Goal: Task Accomplishment & Management: Complete application form

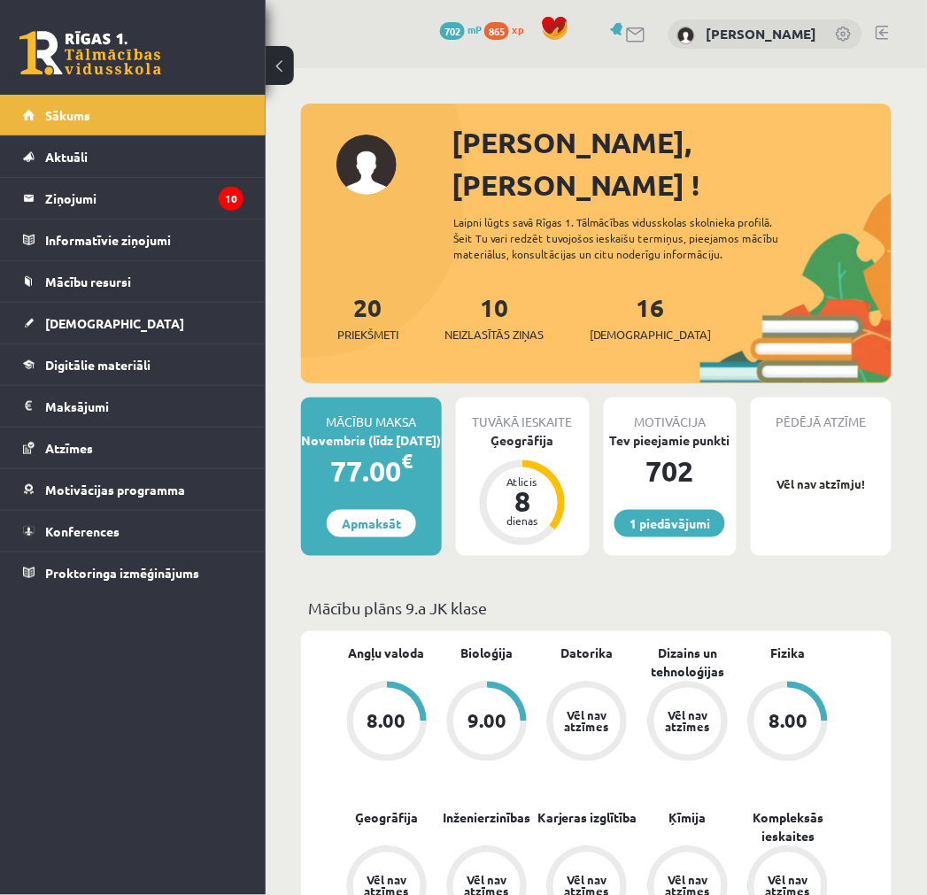
drag, startPoint x: 0, startPoint y: 0, endPoint x: 800, endPoint y: 581, distance: 988.5
click at [802, 596] on p "Mācību plāns 9.a JK klase" at bounding box center [596, 608] width 576 height 24
click at [166, 188] on legend "Ziņojumi 10" at bounding box center [144, 198] width 198 height 41
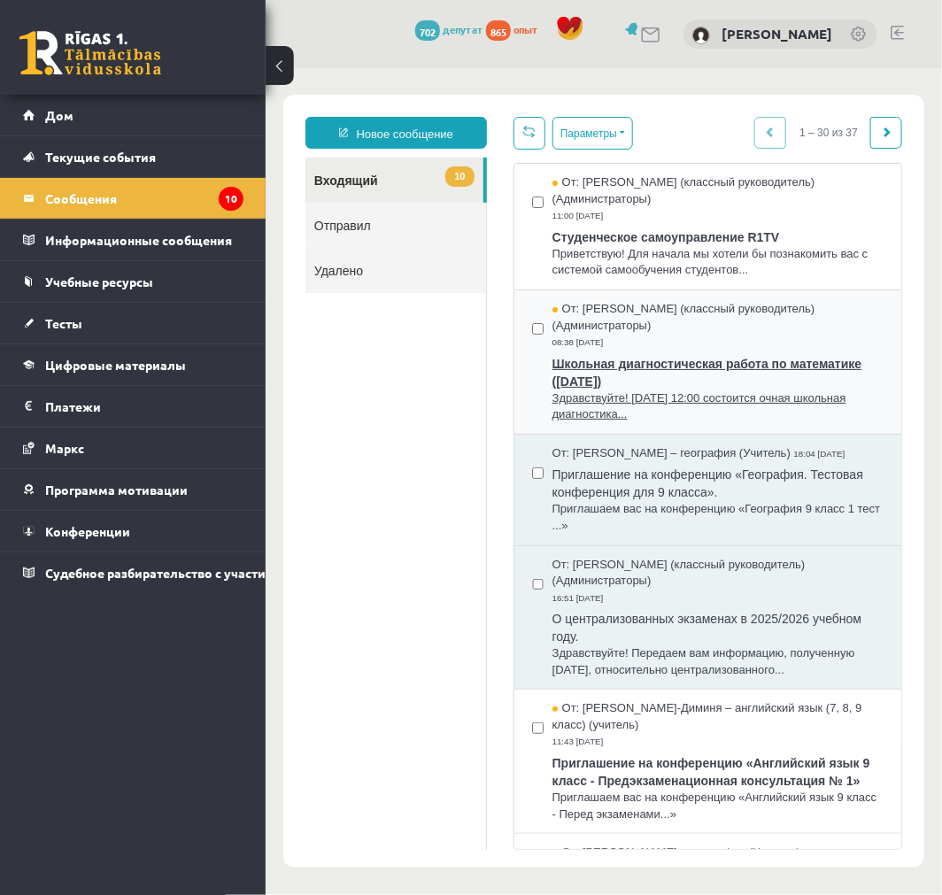
click at [594, 404] on font "Здравствуйте! 7 ноября в 12:00 состоится очная школьная диагностика..." at bounding box center [698, 405] width 294 height 30
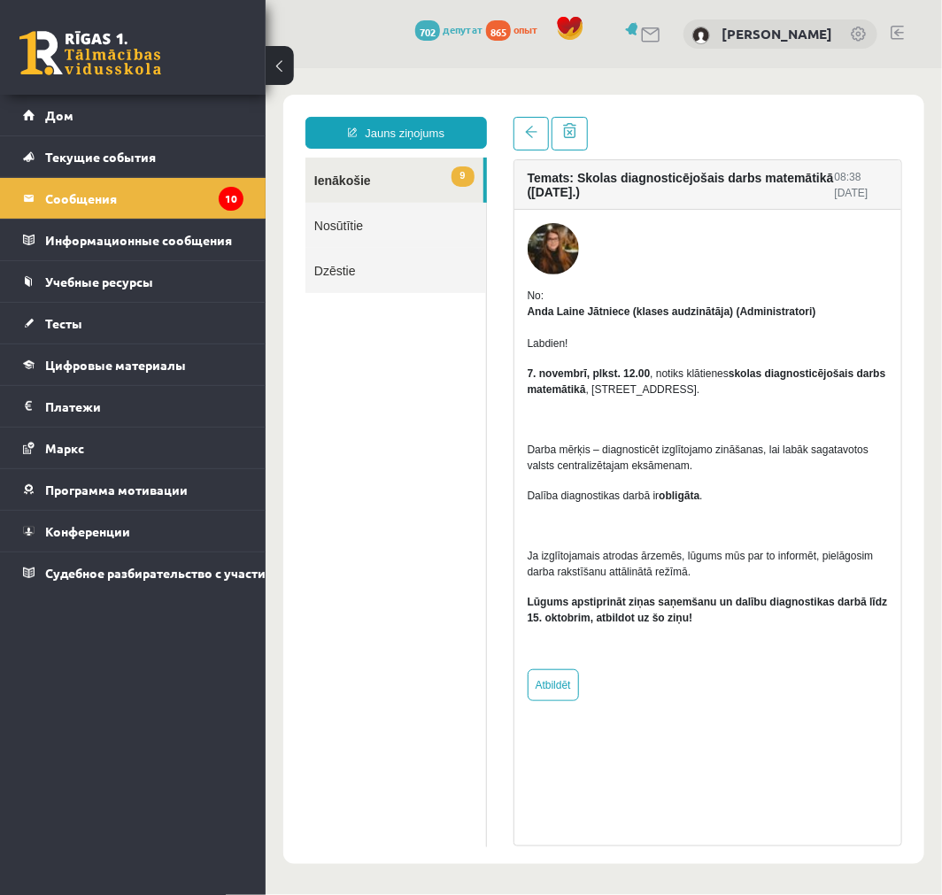
drag, startPoint x: 435, startPoint y: 337, endPoint x: 504, endPoint y: 364, distance: 73.1
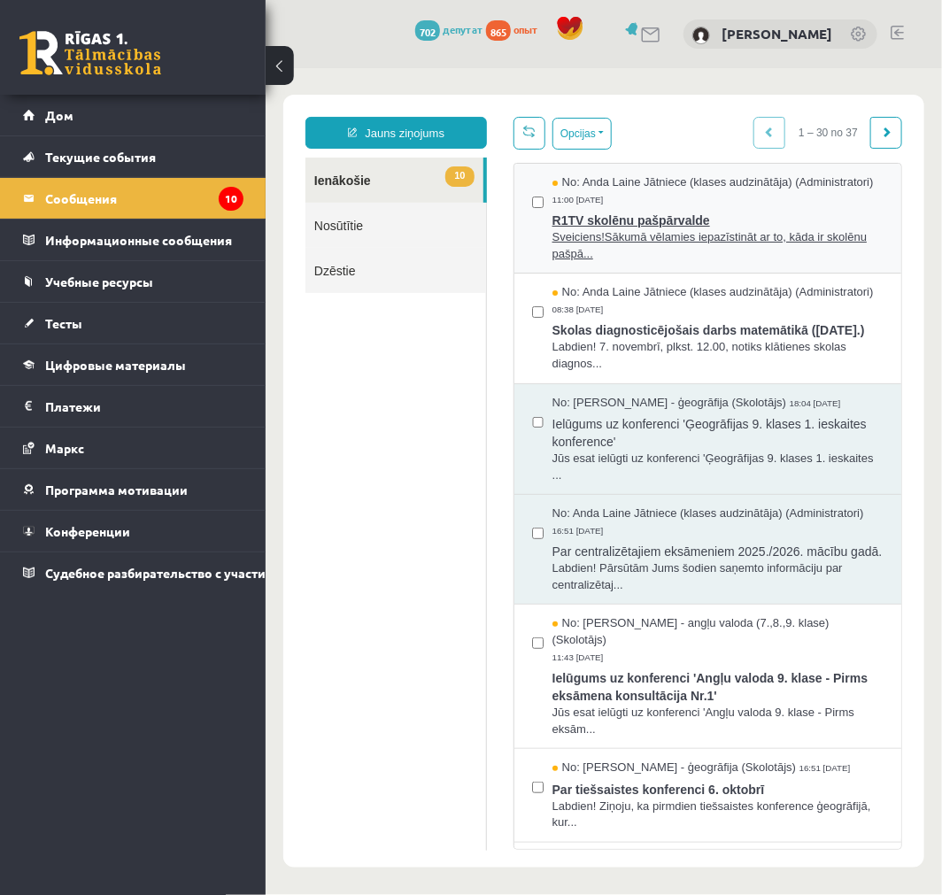
click at [621, 260] on span "Sveiciens!Sākumā vēlamies iepazīstināt ar to, kāda ir skolēnu pašpā..." at bounding box center [716, 244] width 331 height 33
click at [617, 261] on span "Sveiciens!Sākumā vēlamies iepazīstināt ar to, kāda ir skolēnu pašpā..." at bounding box center [716, 244] width 331 height 33
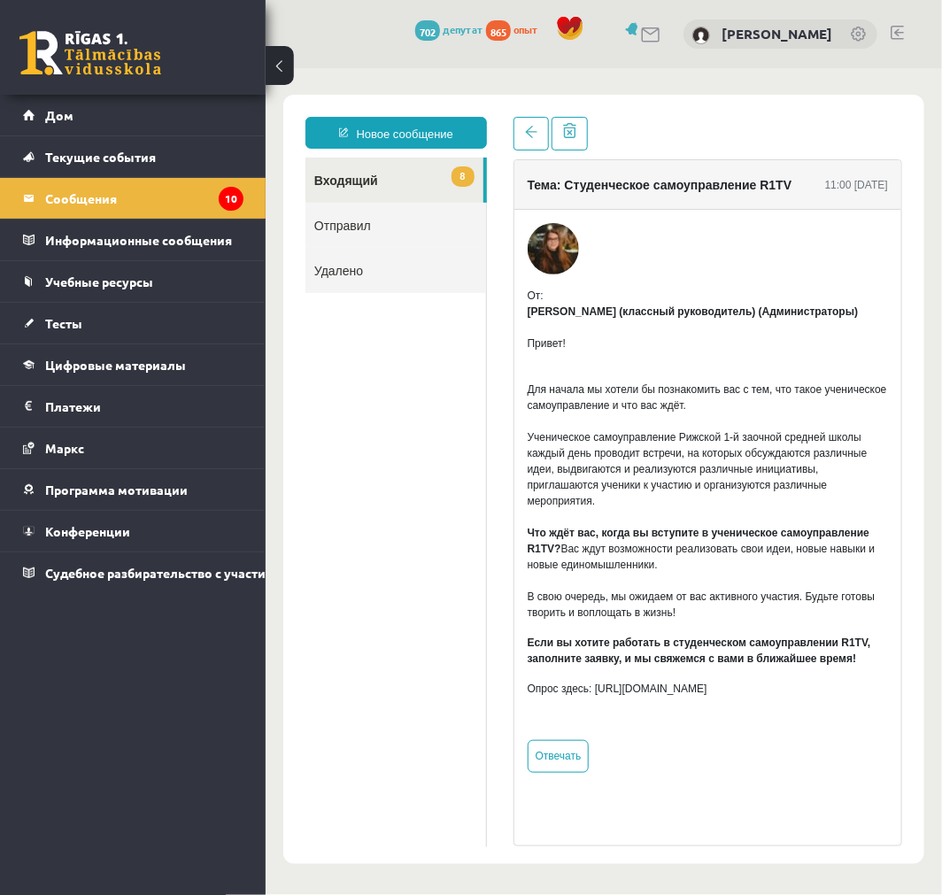
click at [690, 372] on p "Для начала мы хотели бы познакомить вас с тем, что такое ученическое самоуправл…" at bounding box center [707, 492] width 360 height 255
click at [358, 345] on ul "8 Входящий Отправил Удалено" at bounding box center [394, 501] width 181 height 689
click at [77, 319] on font "Тесты" at bounding box center [63, 323] width 37 height 16
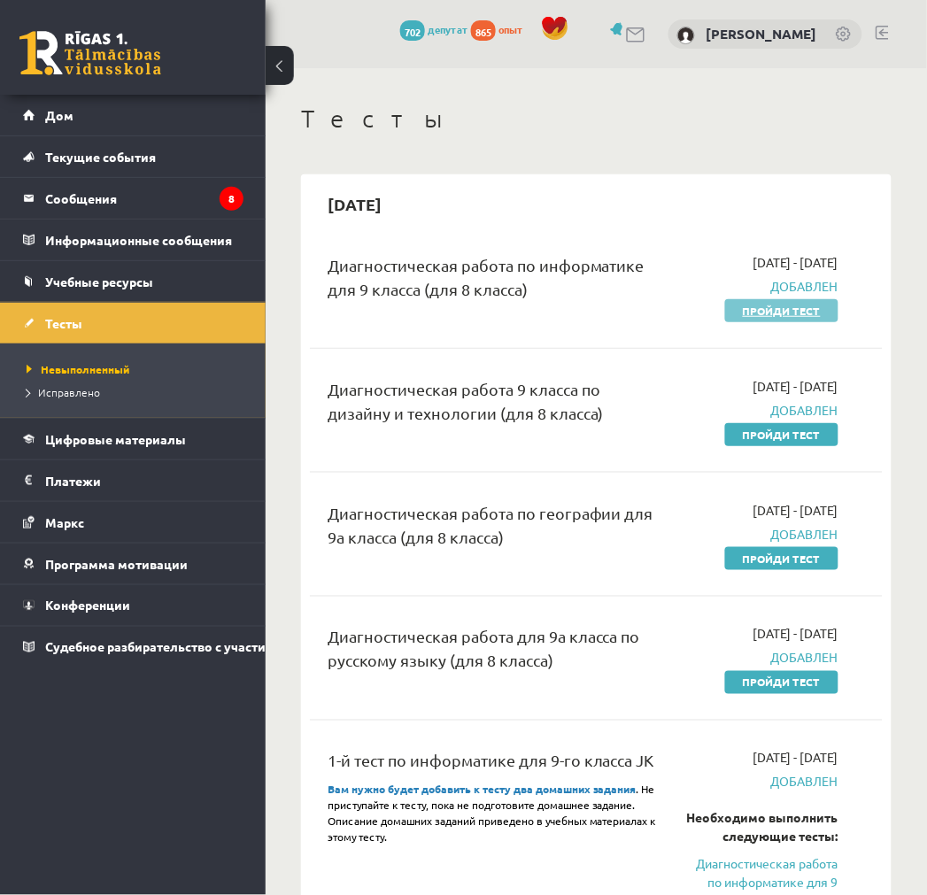
click at [768, 307] on font "Пройди тест" at bounding box center [782, 311] width 78 height 14
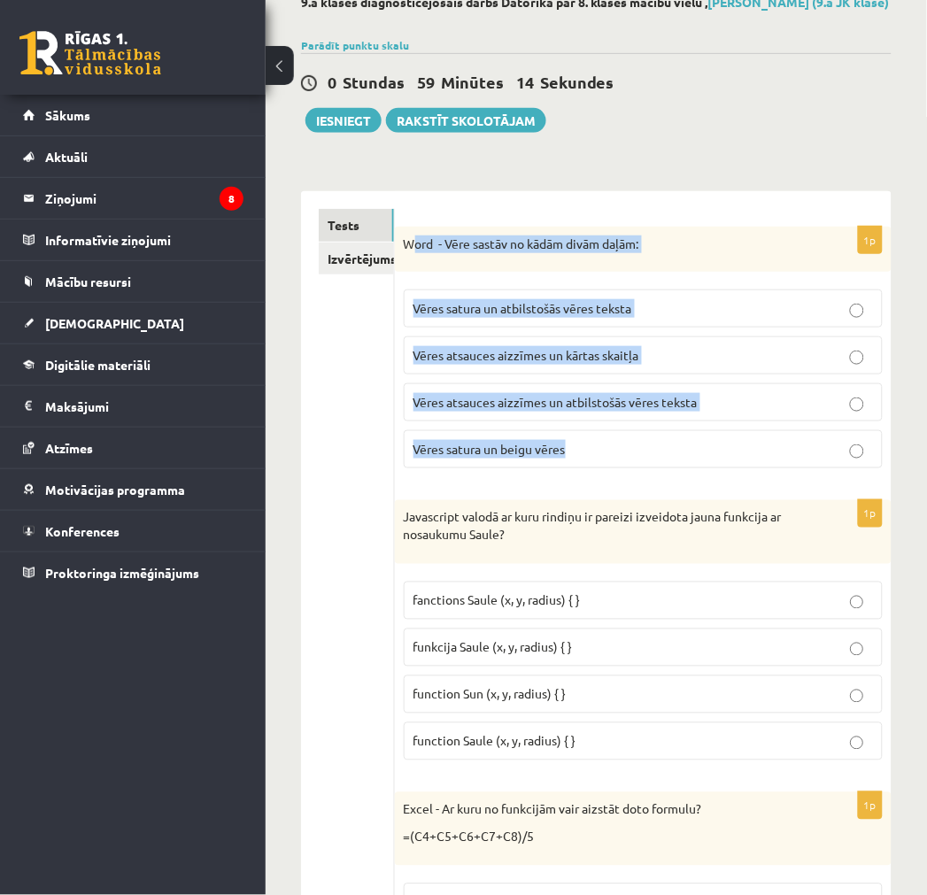
scroll to position [98, 0]
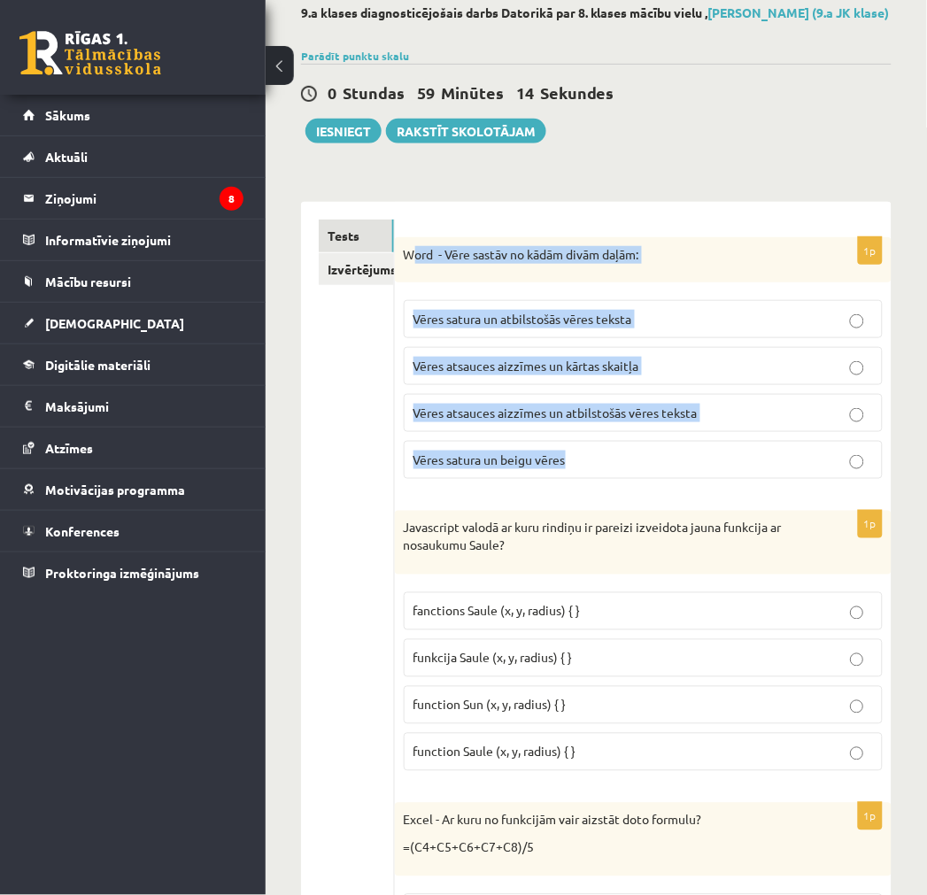
drag, startPoint x: 410, startPoint y: 358, endPoint x: 606, endPoint y: 466, distance: 223.8
click at [606, 466] on div "1p Word - Vēre sastāv no kādām divām daļām: Vēres satura un atbilstošās vēres t…" at bounding box center [643, 365] width 496 height 257
click at [410, 264] on p "Word - Vēre sastāv no kādām divām daļām:" at bounding box center [599, 255] width 390 height 18
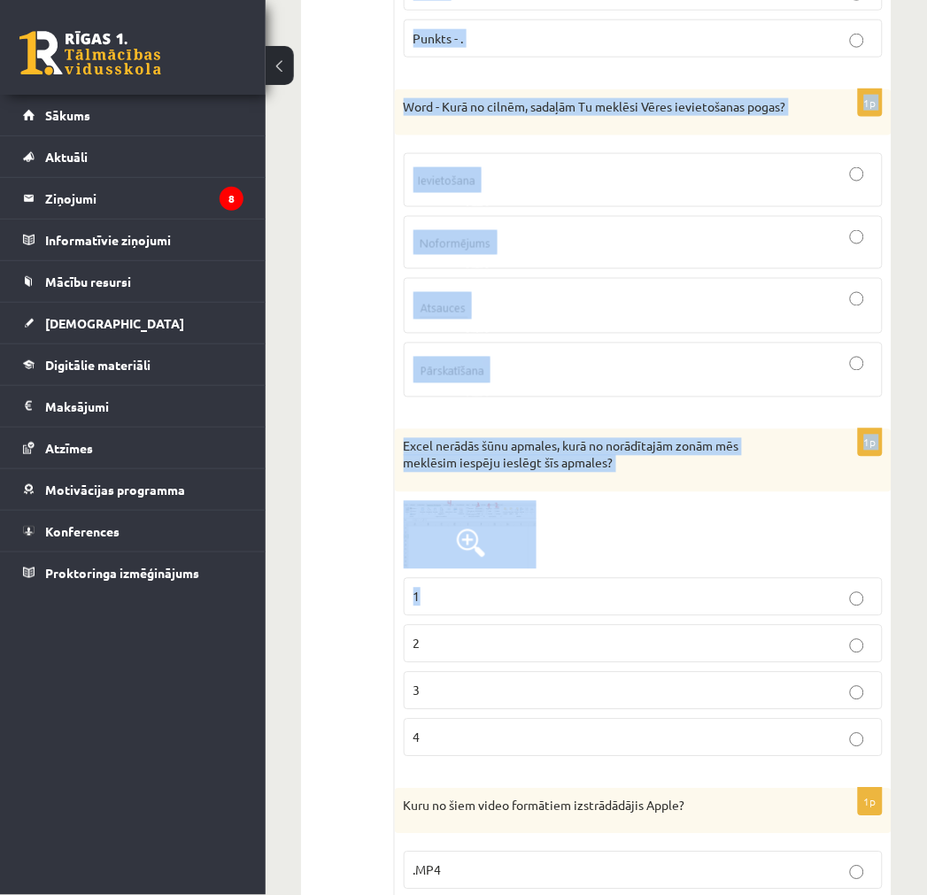
scroll to position [7473, 0]
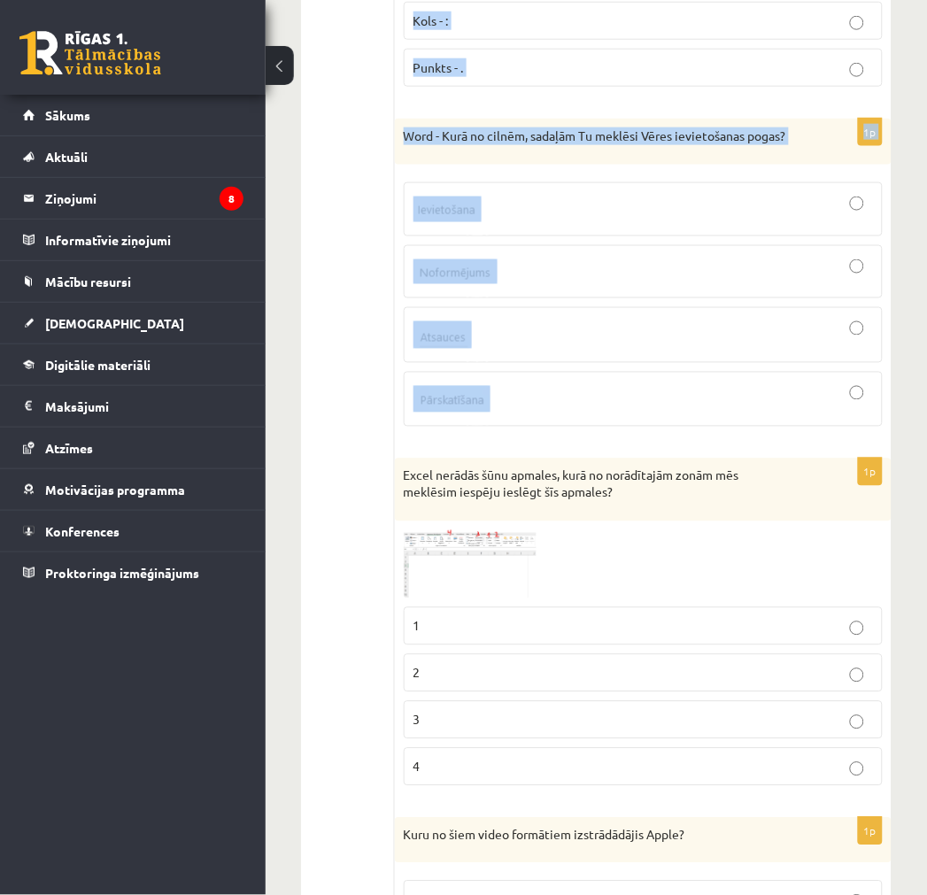
drag, startPoint x: 404, startPoint y: 269, endPoint x: 541, endPoint y: 461, distance: 235.5
copy form "Word - Vēre sastāv no kādām divām daļām: Vēres satura un atbilstošās vēres teks…"
click at [510, 227] on div at bounding box center [642, 209] width 459 height 35
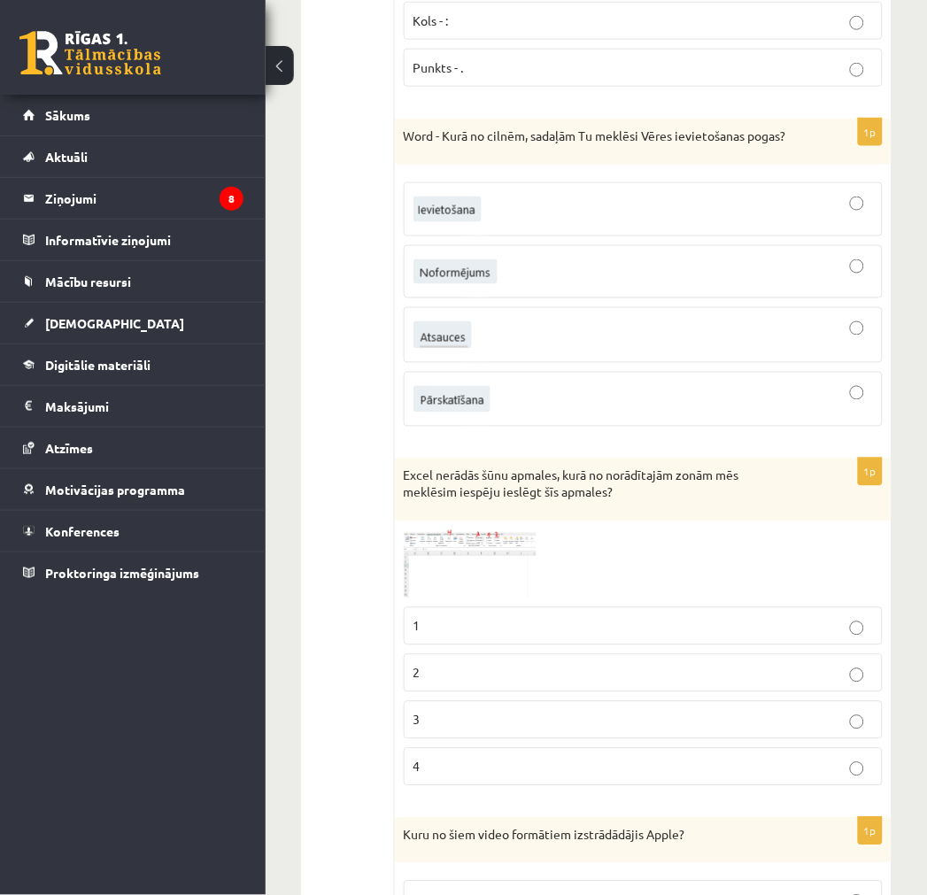
click at [510, 165] on div "Word - Kurā no cilnēm, sadaļām Tu meklēsi Vēres ievietošanas pogas?" at bounding box center [643, 142] width 496 height 46
click at [437, 349] on img at bounding box center [442, 334] width 58 height 27
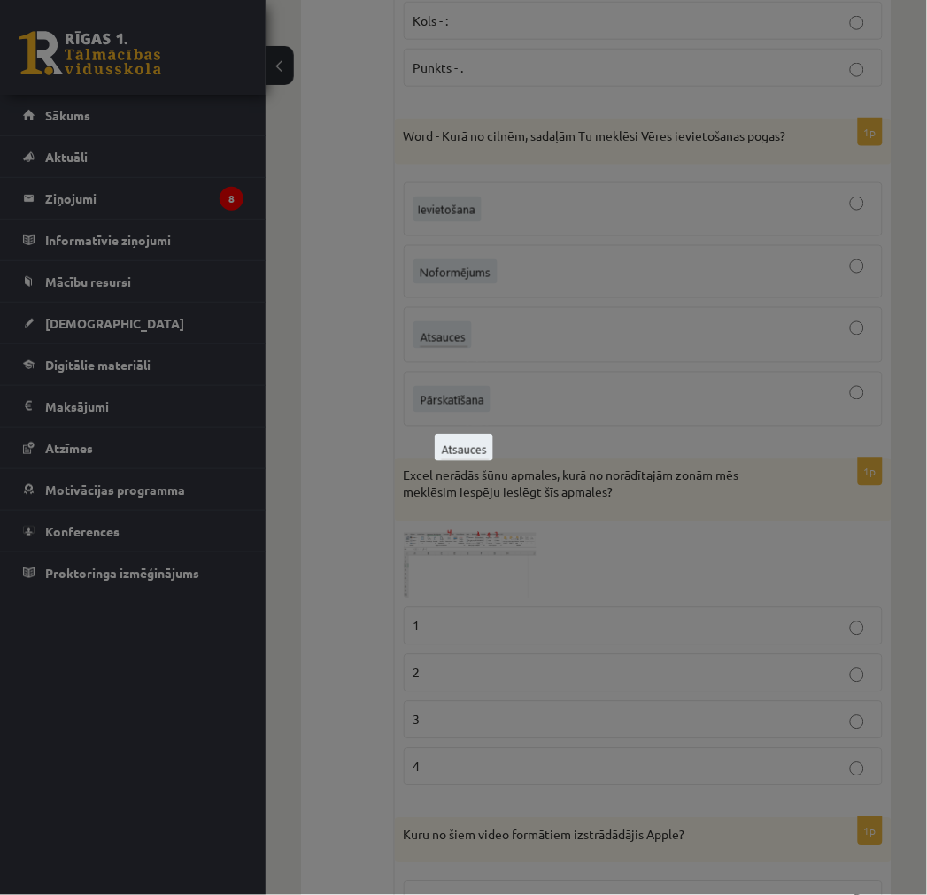
click at [623, 391] on div at bounding box center [463, 447] width 927 height 895
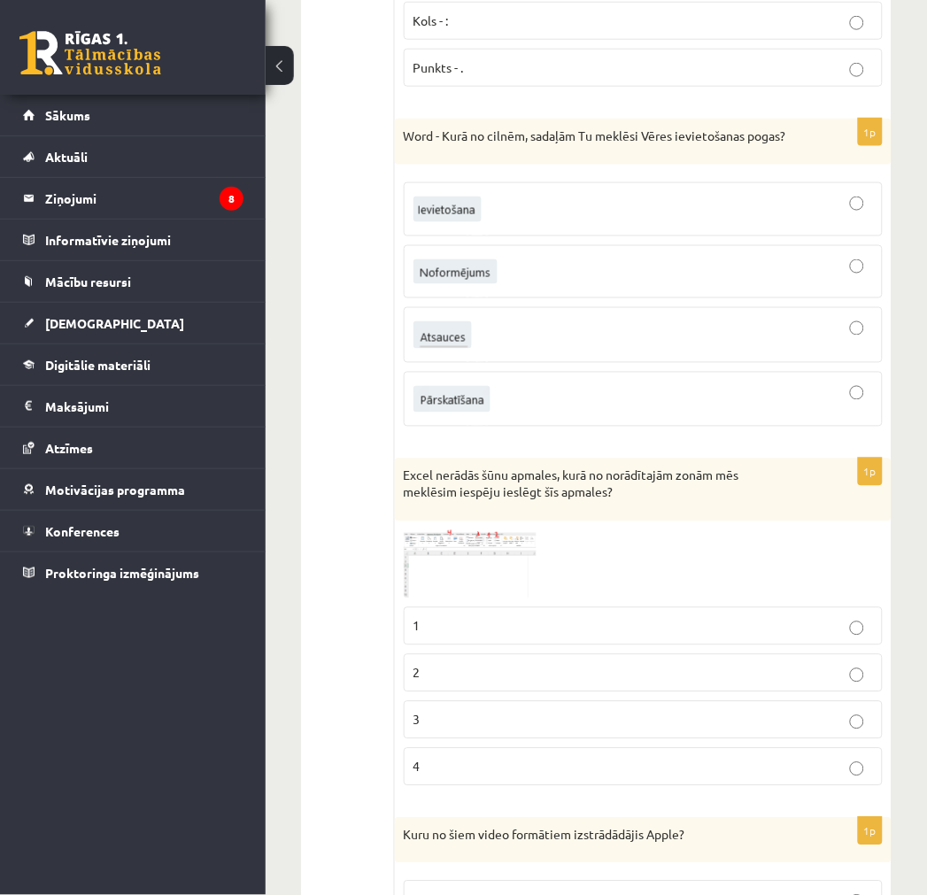
click at [637, 353] on div at bounding box center [642, 335] width 459 height 36
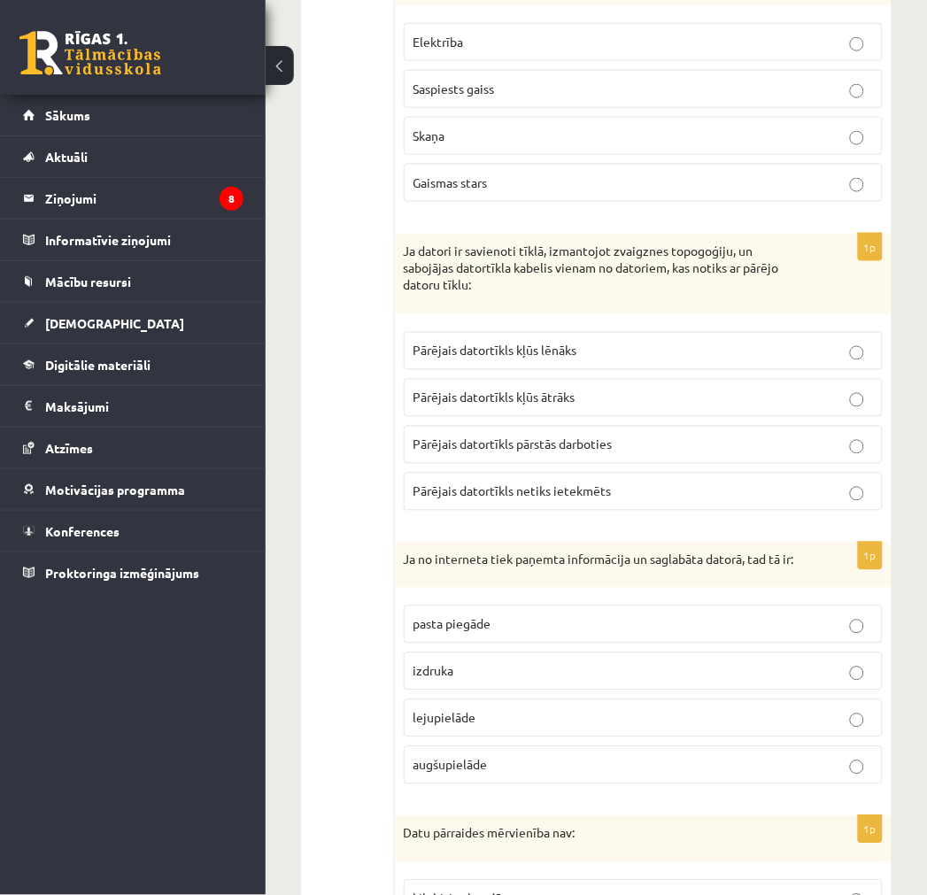
scroll to position [0, 0]
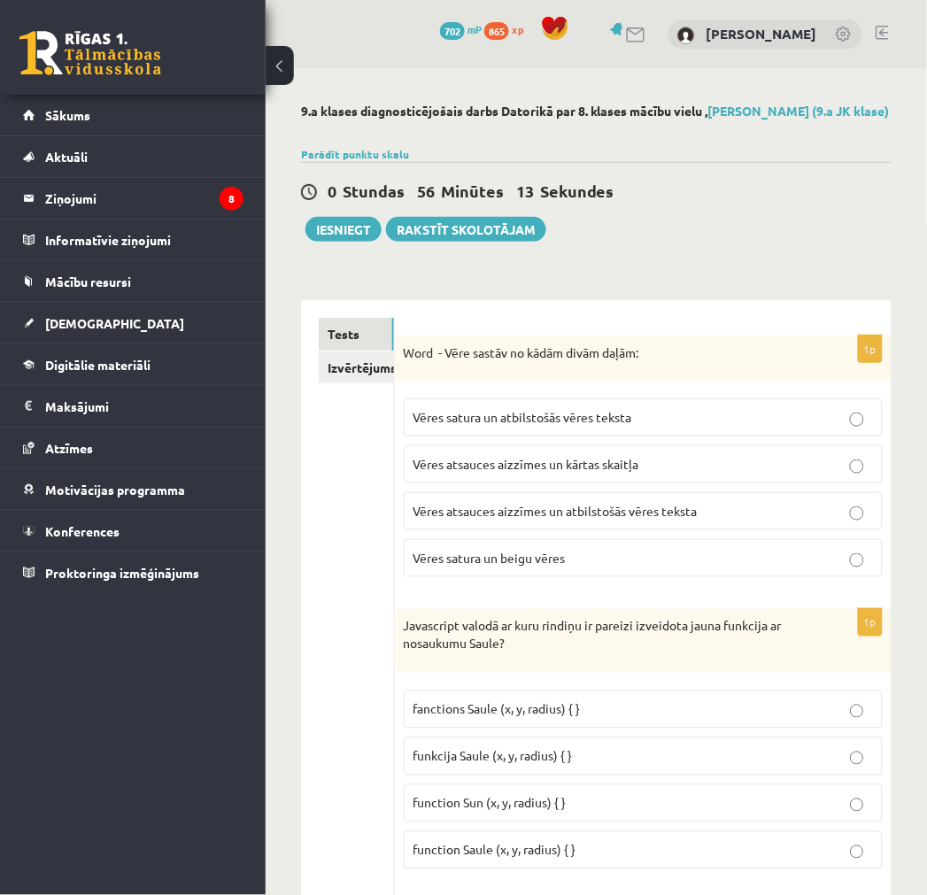
drag, startPoint x: 366, startPoint y: 579, endPoint x: 326, endPoint y: 41, distance: 539.6
click at [507, 473] on p "Vēres atsauces aizzīmes un kārtas skaitļa" at bounding box center [642, 464] width 459 height 19
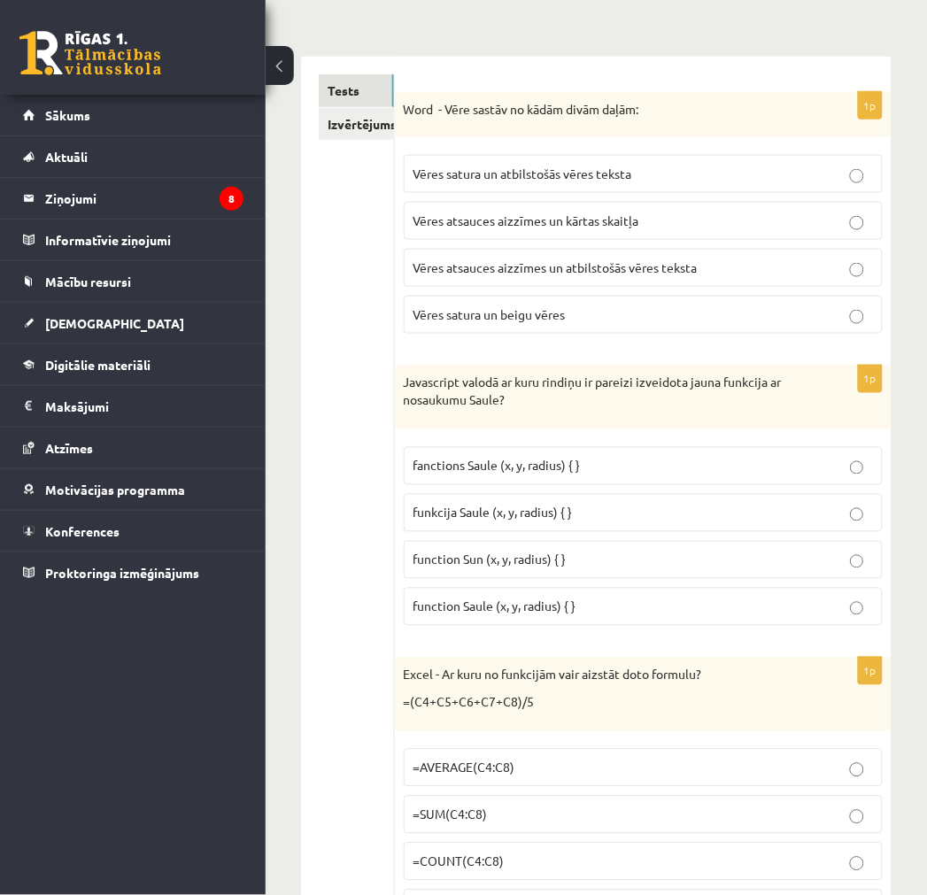
scroll to position [295, 0]
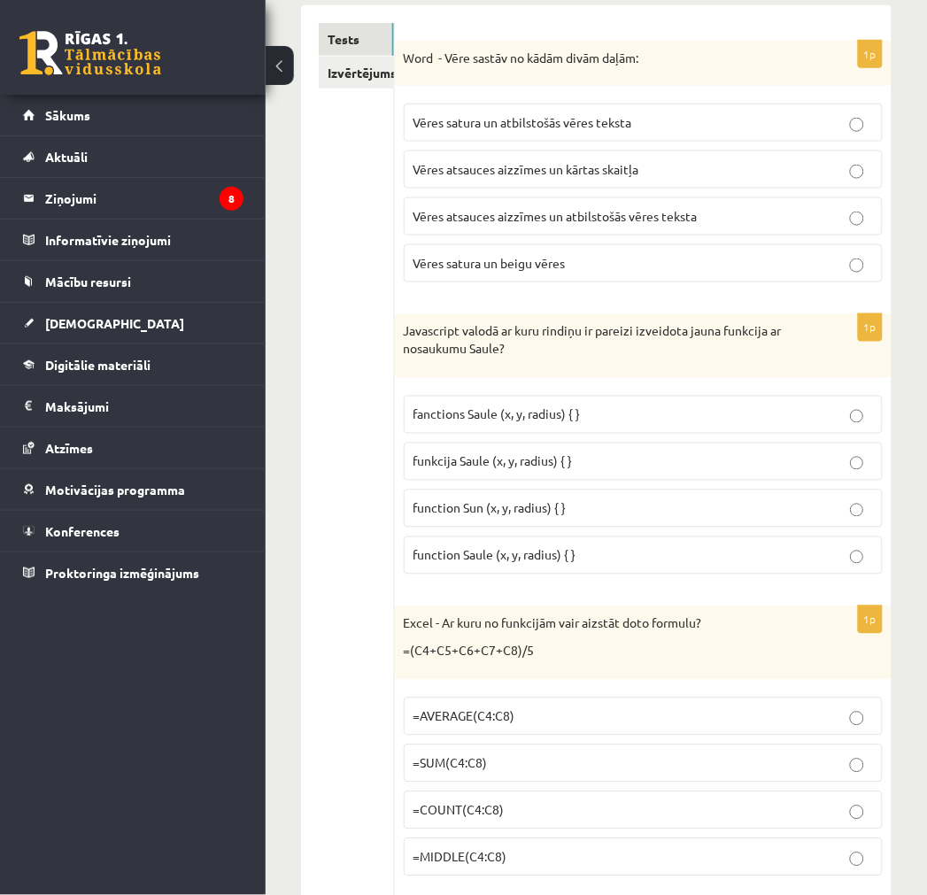
click at [498, 469] on span "funkcija Saule (x, y, radius) { }" at bounding box center [492, 461] width 159 height 16
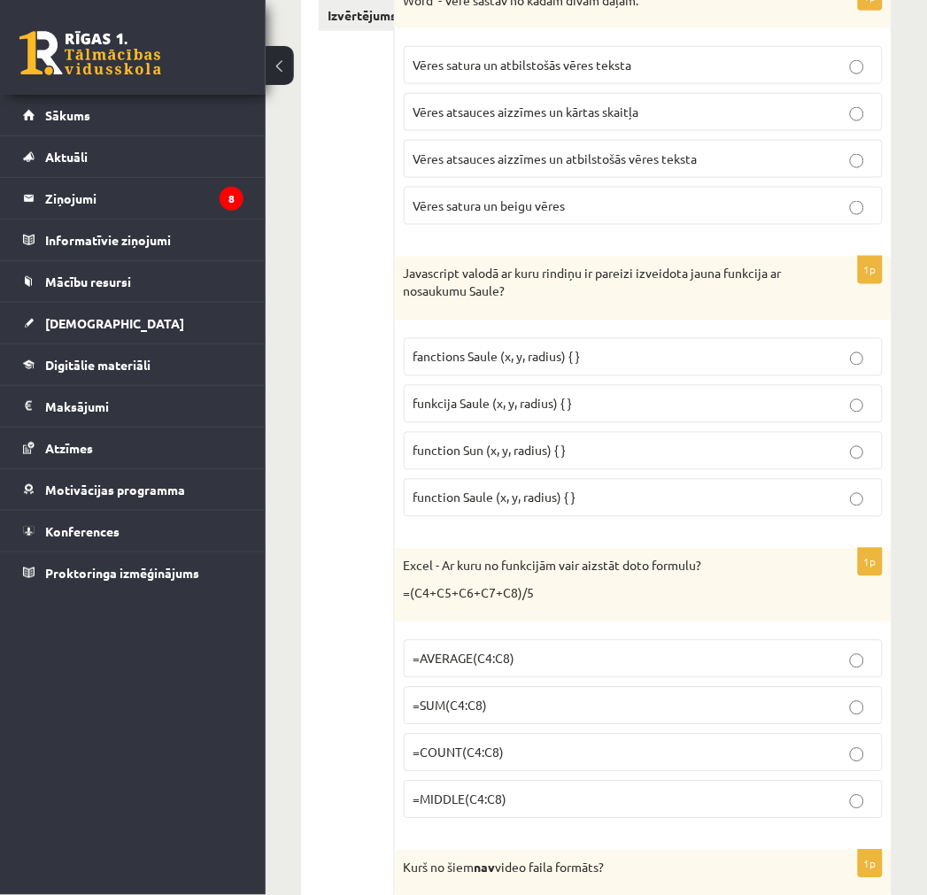
scroll to position [393, 0]
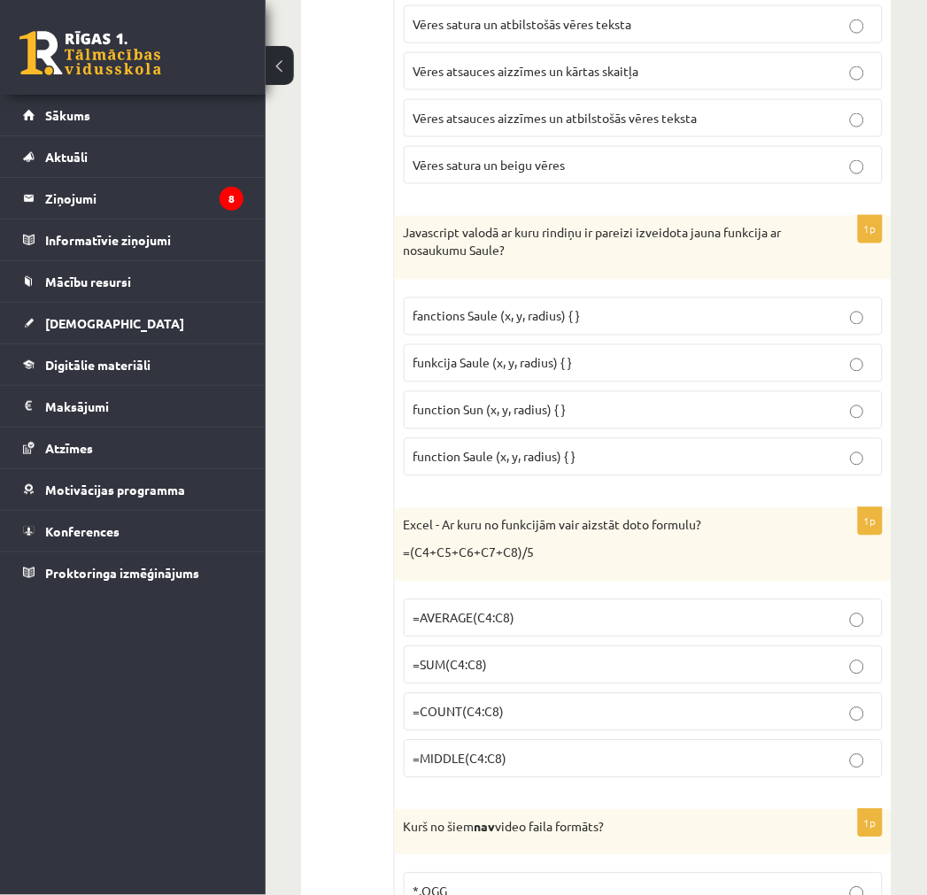
click at [500, 626] on span "=AVERAGE(C4:C8)" at bounding box center [464, 618] width 102 height 16
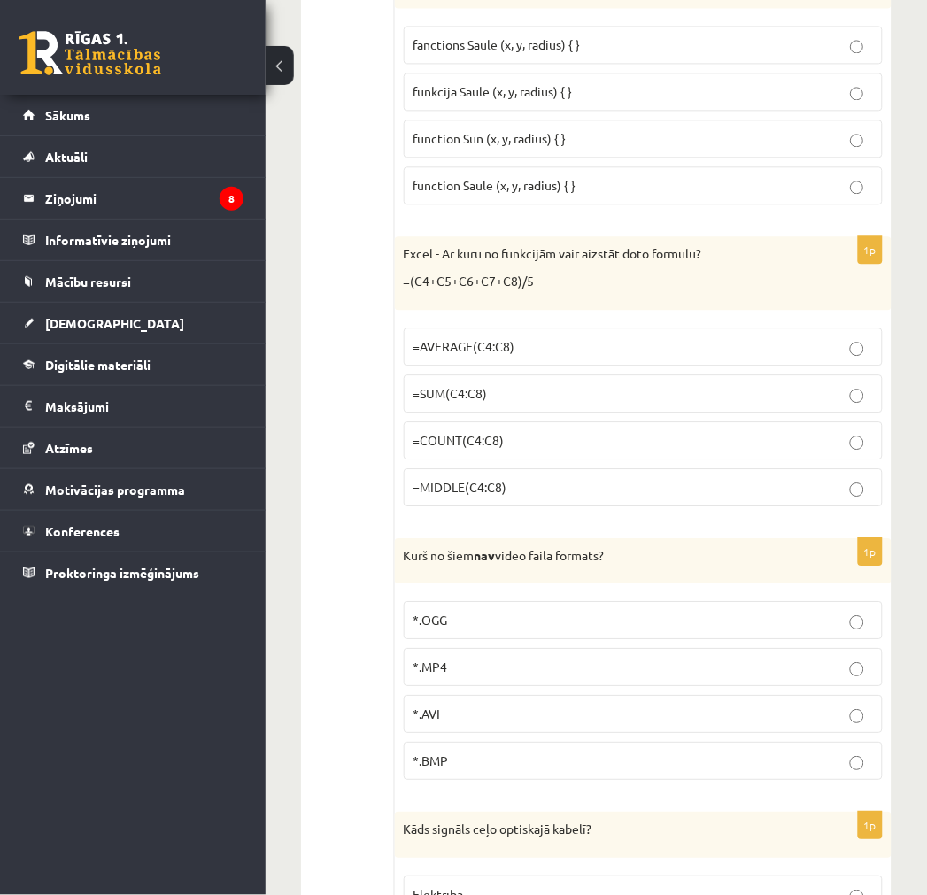
scroll to position [688, 0]
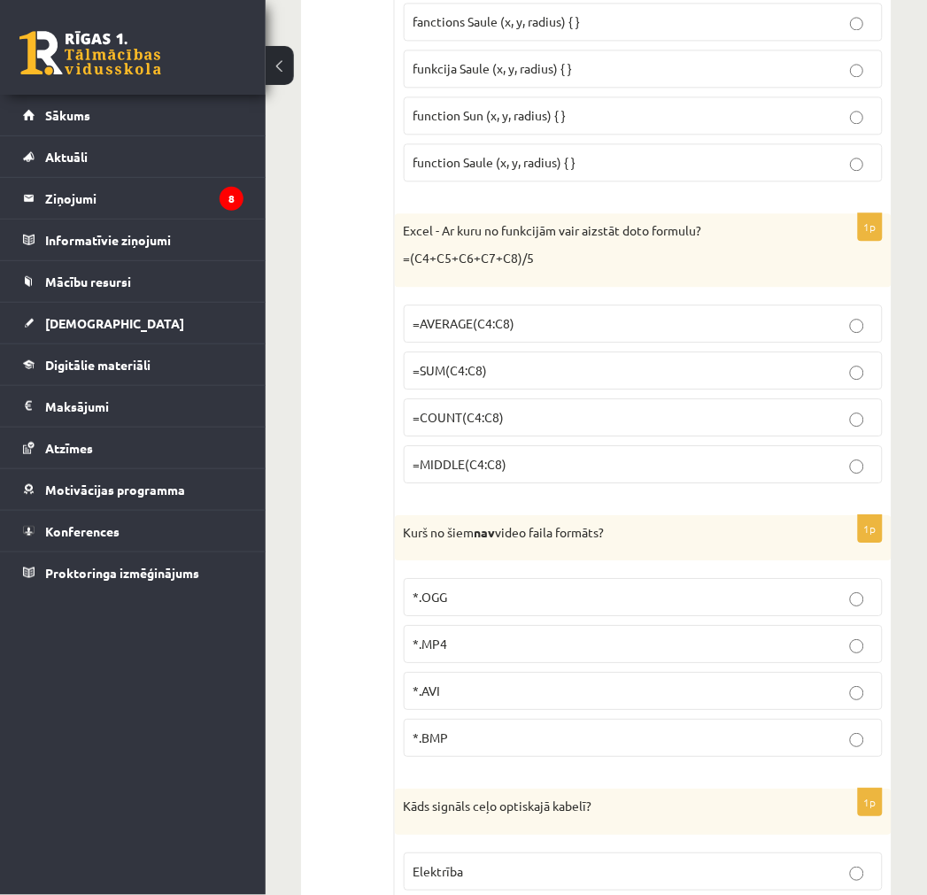
click at [487, 757] on label "*.BMP" at bounding box center [643, 738] width 479 height 38
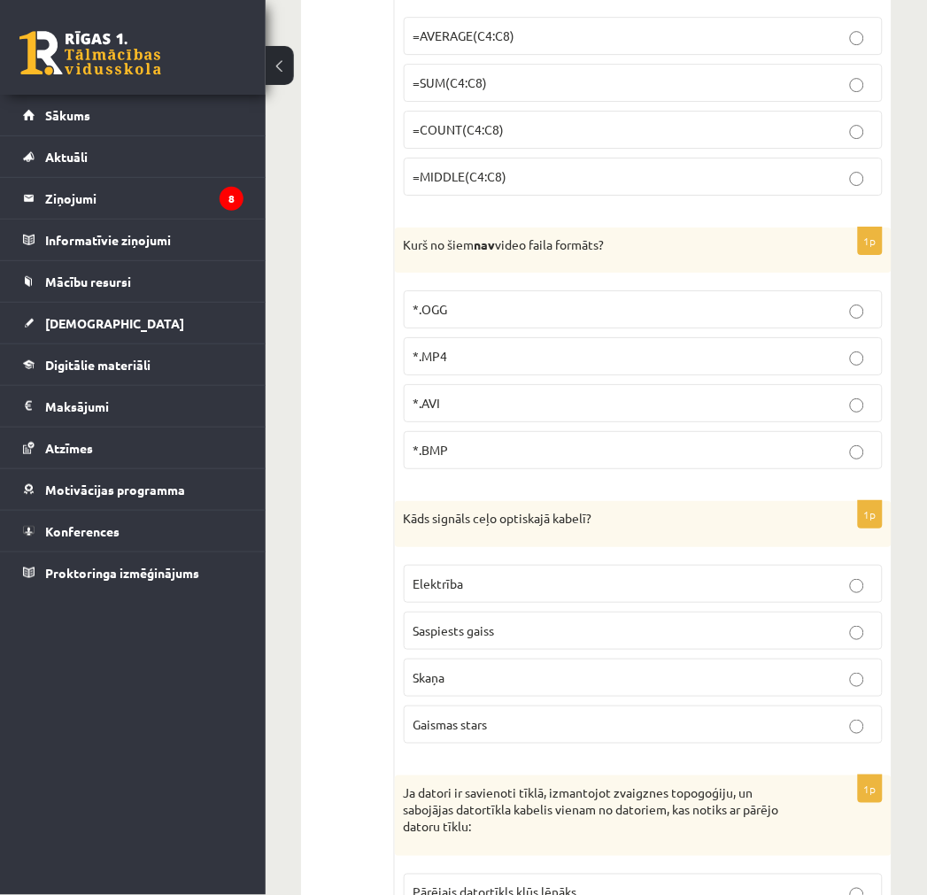
scroll to position [983, 0]
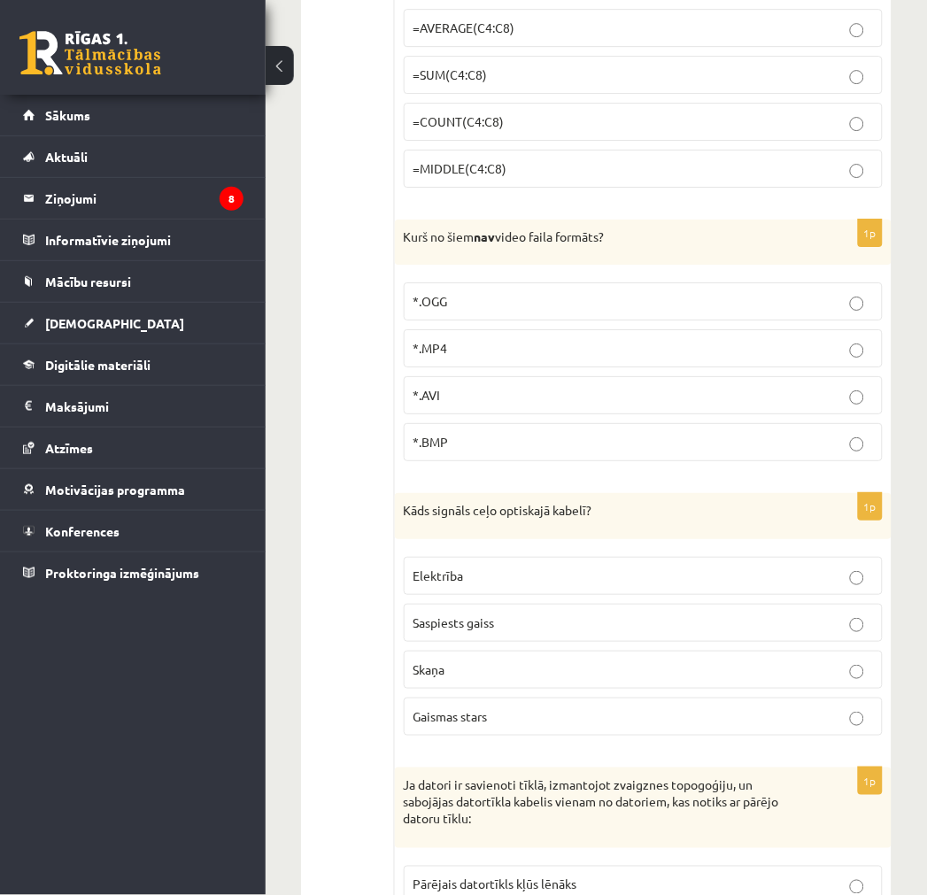
click at [455, 721] on label "Gaismas stars" at bounding box center [643, 716] width 479 height 38
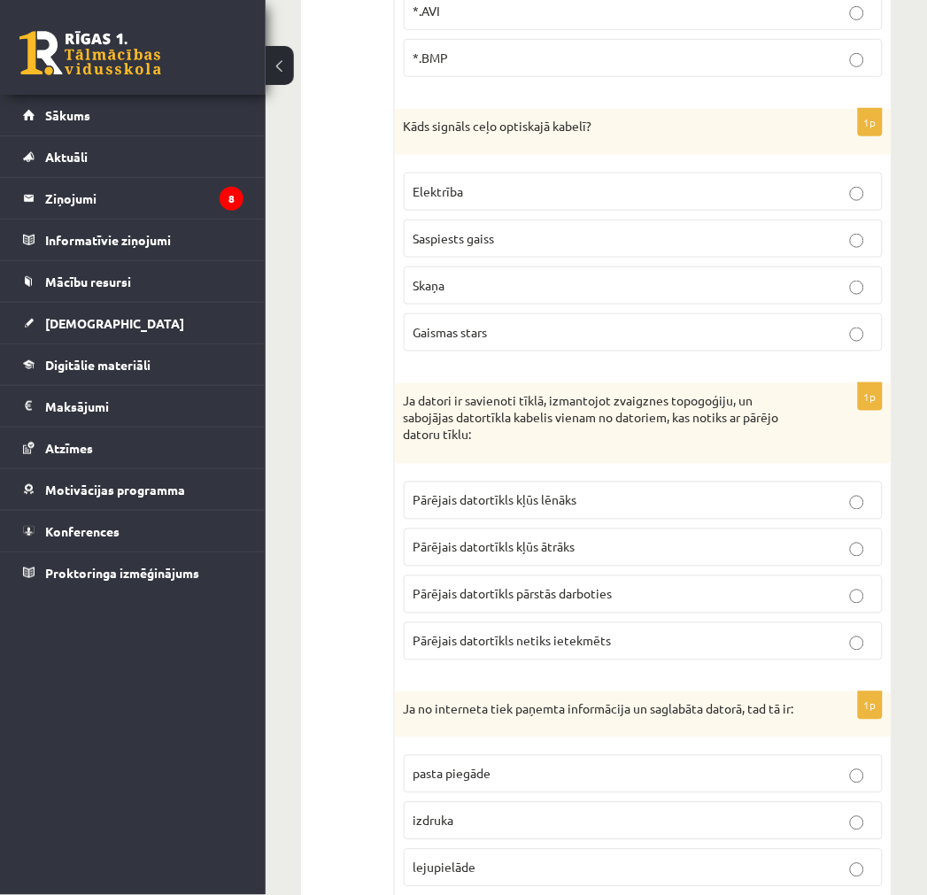
scroll to position [1376, 0]
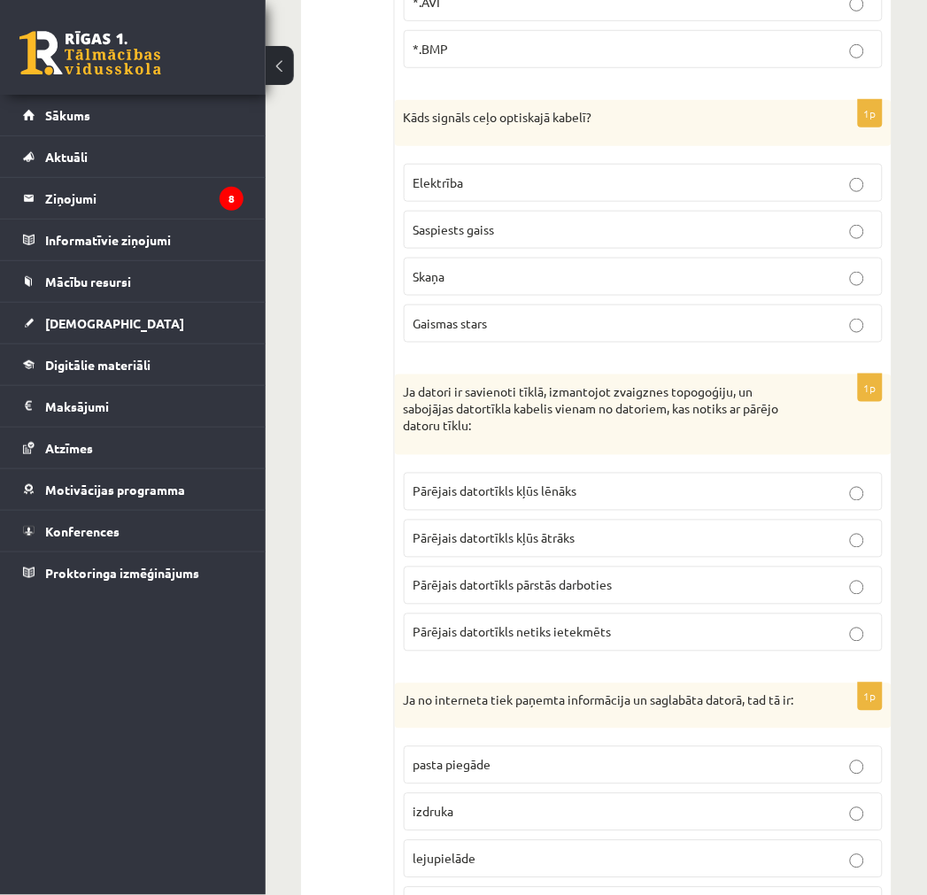
click at [691, 642] on p "Pārējais datortīkls netiks ietekmēts" at bounding box center [642, 632] width 459 height 19
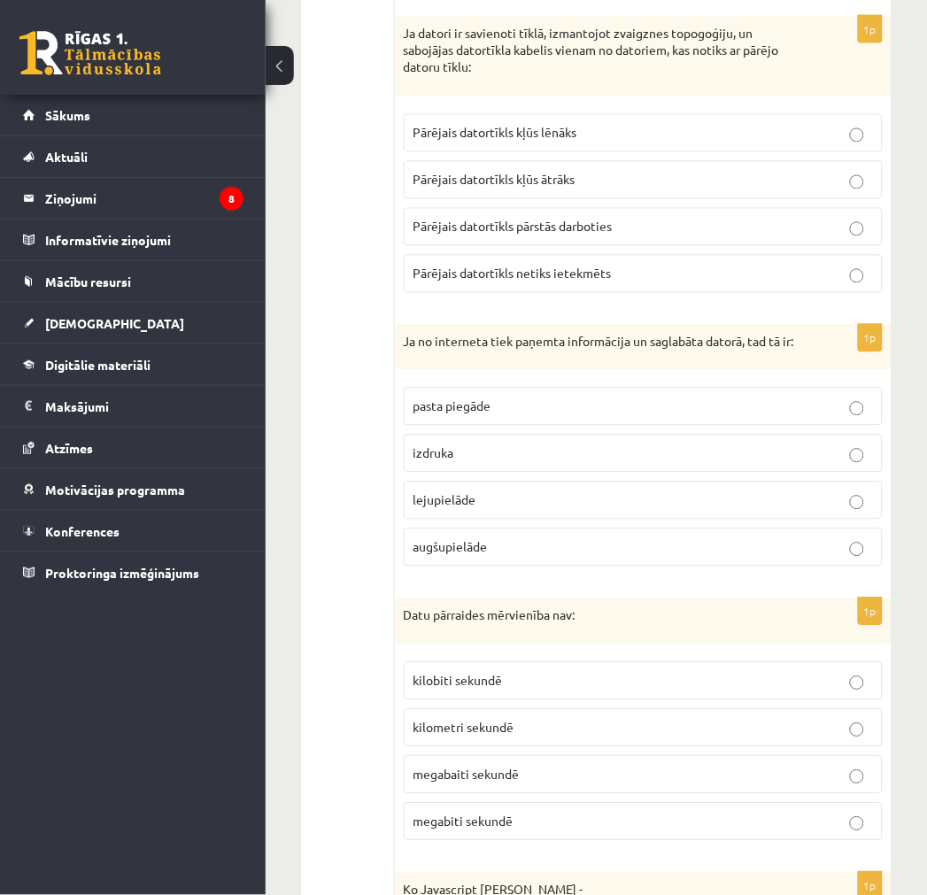
scroll to position [1770, 0]
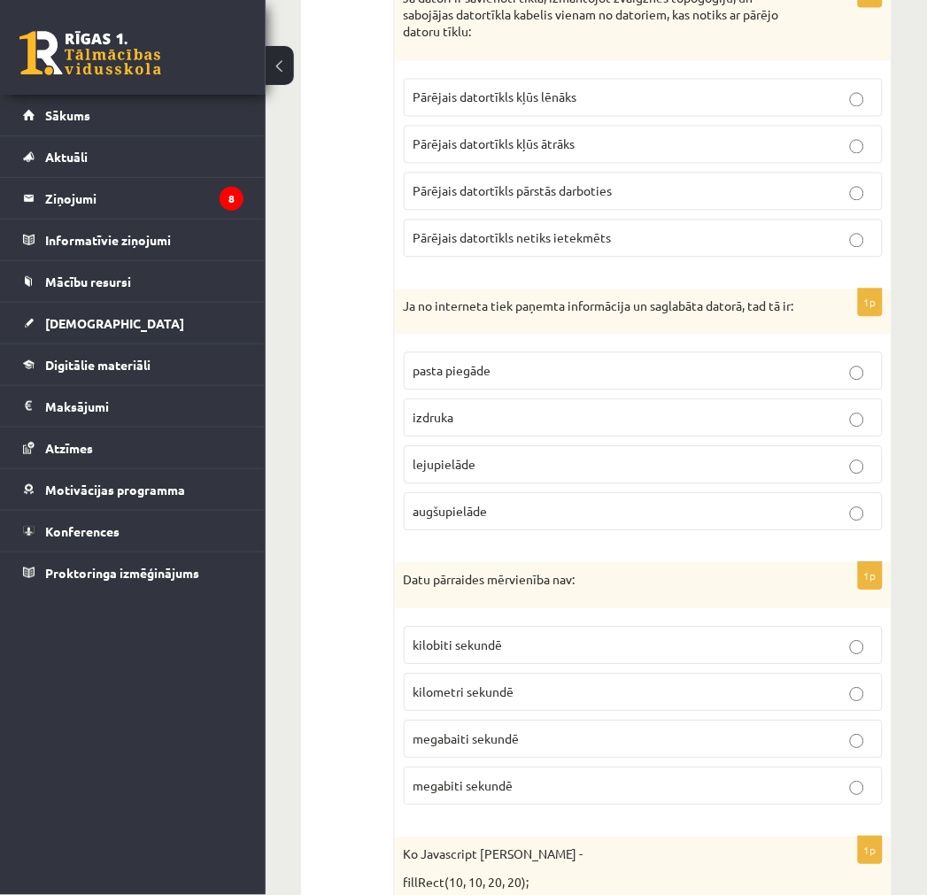
click at [443, 473] on span "lejupielāde" at bounding box center [444, 465] width 63 height 16
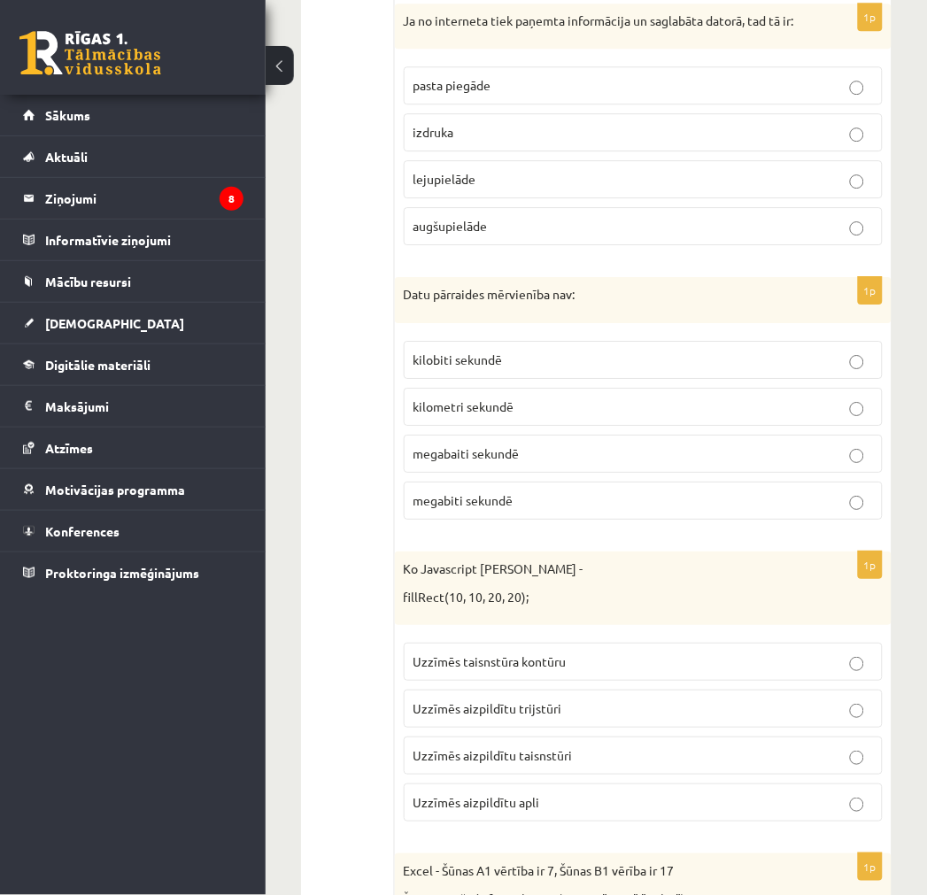
scroll to position [2065, 0]
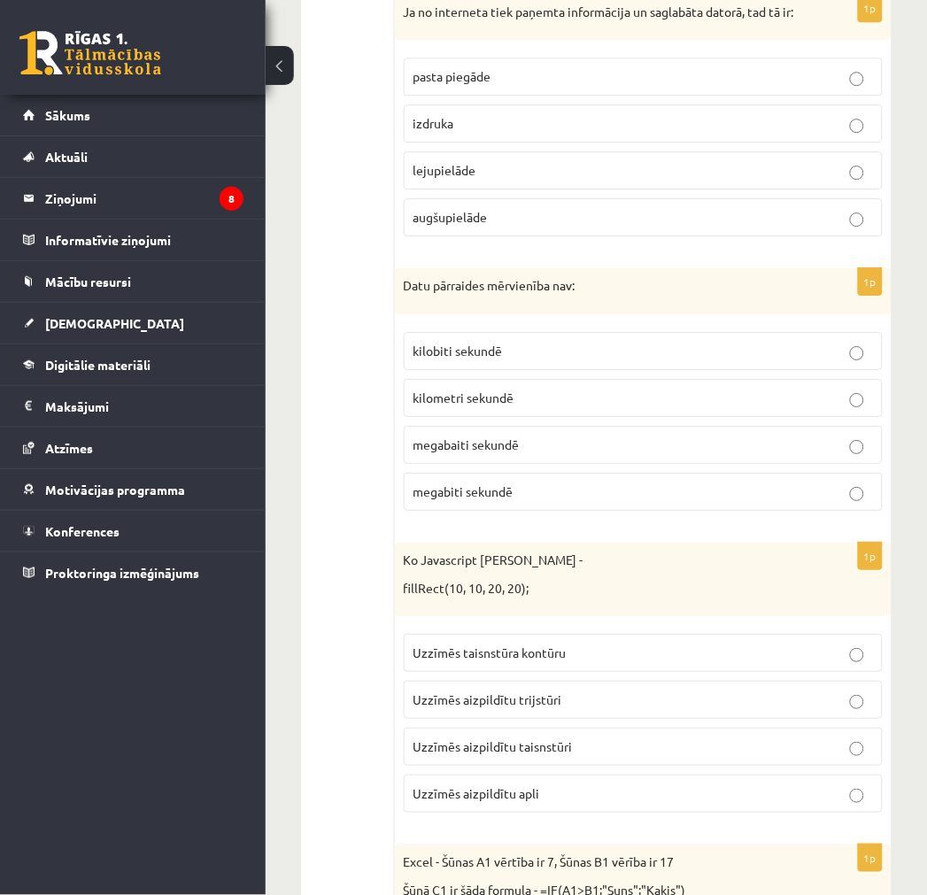
click at [523, 417] on label "kilometri sekundē" at bounding box center [643, 398] width 479 height 38
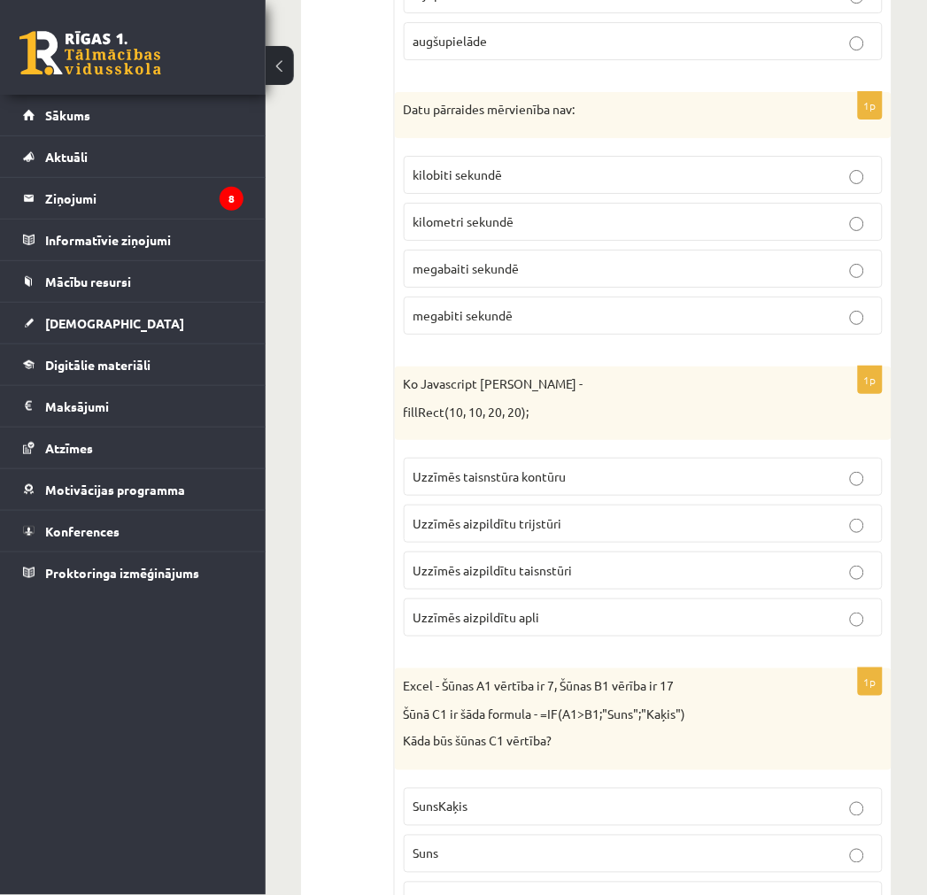
scroll to position [2359, 0]
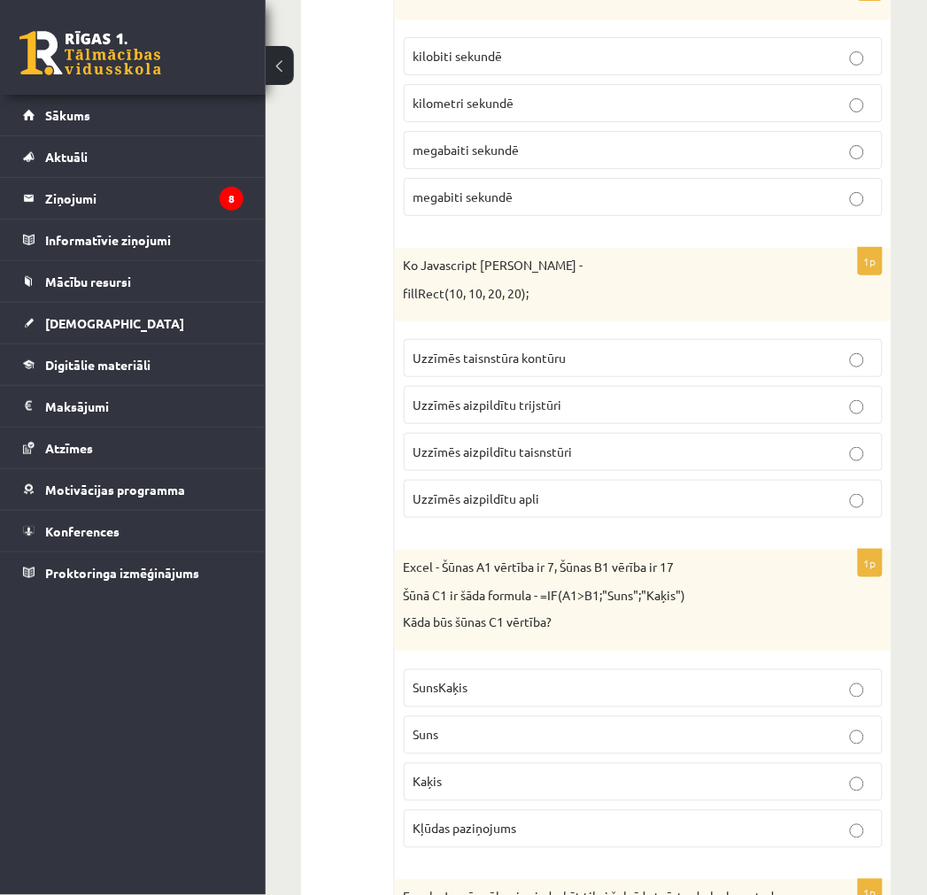
click at [602, 461] on p "Uzzīmēs aizpildītu taisnstūri" at bounding box center [642, 452] width 459 height 19
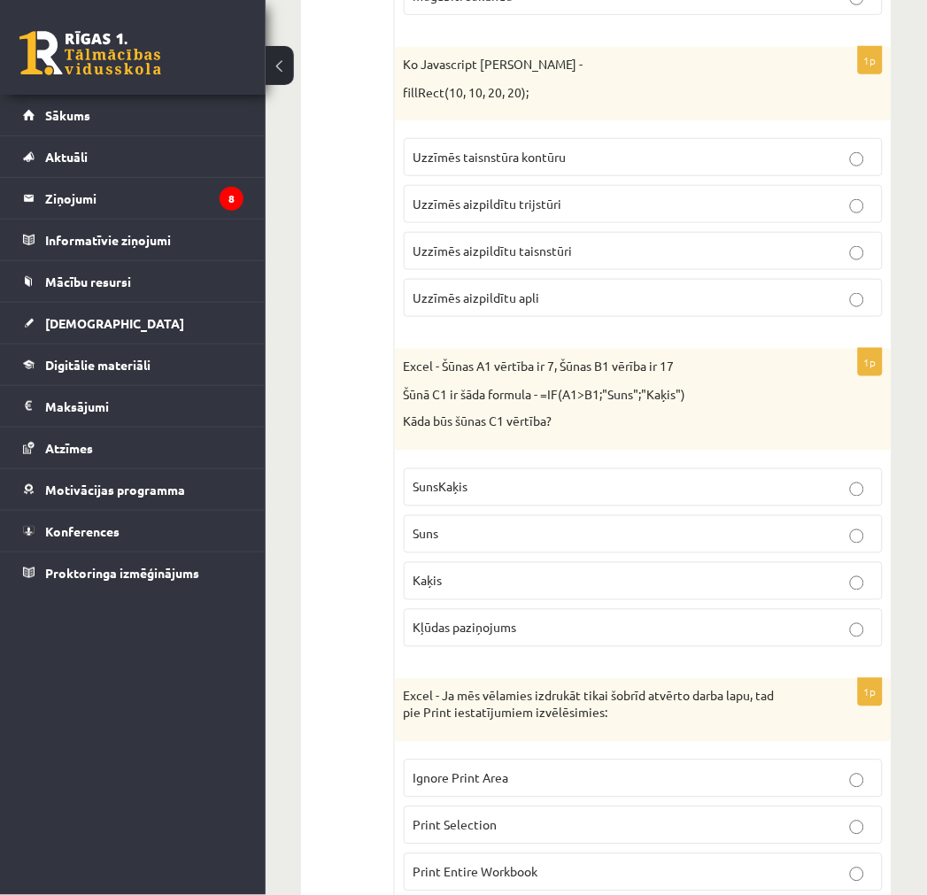
scroll to position [2655, 0]
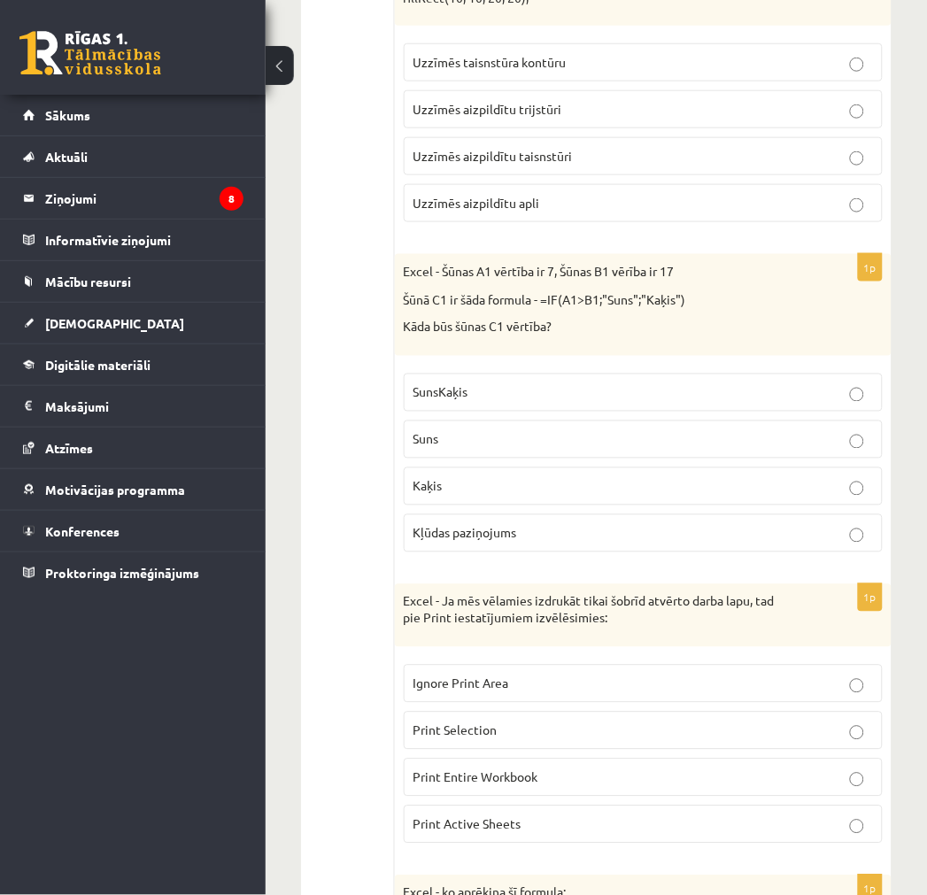
click at [502, 496] on p "Kaķis" at bounding box center [642, 486] width 459 height 19
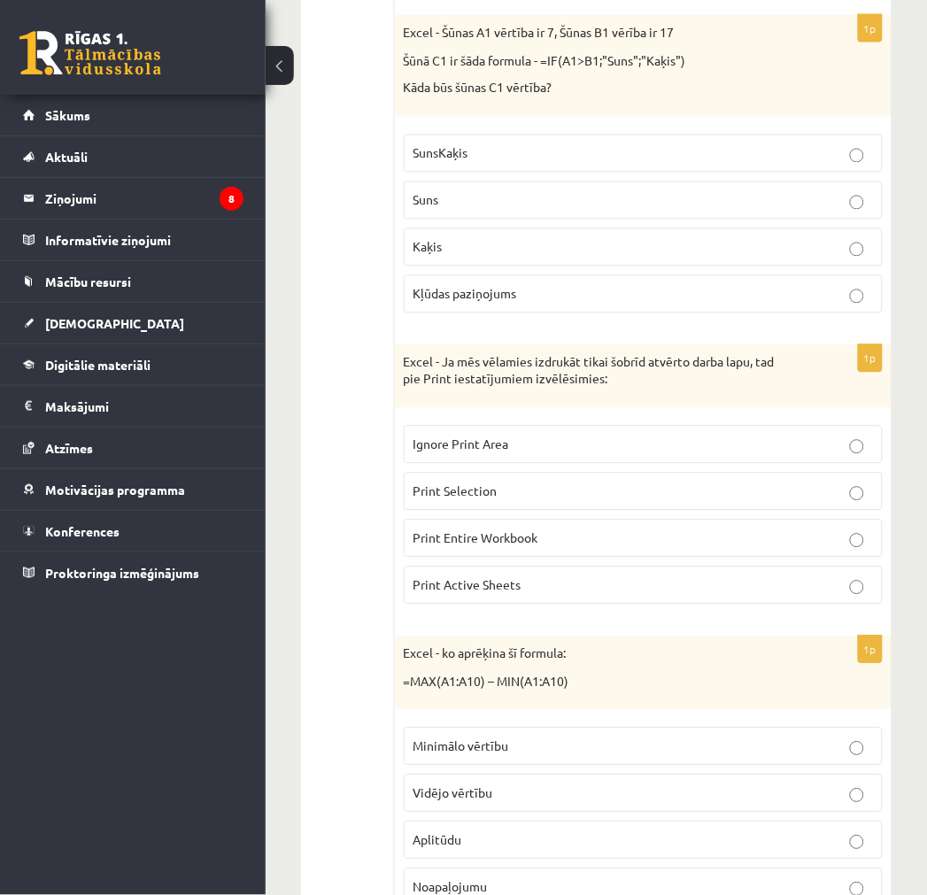
scroll to position [2950, 0]
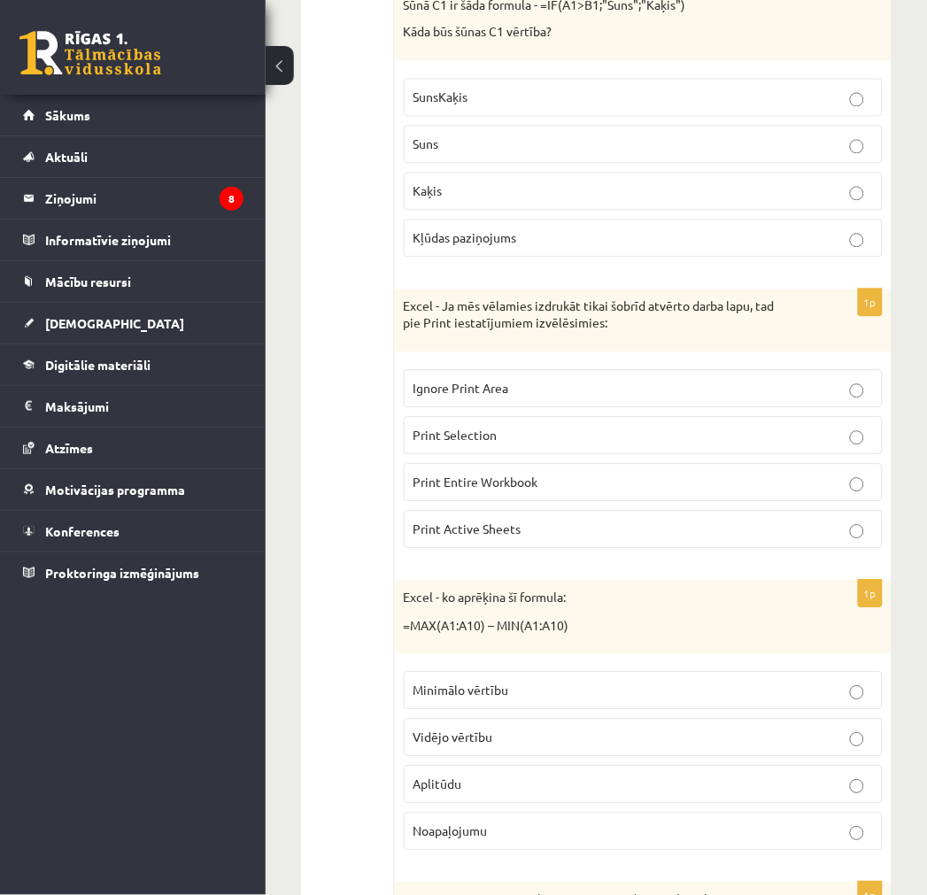
click at [506, 490] on span "Print Entire Workbook" at bounding box center [475, 482] width 125 height 16
click at [517, 537] on span "Print Active Sheets" at bounding box center [467, 529] width 108 height 16
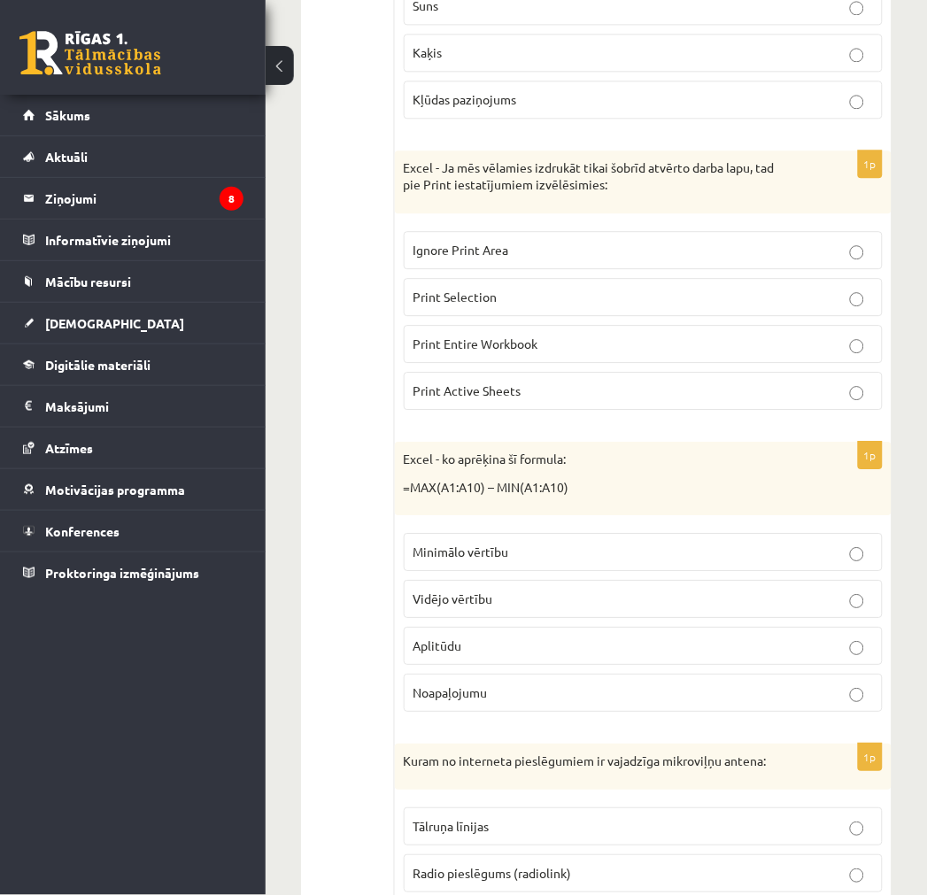
scroll to position [3146, 0]
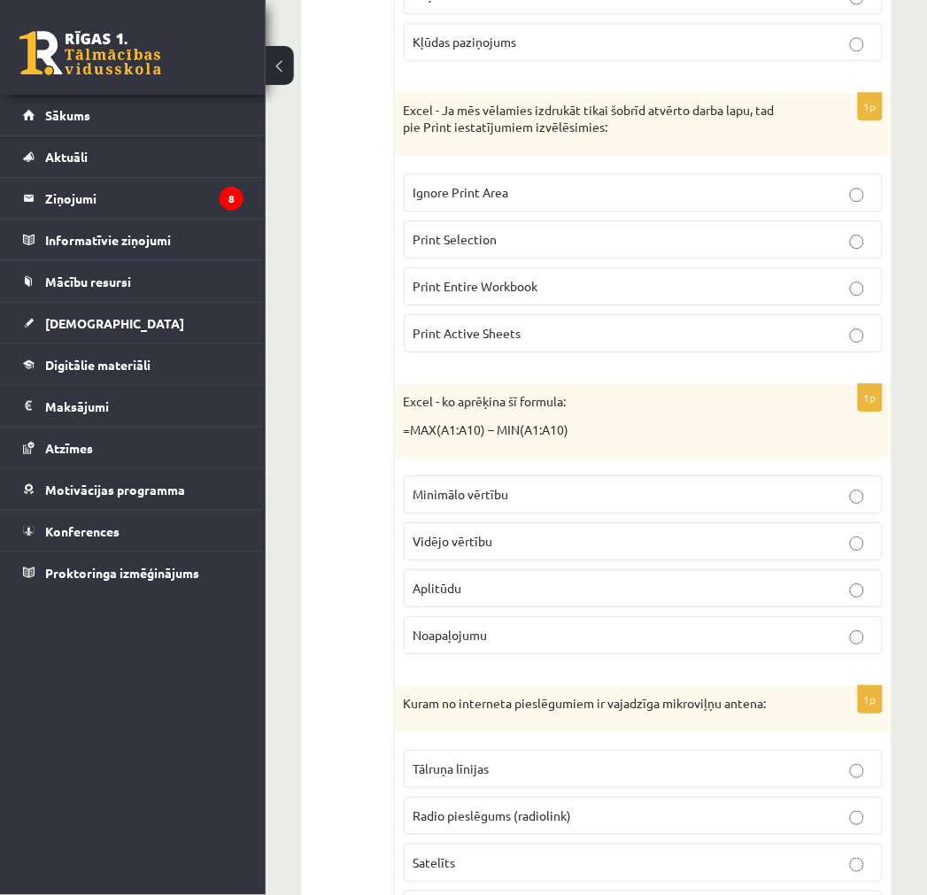
click at [478, 597] on p "Aplitūdu" at bounding box center [642, 588] width 459 height 19
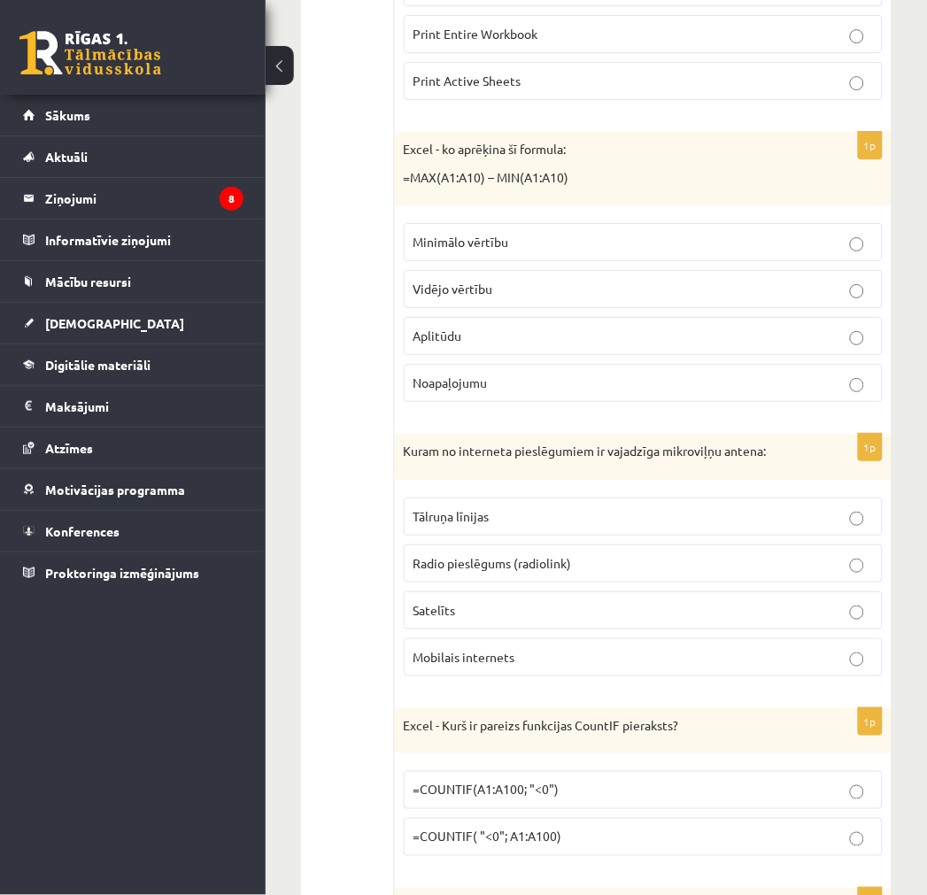
scroll to position [3441, 0]
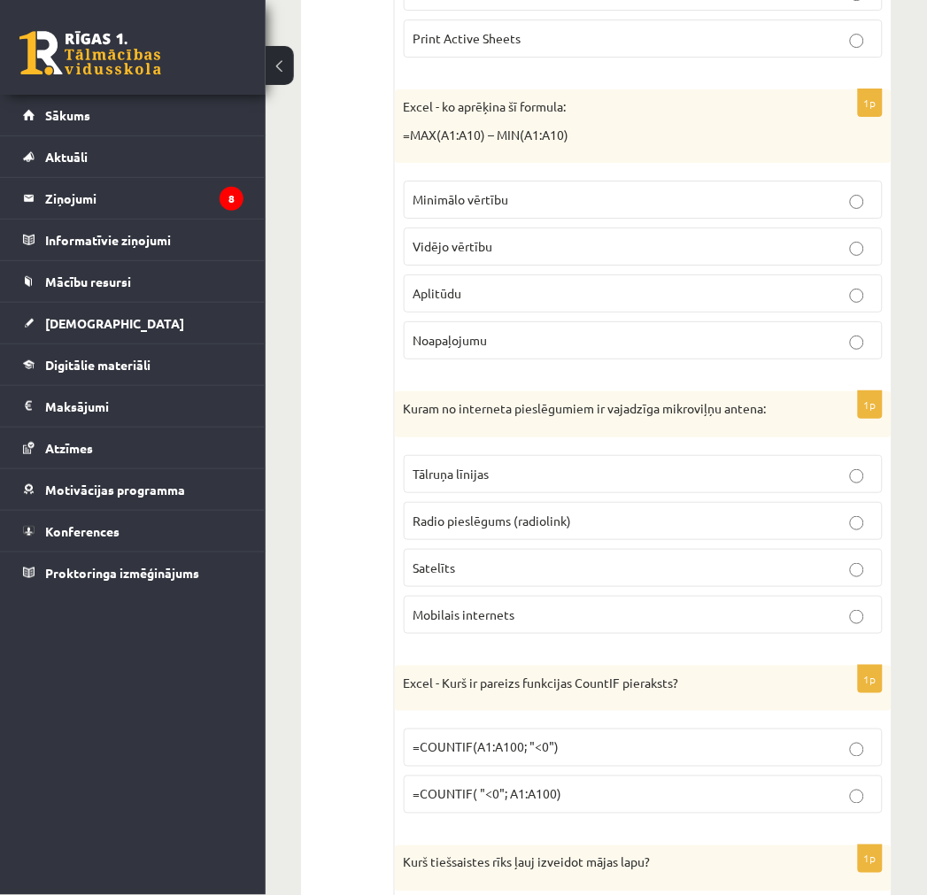
click at [473, 528] on span "Radio pieslēgums (radiolink)" at bounding box center [492, 520] width 158 height 16
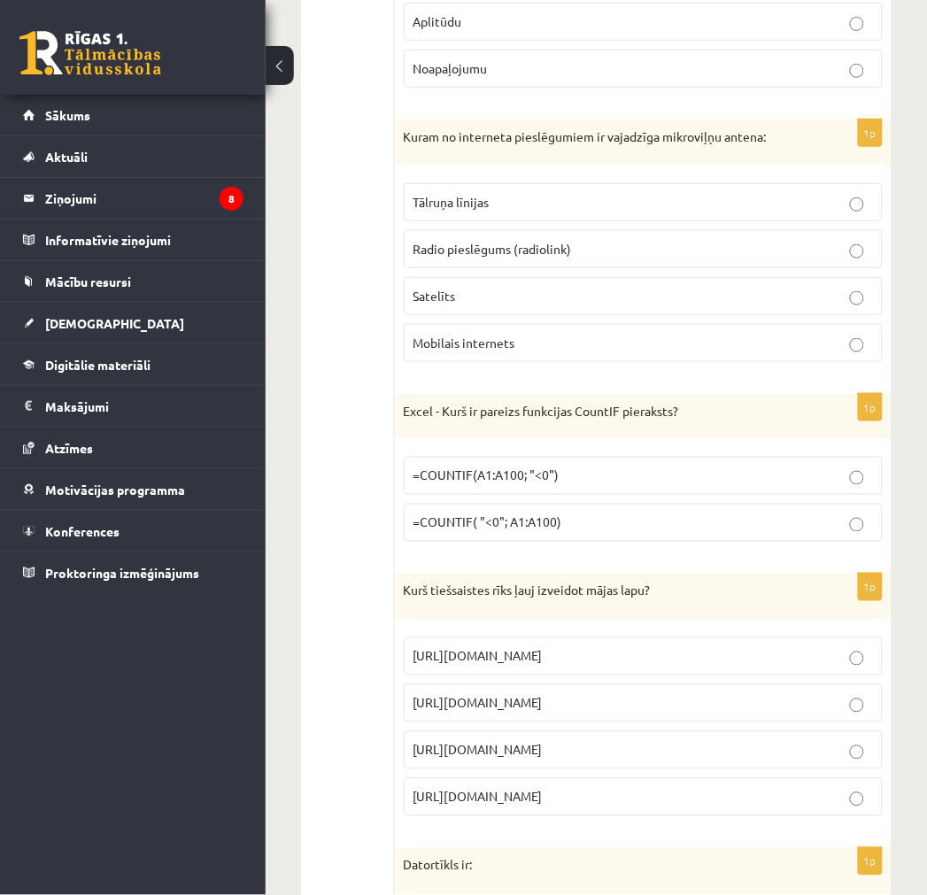
scroll to position [3737, 0]
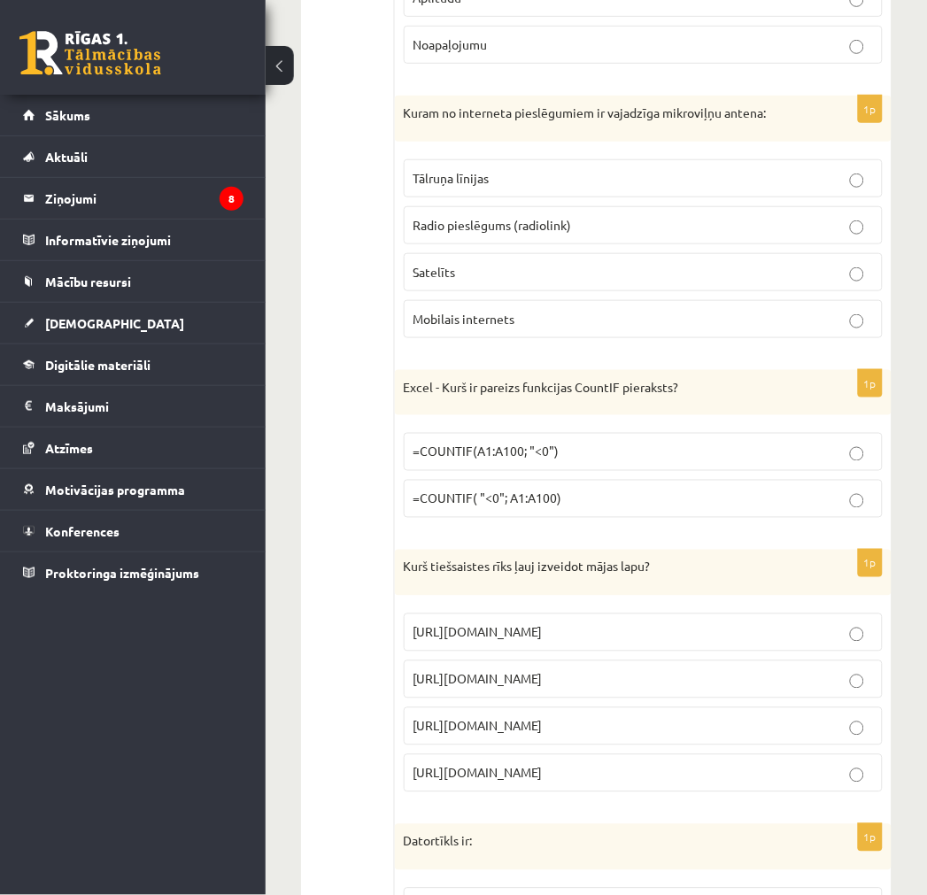
drag, startPoint x: 516, startPoint y: 493, endPoint x: 511, endPoint y: 503, distance: 11.1
click at [517, 459] on span "=COUNTIF(A1:A100; "<0")" at bounding box center [486, 451] width 146 height 16
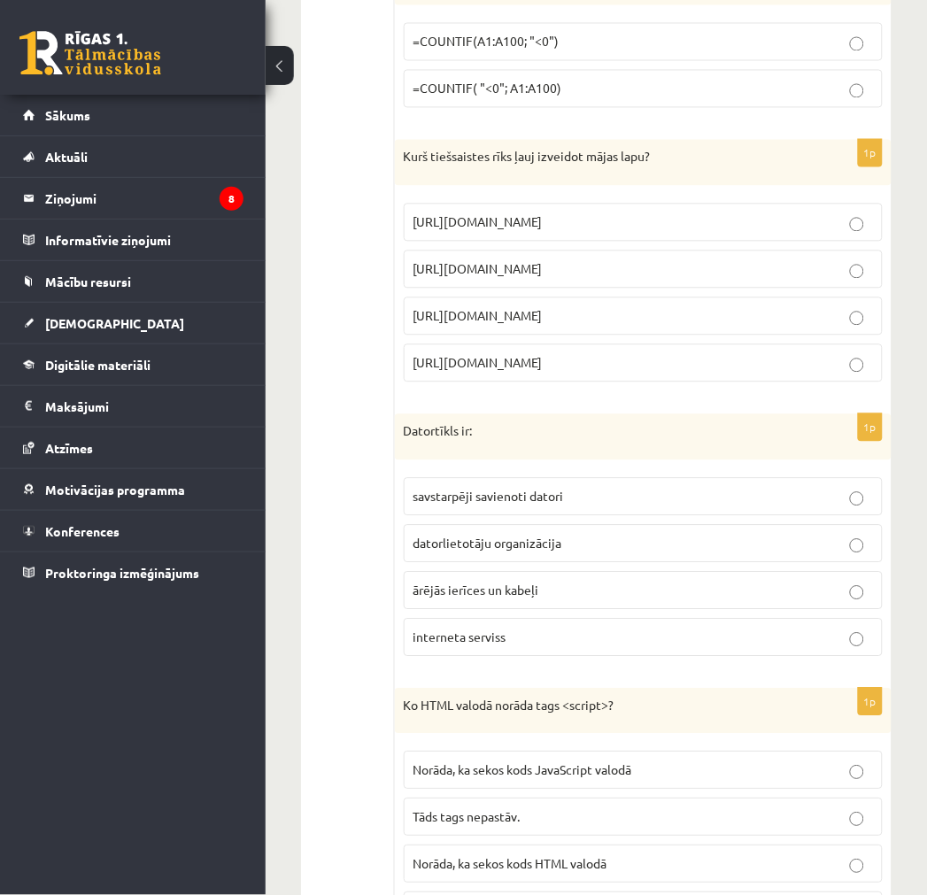
scroll to position [4228, 0]
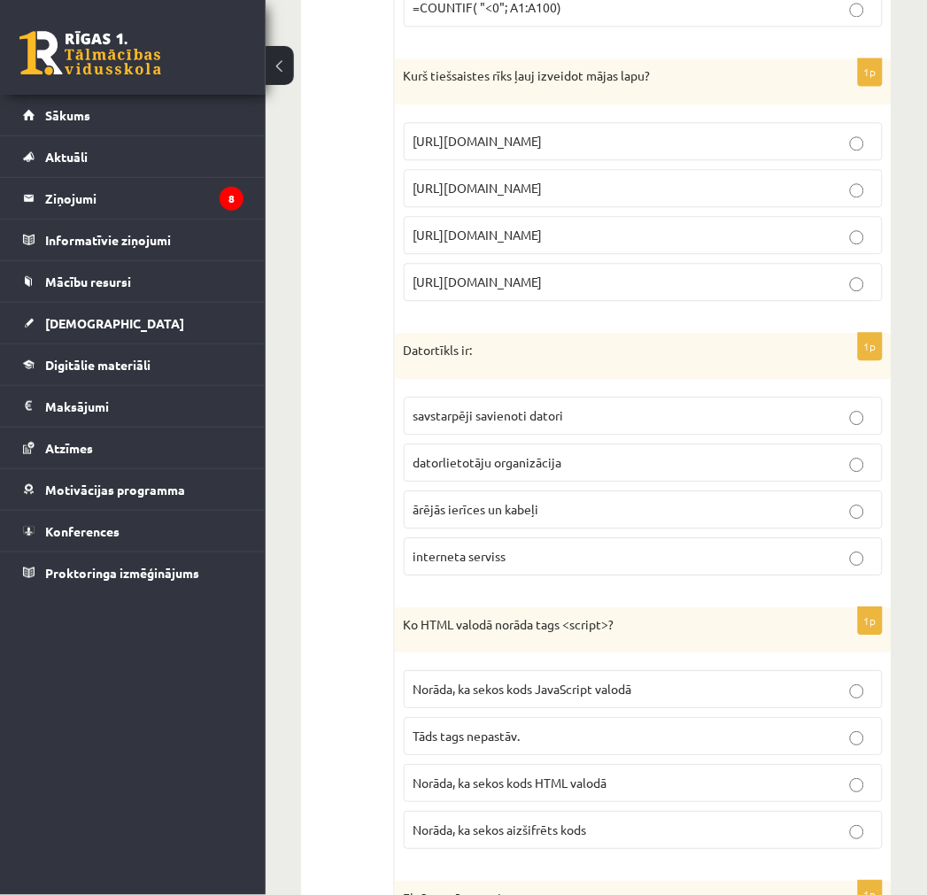
click at [462, 244] on p "[URL][DOMAIN_NAME]" at bounding box center [642, 235] width 459 height 19
click at [420, 435] on label "savstarpēji savienoti datori" at bounding box center [643, 415] width 479 height 38
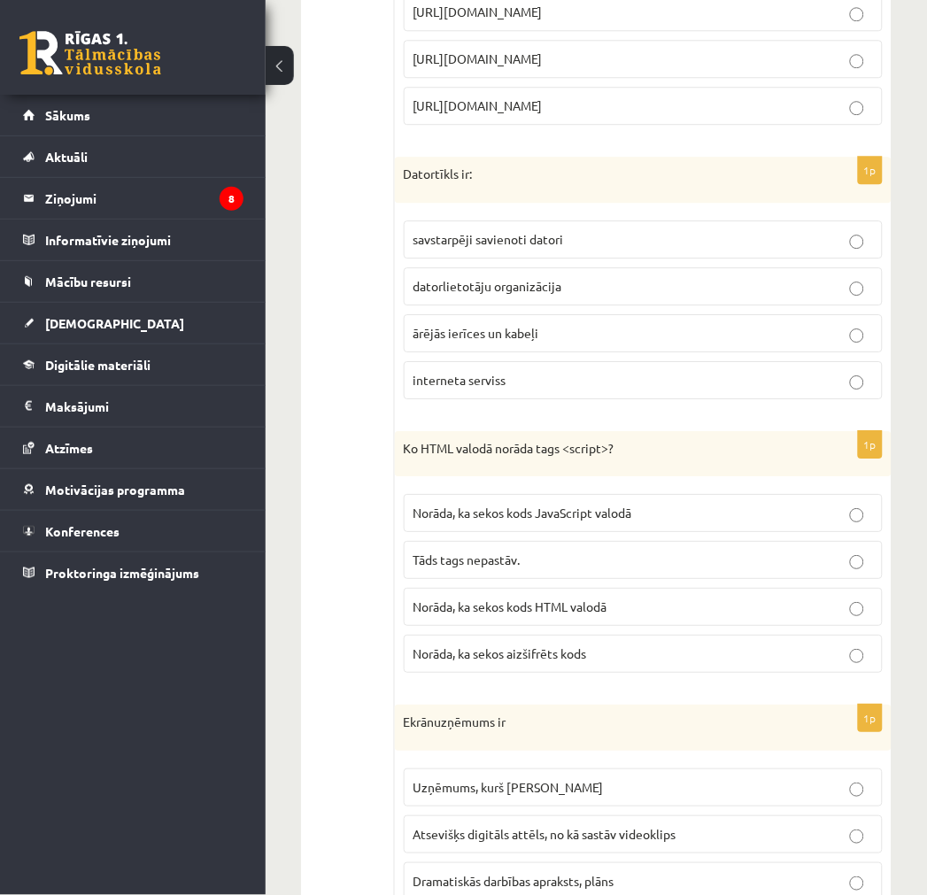
scroll to position [4425, 0]
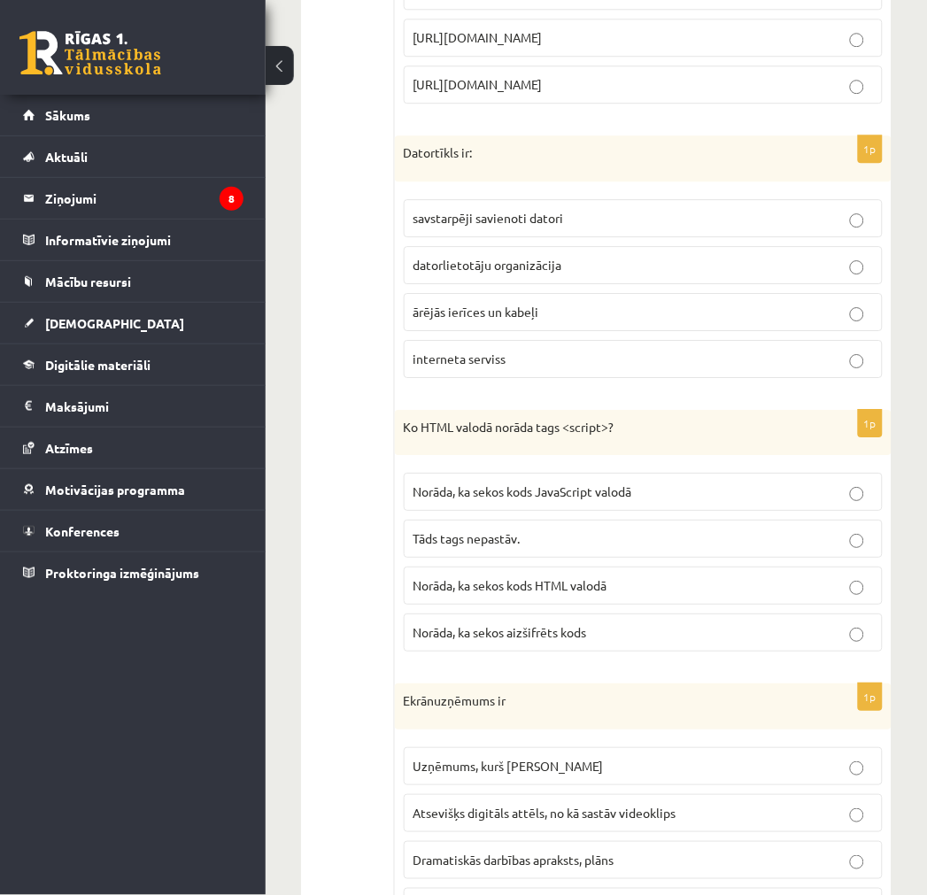
click at [523, 511] on label "Norāda, ka sekos kods JavaScript valodā" at bounding box center [643, 492] width 479 height 38
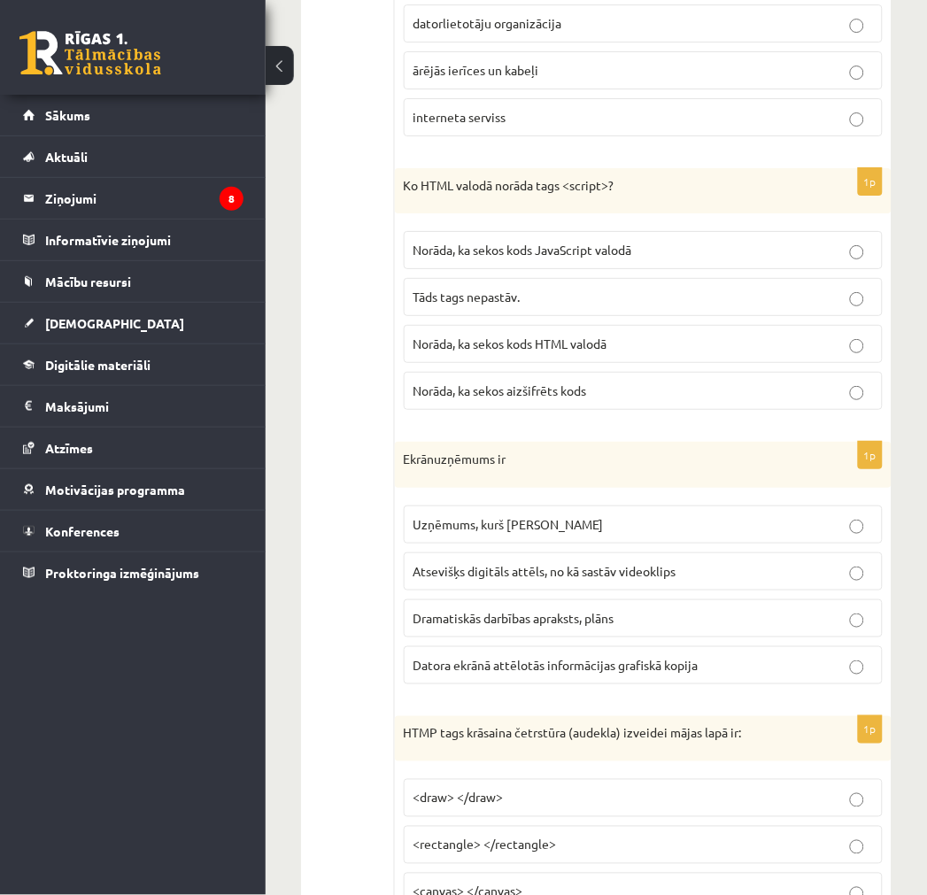
scroll to position [4720, 0]
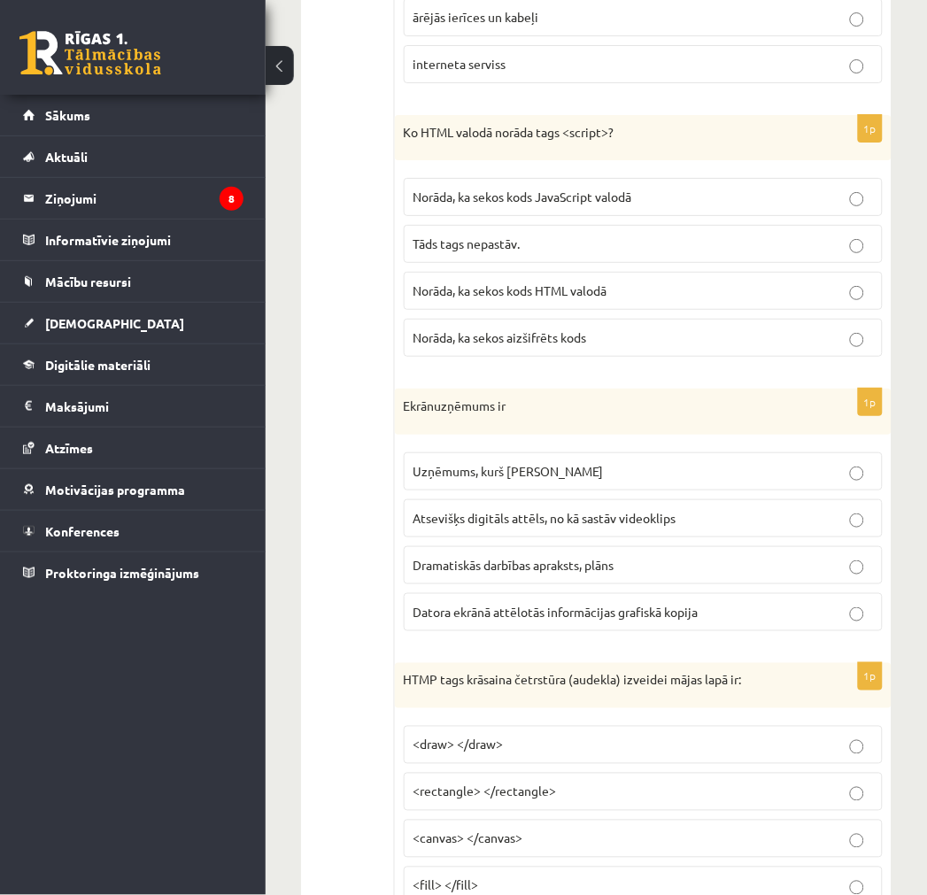
click at [491, 631] on label "Datora ekrānā attēlotās informācijas grafiskā kopija" at bounding box center [643, 612] width 479 height 38
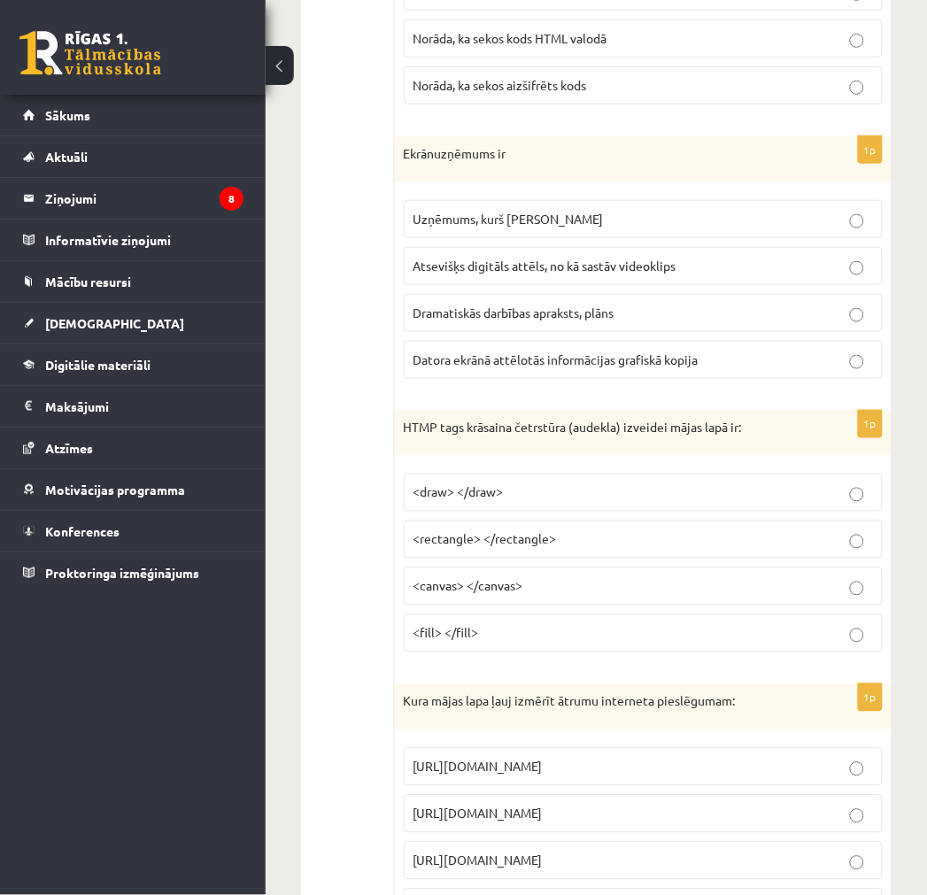
scroll to position [5014, 0]
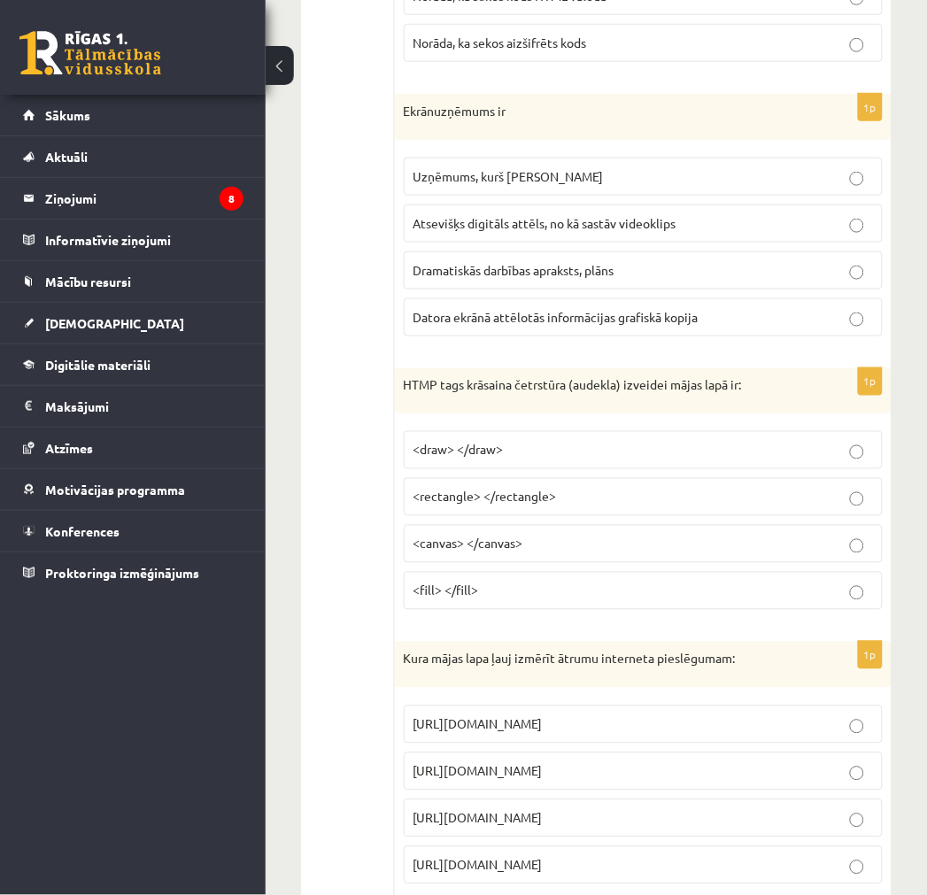
click at [496, 551] on span "<canvas> </canvas>" at bounding box center [468, 543] width 110 height 16
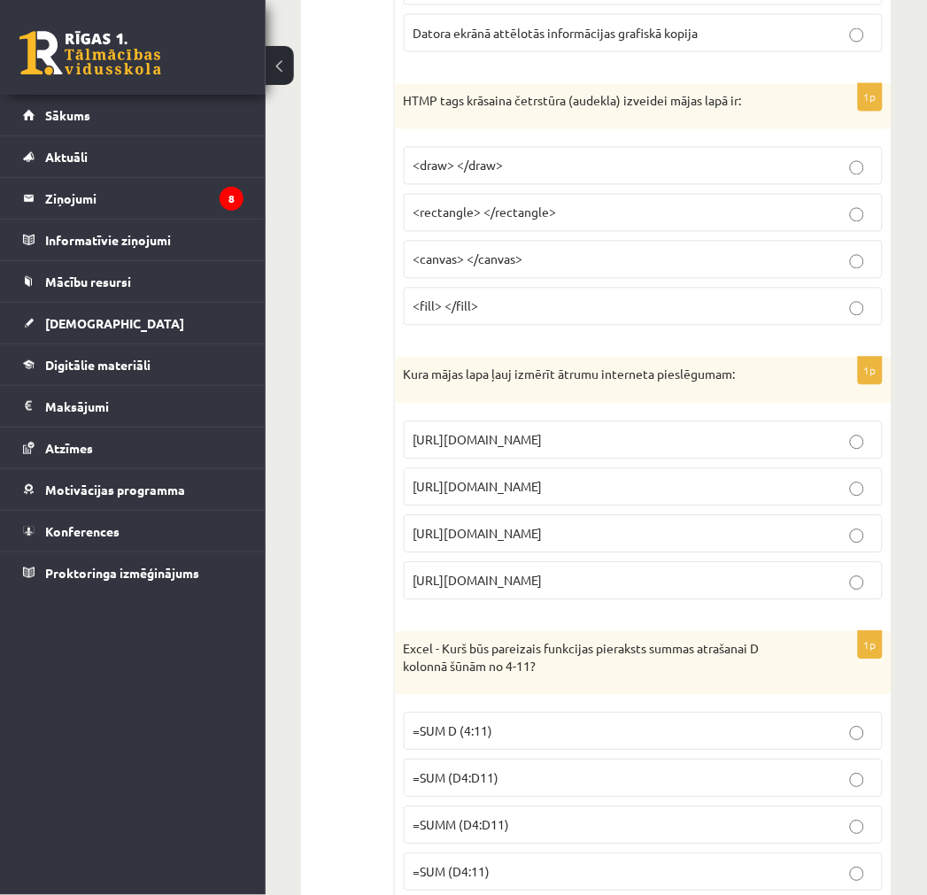
scroll to position [5310, 0]
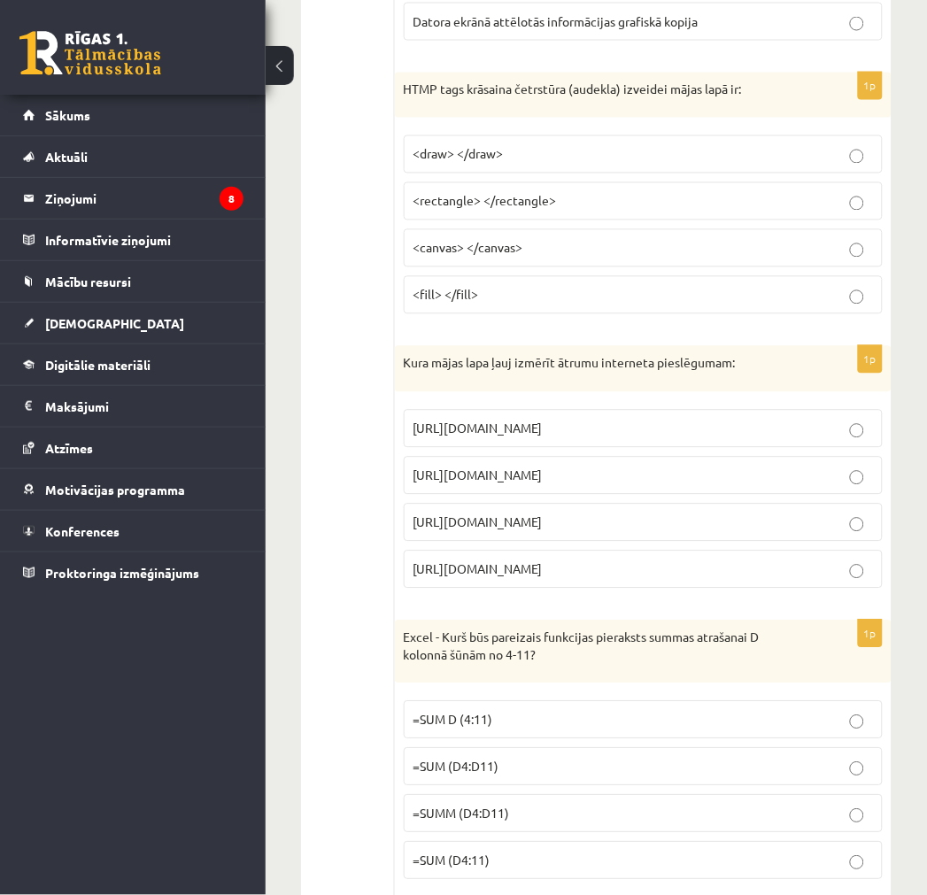
click at [503, 483] on span "[URL][DOMAIN_NAME]" at bounding box center [477, 475] width 129 height 16
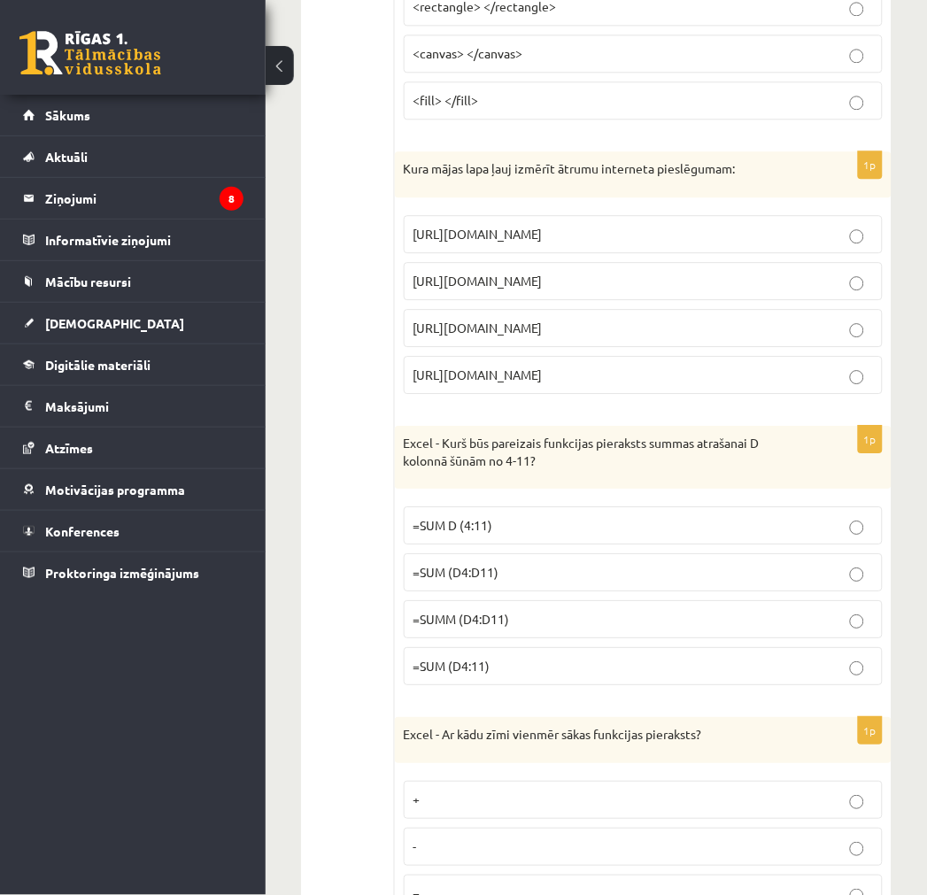
scroll to position [5507, 0]
click at [535, 580] on p "=SUM (D4:D11)" at bounding box center [642, 570] width 459 height 19
click at [509, 673] on p "=SUM (D4:11)" at bounding box center [642, 664] width 459 height 19
click at [503, 580] on p "=SUM (D4:D11)" at bounding box center [642, 570] width 459 height 19
click at [492, 689] on fieldset "=SUM D (4:11) =SUM (D4:D11) =SUMM (D4:D11) =SUM (D4:11)" at bounding box center [643, 592] width 479 height 193
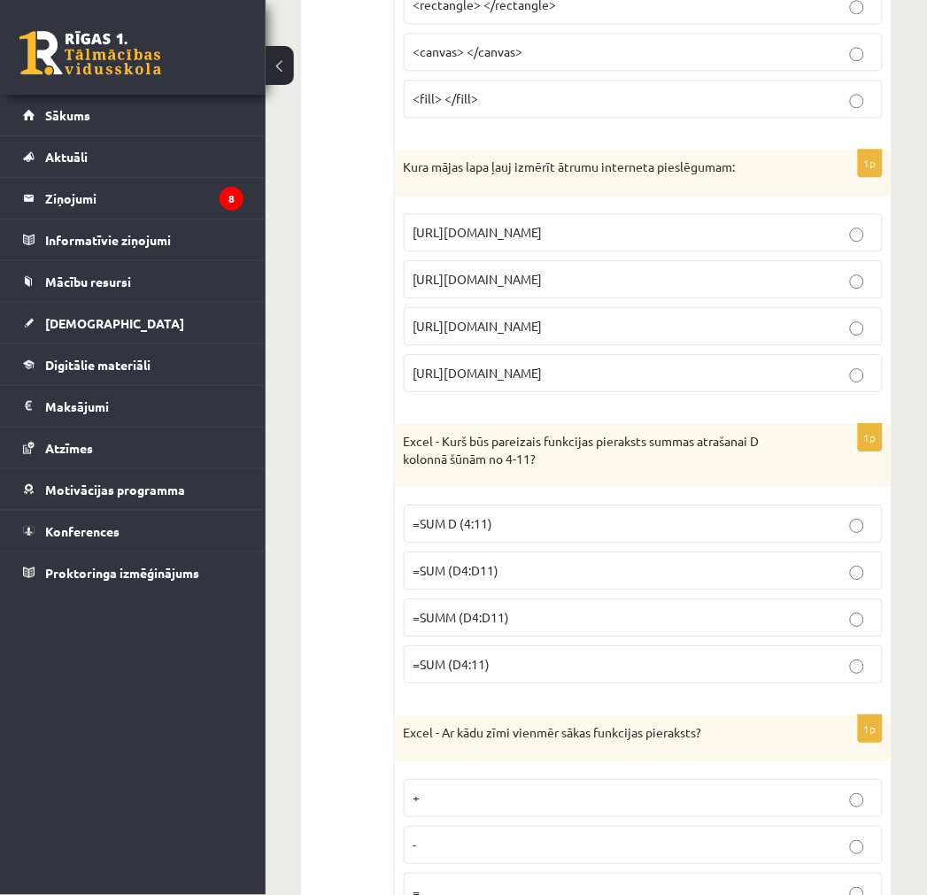
click at [491, 673] on p "=SUM (D4:11)" at bounding box center [642, 664] width 459 height 19
click at [489, 578] on span "=SUM (D4:D11)" at bounding box center [456, 570] width 86 height 16
click at [496, 673] on p "=SUM (D4:11)" at bounding box center [642, 664] width 459 height 19
click at [499, 580] on p "=SUM (D4:D11)" at bounding box center [642, 570] width 459 height 19
click at [507, 673] on p "=SUM (D4:11)" at bounding box center [642, 664] width 459 height 19
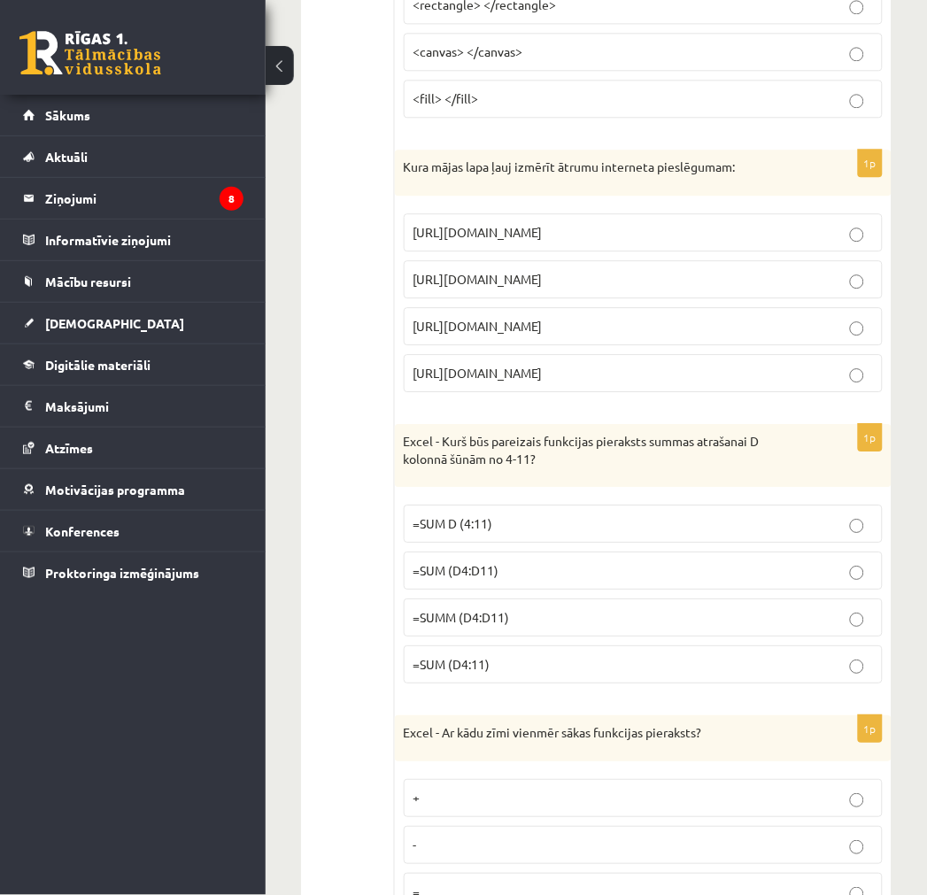
click at [496, 578] on span "=SUM (D4:D11)" at bounding box center [456, 570] width 86 height 16
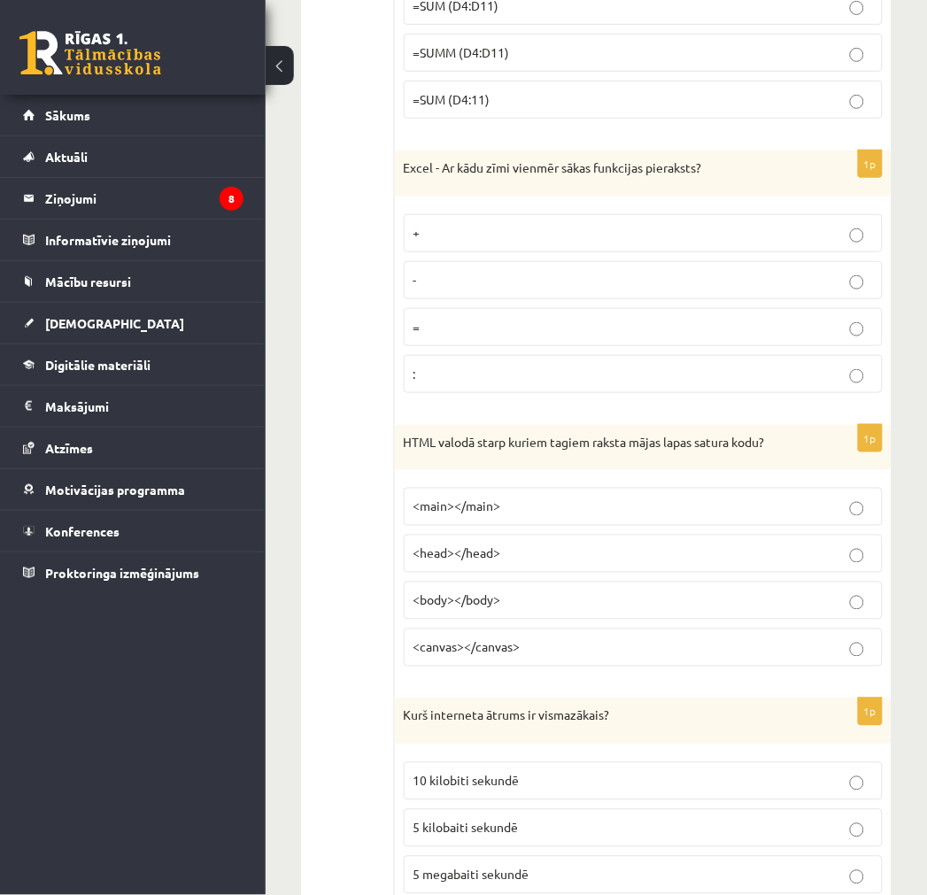
scroll to position [6096, 0]
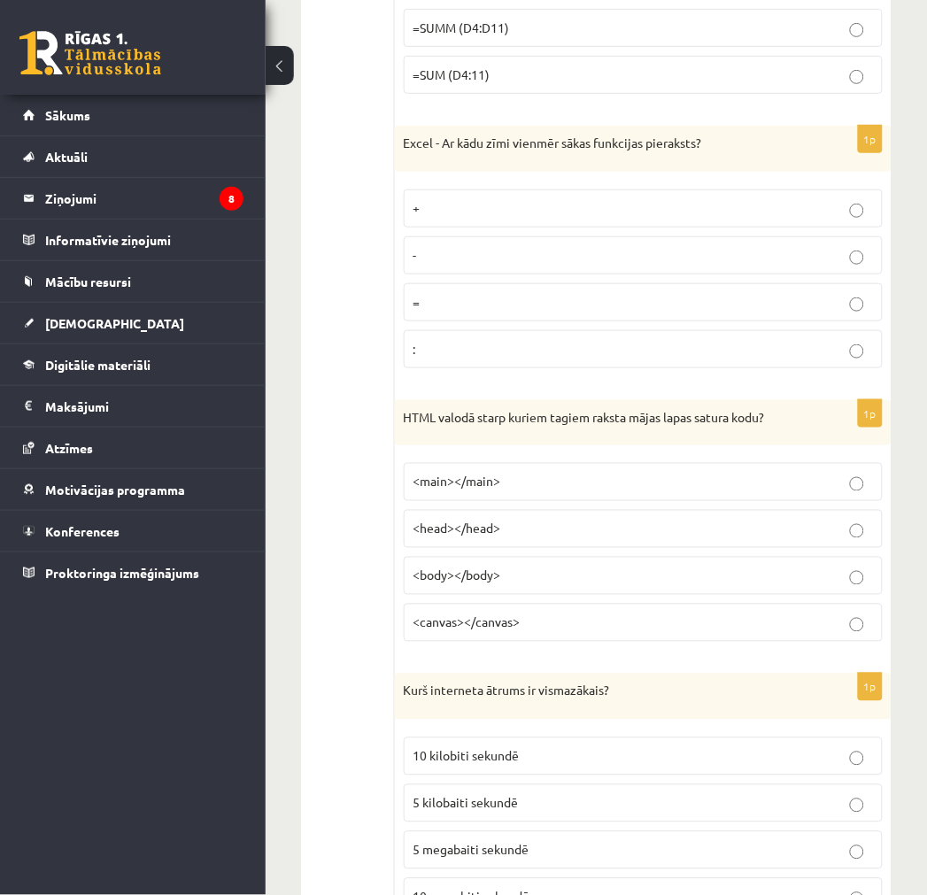
click at [462, 321] on label "=" at bounding box center [643, 302] width 479 height 38
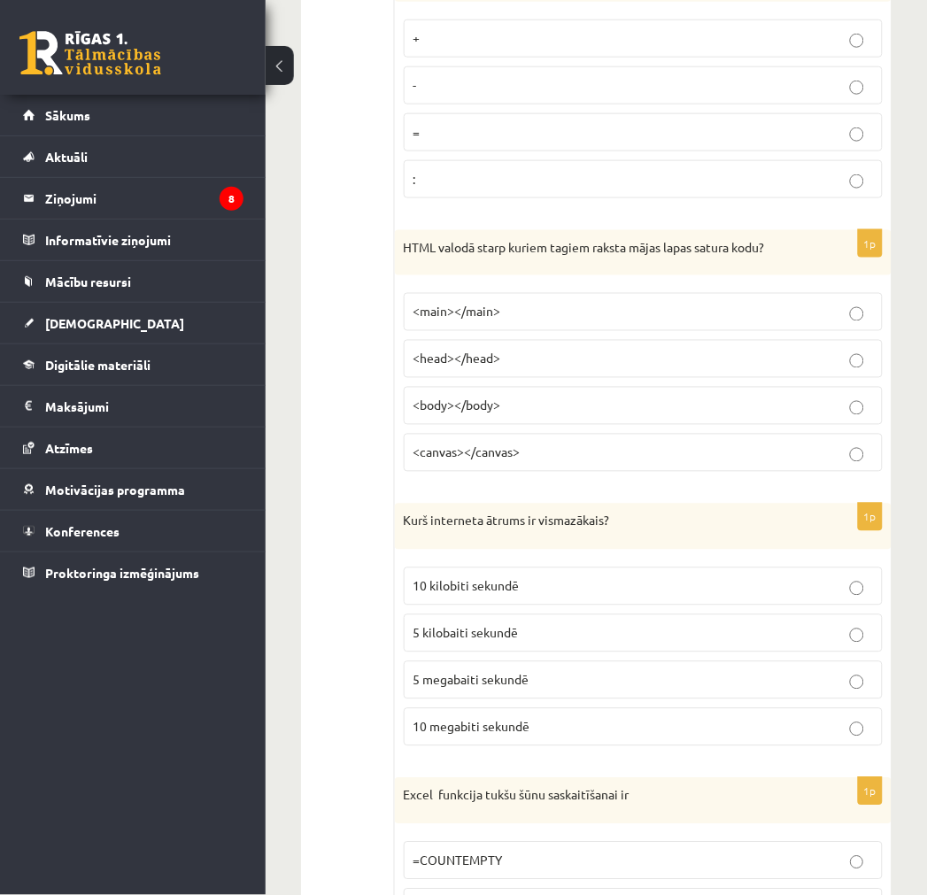
scroll to position [6293, 0]
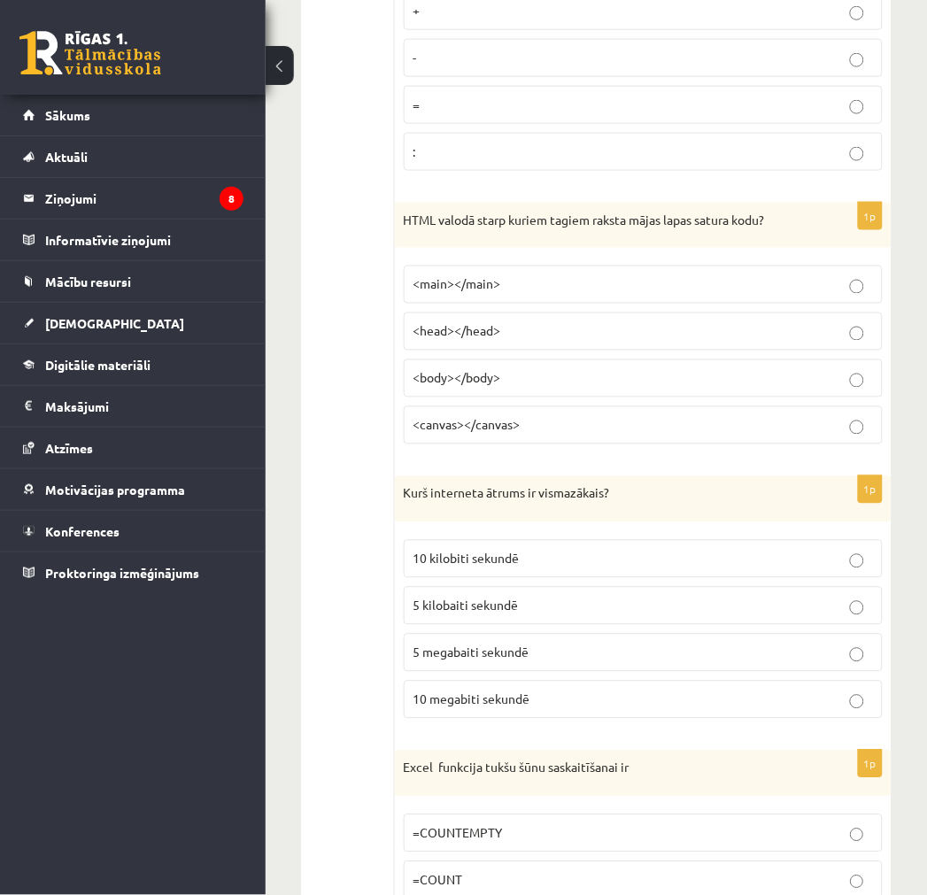
click at [506, 388] on p "<body></body>" at bounding box center [642, 378] width 459 height 19
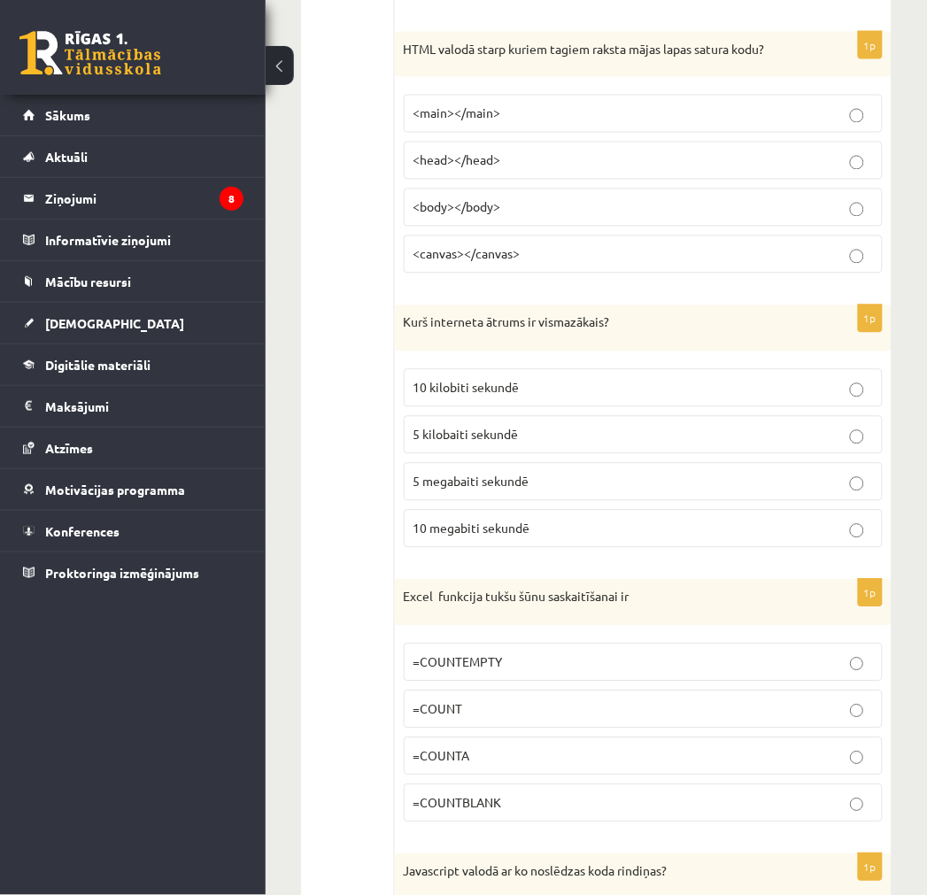
scroll to position [6490, 0]
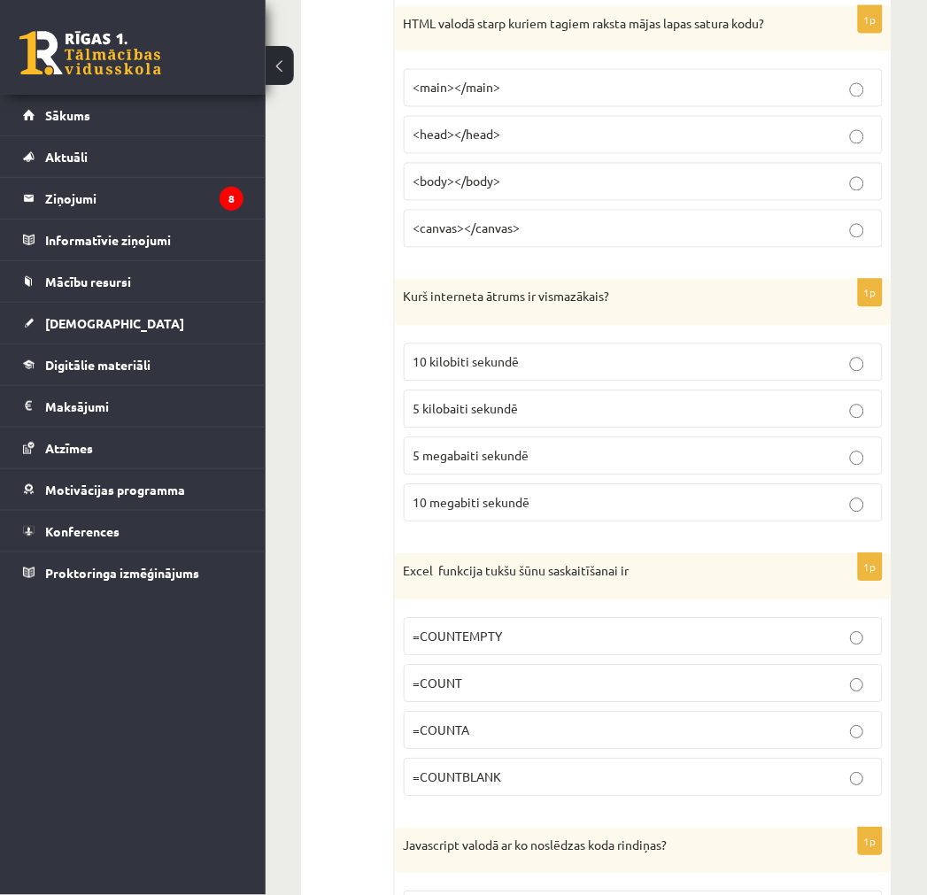
click at [526, 372] on p "10 kilobiti sekundē" at bounding box center [642, 362] width 459 height 19
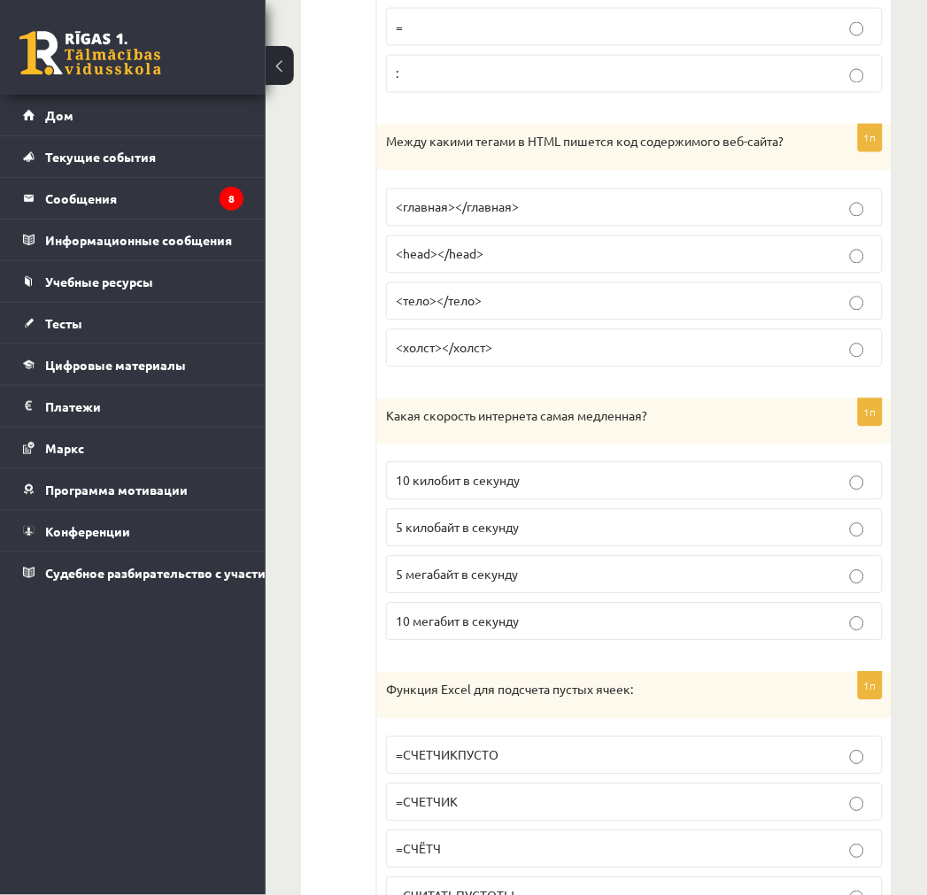
click at [436, 608] on fieldset "10 килобит в секунду 5 килобайт в секунду 5 мегабайт в секунду 10 мегабит в сек…" at bounding box center [634, 549] width 496 height 193
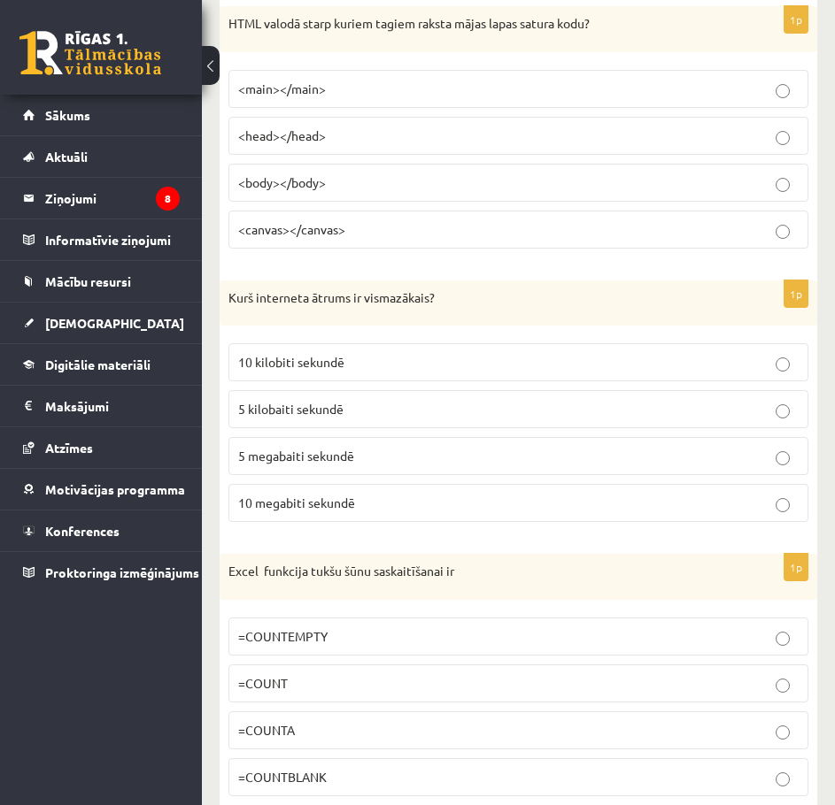
scroll to position [6454, 0]
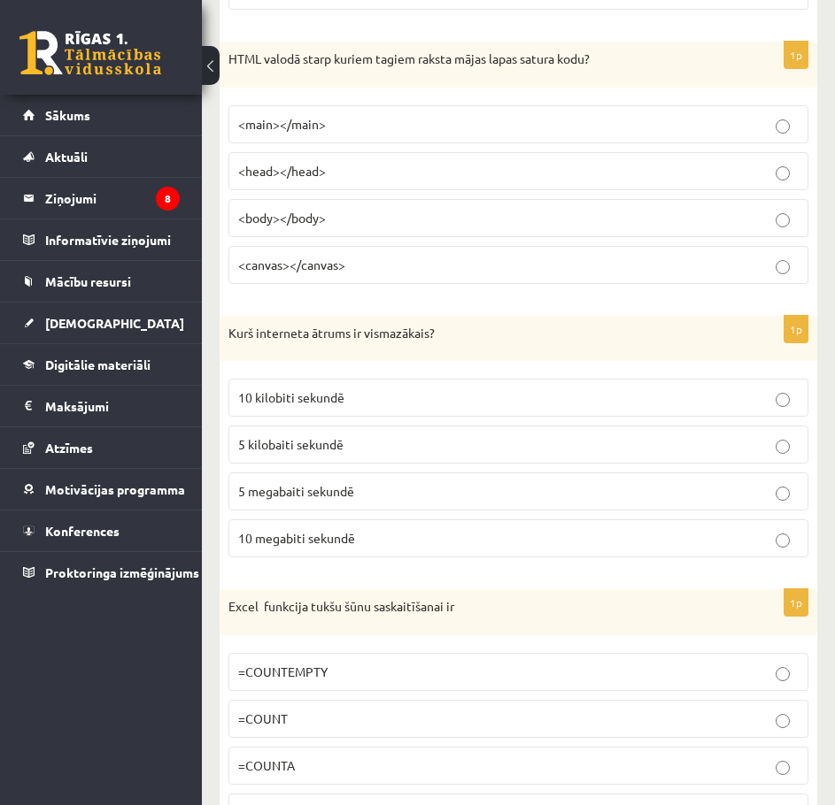
click at [465, 354] on div "Kurš interneta ātrums ir vismazākais?" at bounding box center [517, 339] width 597 height 46
click at [469, 362] on div "Kurš interneta ātrums ir vismazākais?" at bounding box center [517, 339] width 597 height 46
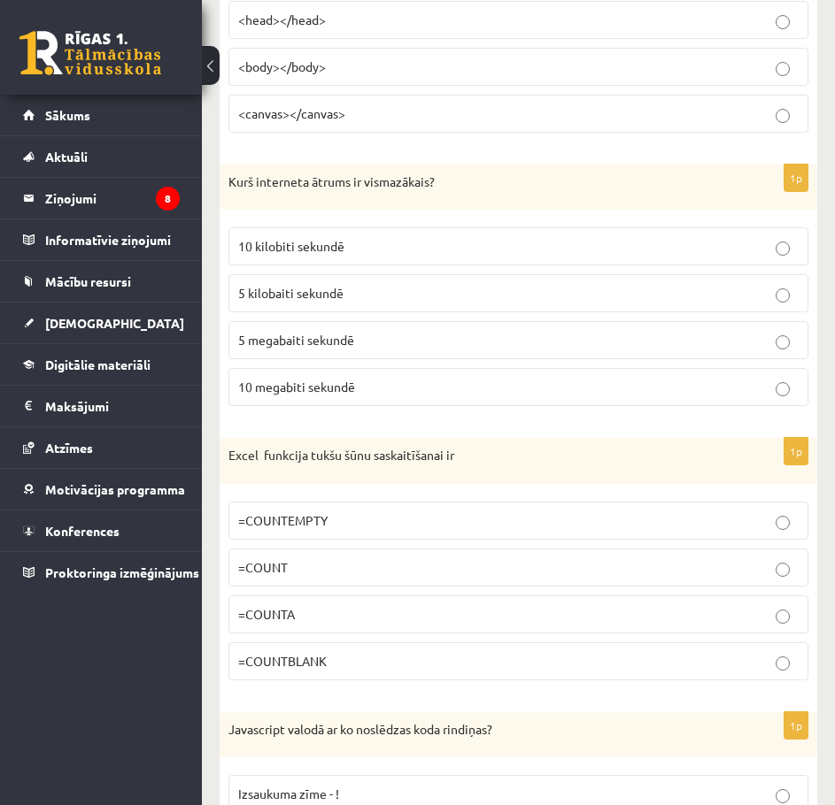
scroll to position [6631, 0]
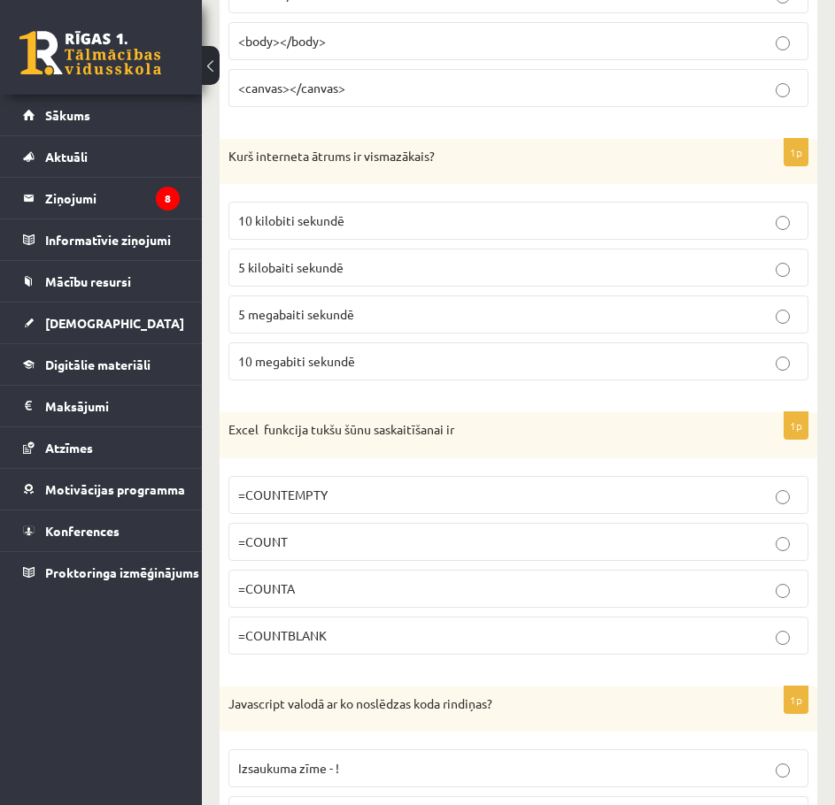
click at [345, 655] on label "=COUNTBLANK" at bounding box center [518, 636] width 580 height 38
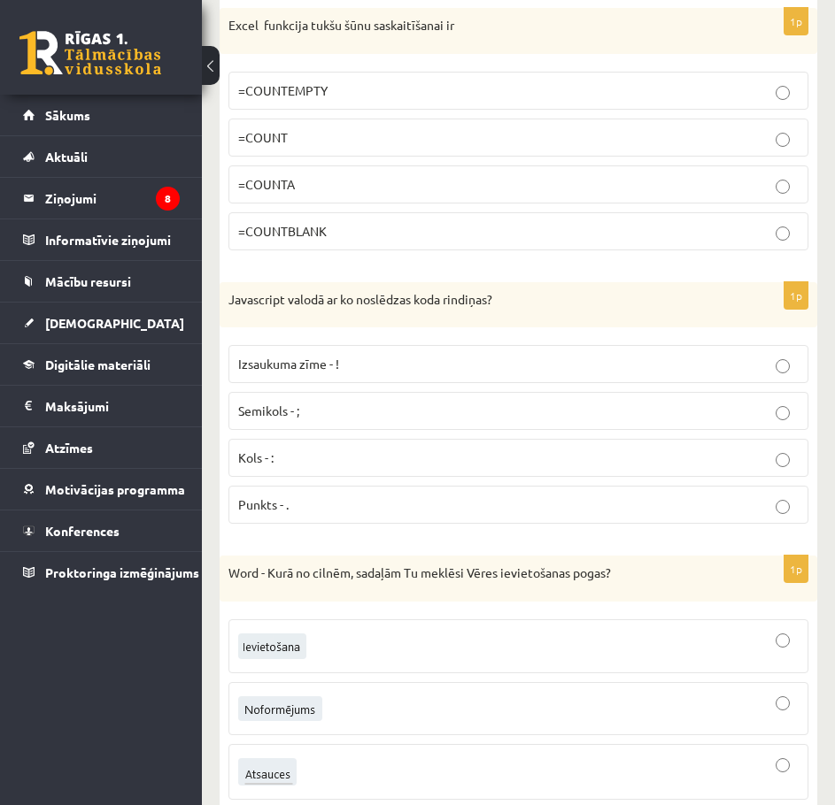
scroll to position [7074, 0]
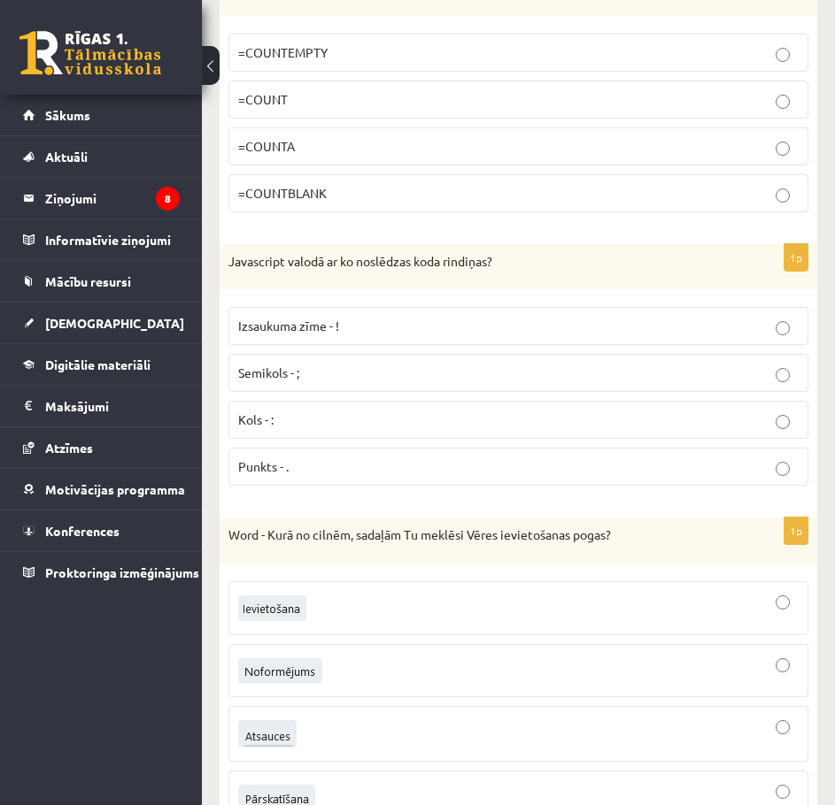
click at [324, 392] on label "Semikols - ;" at bounding box center [518, 373] width 580 height 38
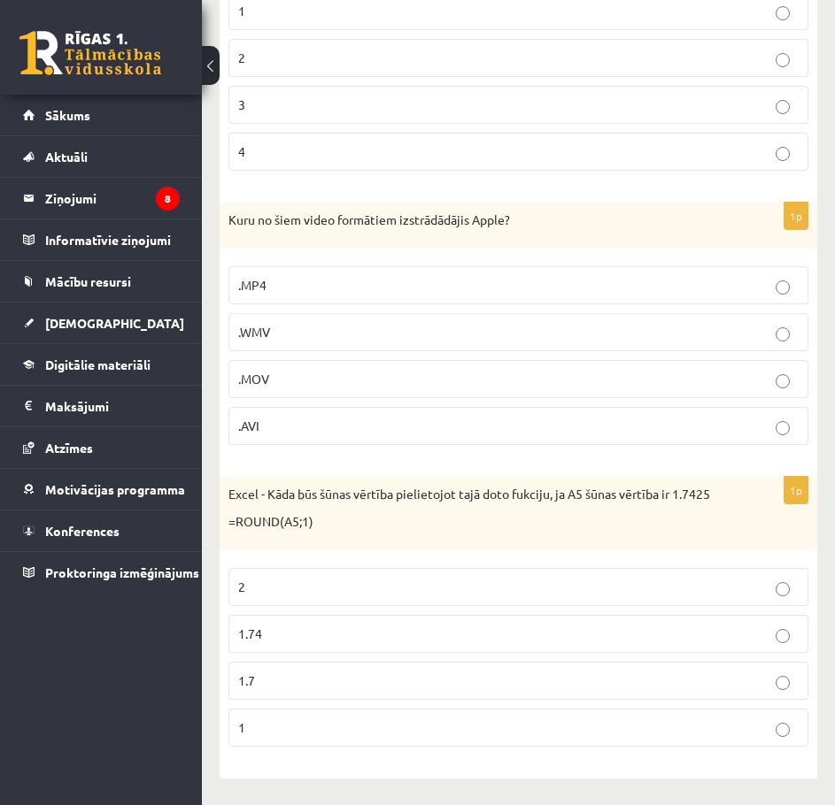
scroll to position [8121, 0]
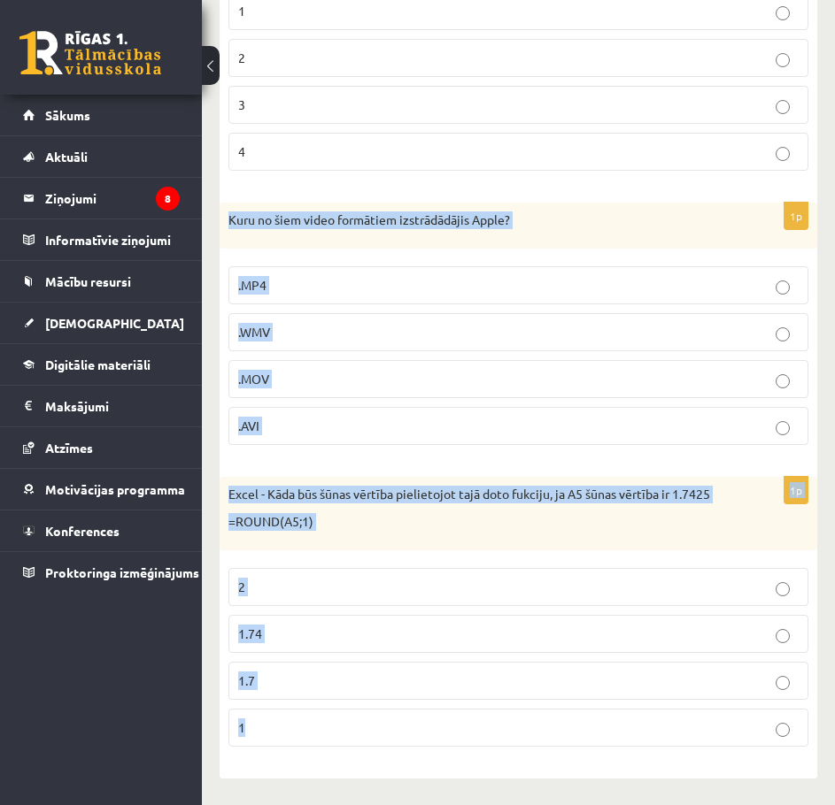
drag, startPoint x: 224, startPoint y: 210, endPoint x: 329, endPoint y: 720, distance: 521.4
copy form "Kuru no šiem video formātiem izstrādādājis Apple? .MP4 .WMV .MOV .AVI 1p Excel …"
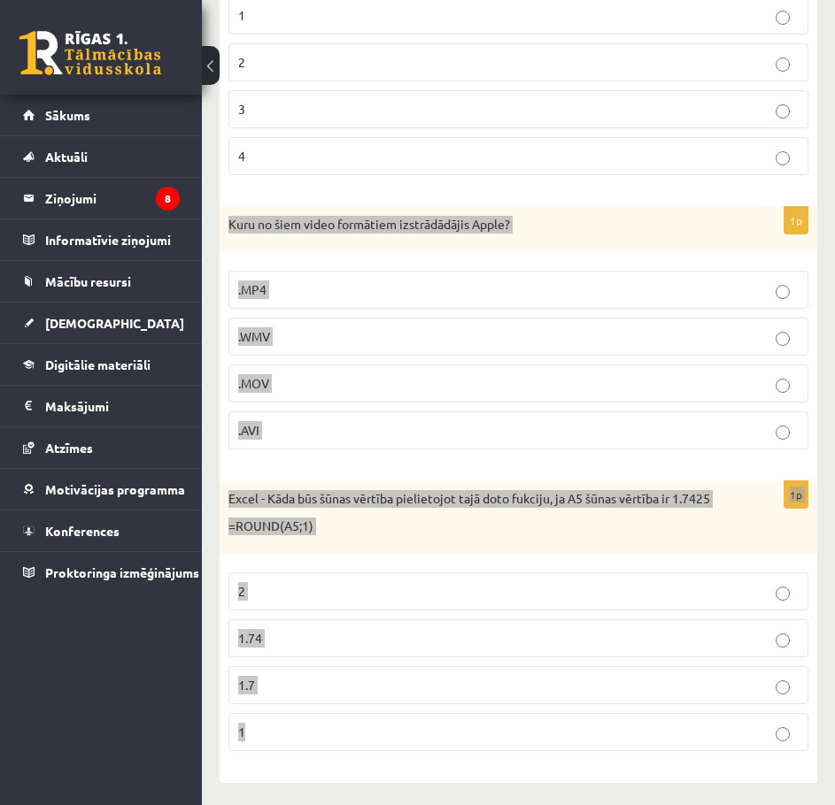
scroll to position [7590, 0]
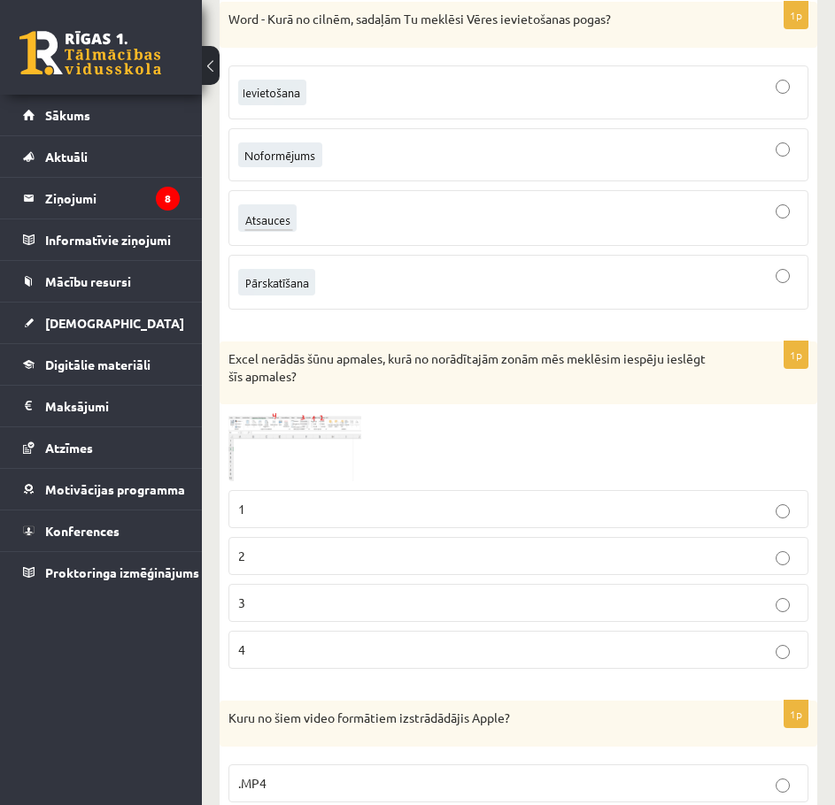
click at [411, 385] on p "Excel nerādās šūnu apmales, kurā no norādītajām zonām mēs meklēsim iespēju iesl…" at bounding box center [473, 367] width 491 height 35
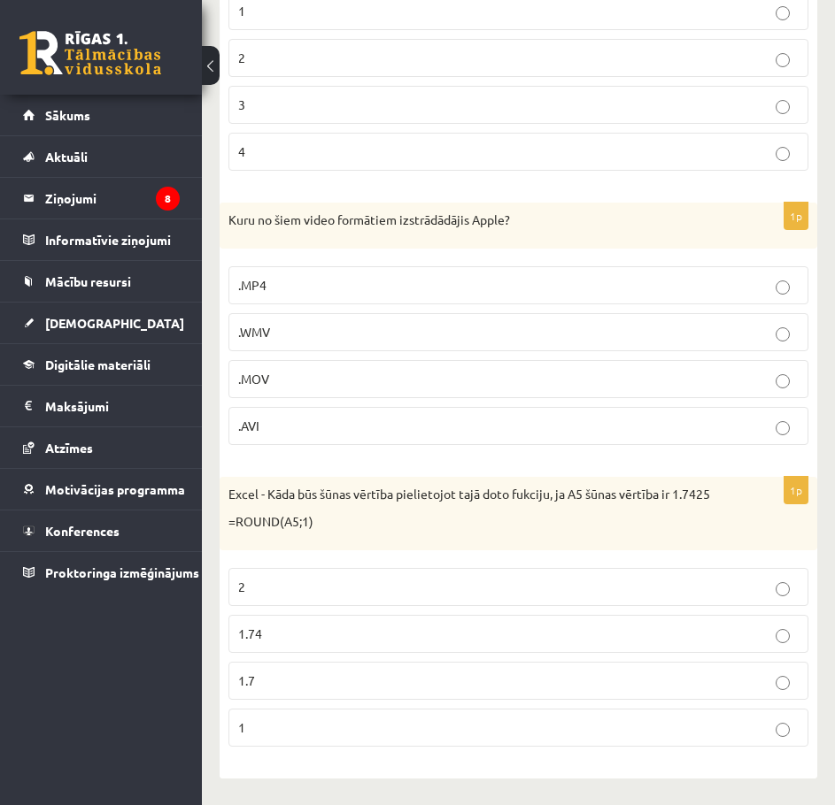
scroll to position [8121, 0]
click at [292, 686] on p "1.7" at bounding box center [518, 681] width 560 height 19
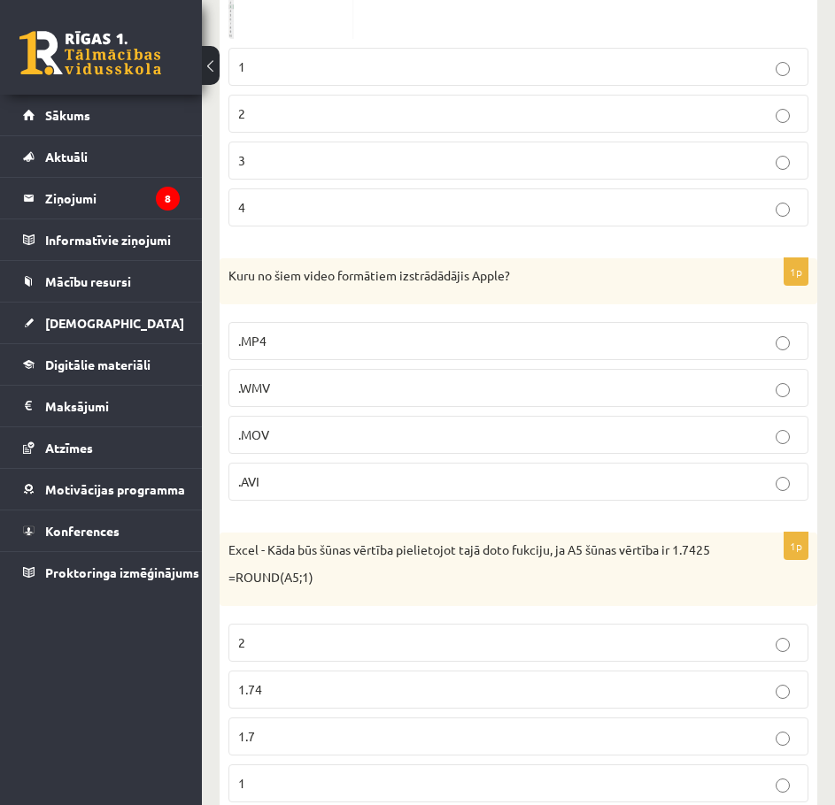
click at [320, 454] on label ".MOV" at bounding box center [518, 435] width 580 height 38
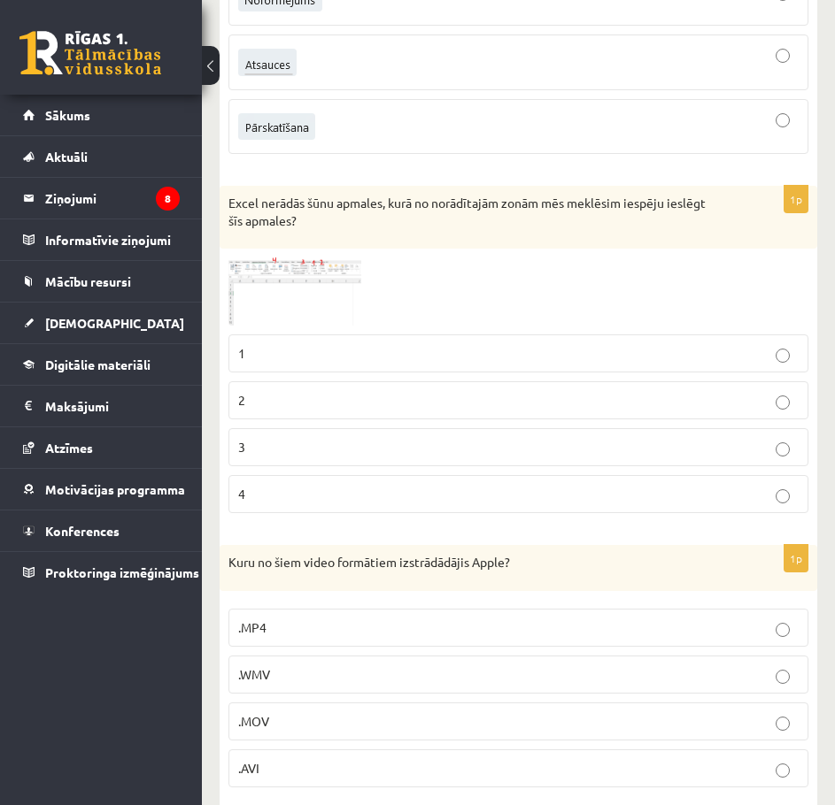
scroll to position [7678, 0]
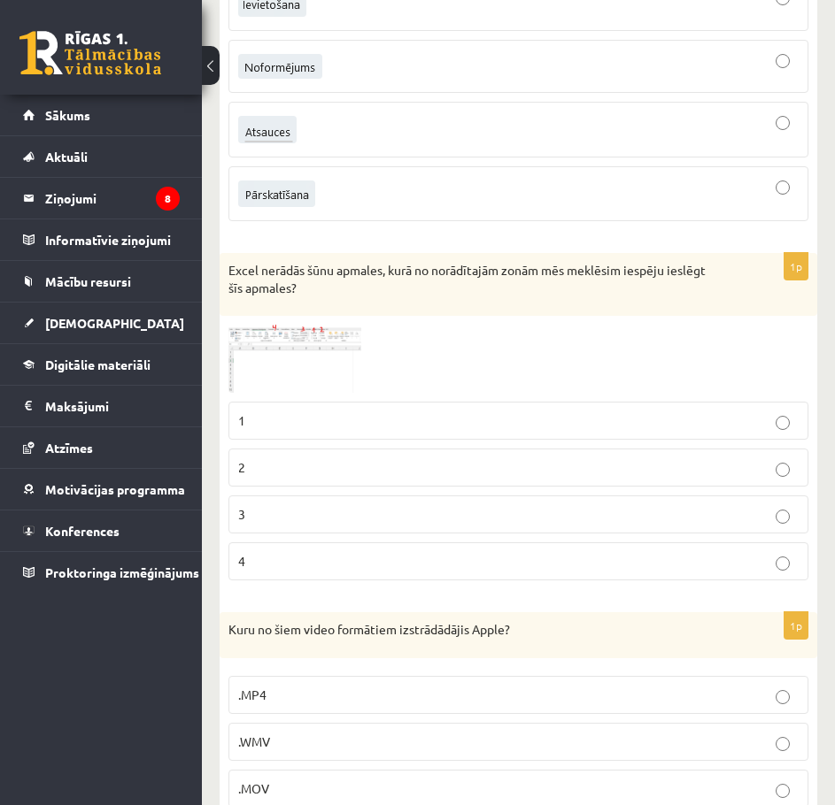
click at [312, 393] on img at bounding box center [294, 359] width 133 height 68
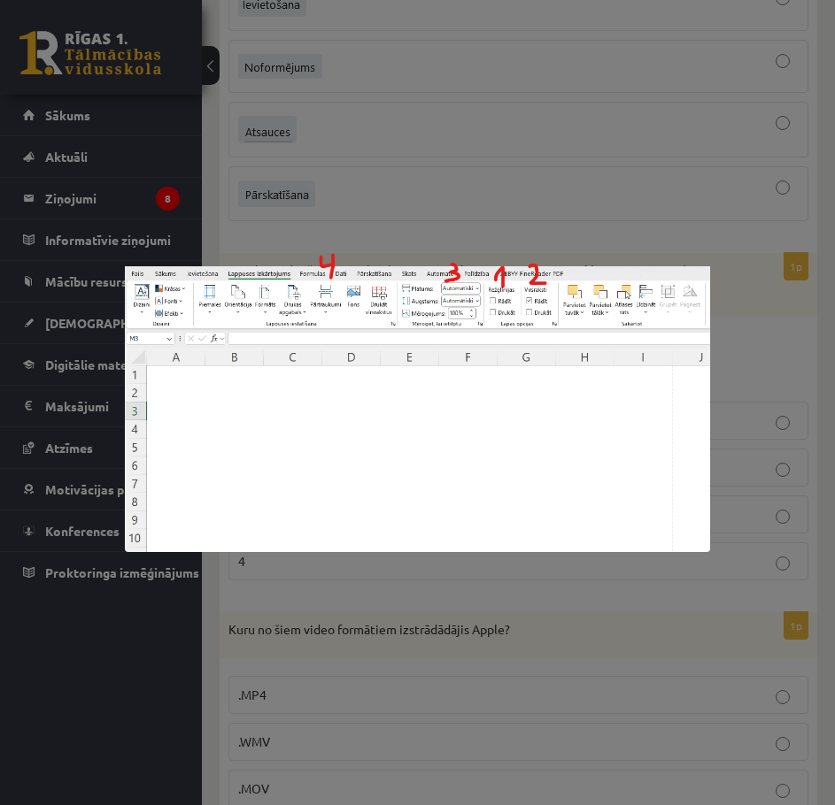
click at [263, 659] on div at bounding box center [417, 402] width 835 height 805
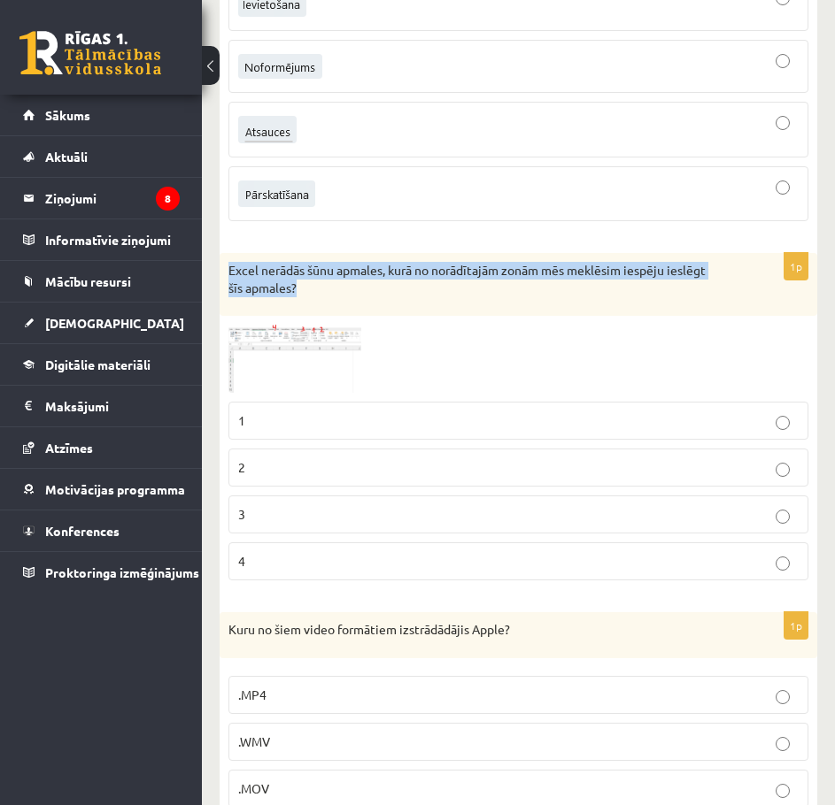
drag, startPoint x: 229, startPoint y: 303, endPoint x: 331, endPoint y: 317, distance: 102.8
click at [331, 296] on p "Excel nerādās šūnu apmales, kurā no norādītajām zonām mēs meklēsim iespēju iesl…" at bounding box center [473, 279] width 491 height 35
copy p "Excel nerādās šūnu apmales, kurā no norādītajām zonām mēs meklēsim iespēju iesl…"
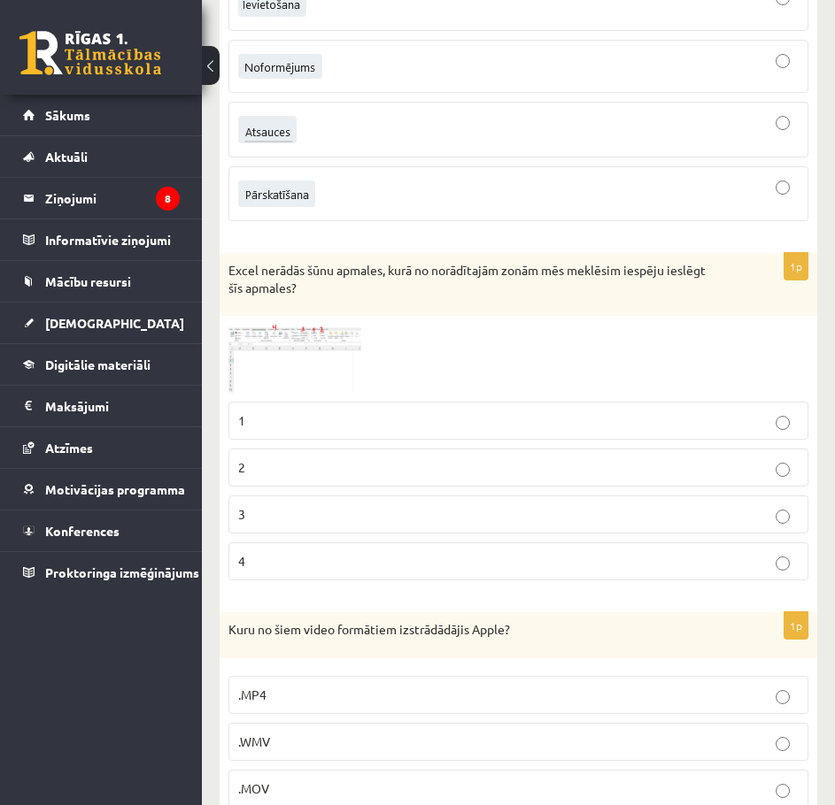
click at [310, 440] on label "1" at bounding box center [518, 421] width 580 height 38
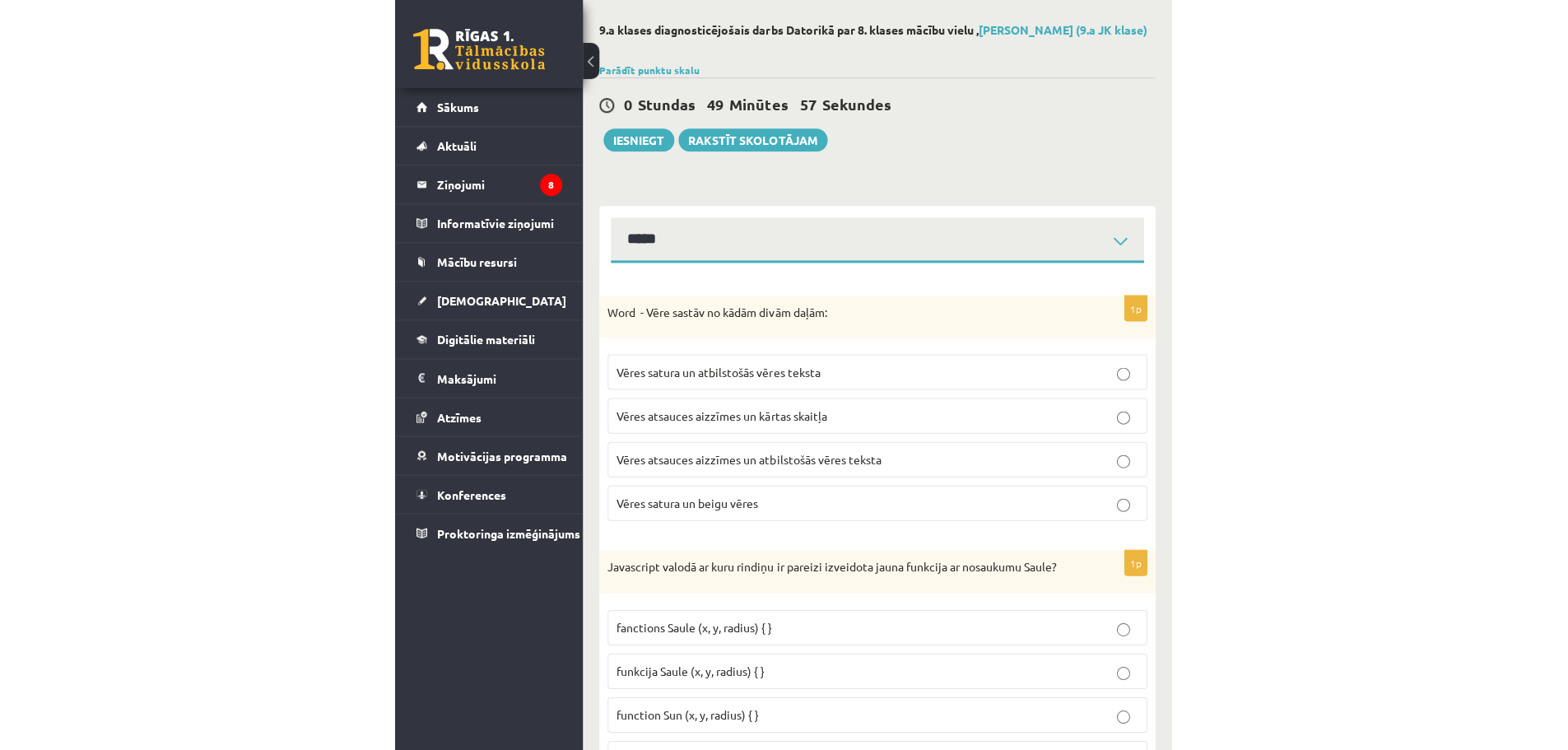
scroll to position [0, 0]
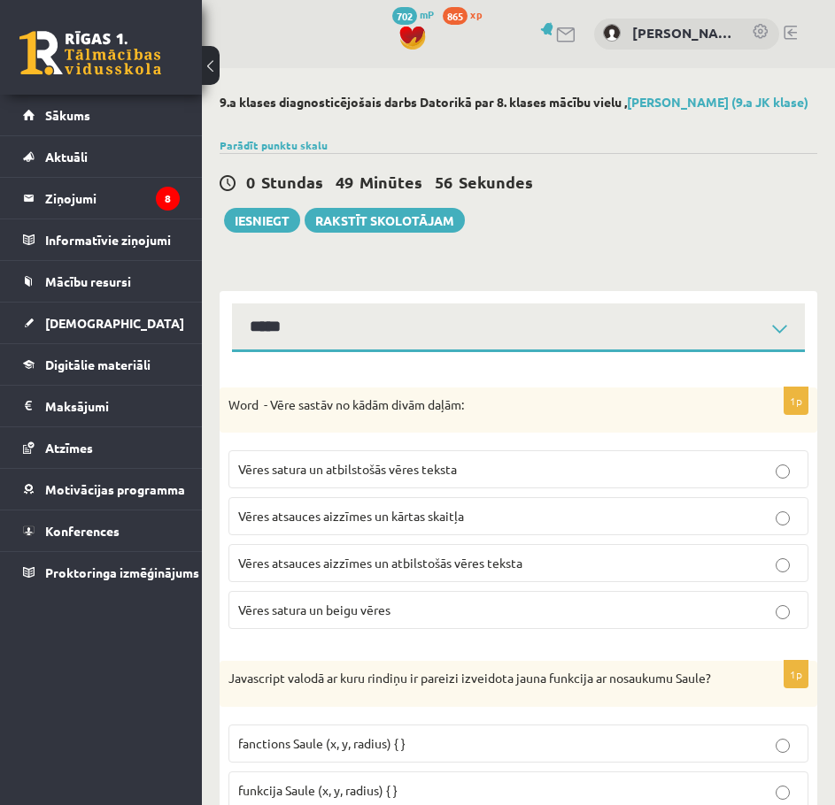
drag, startPoint x: 399, startPoint y: 202, endPoint x: 406, endPoint y: 73, distance: 129.4
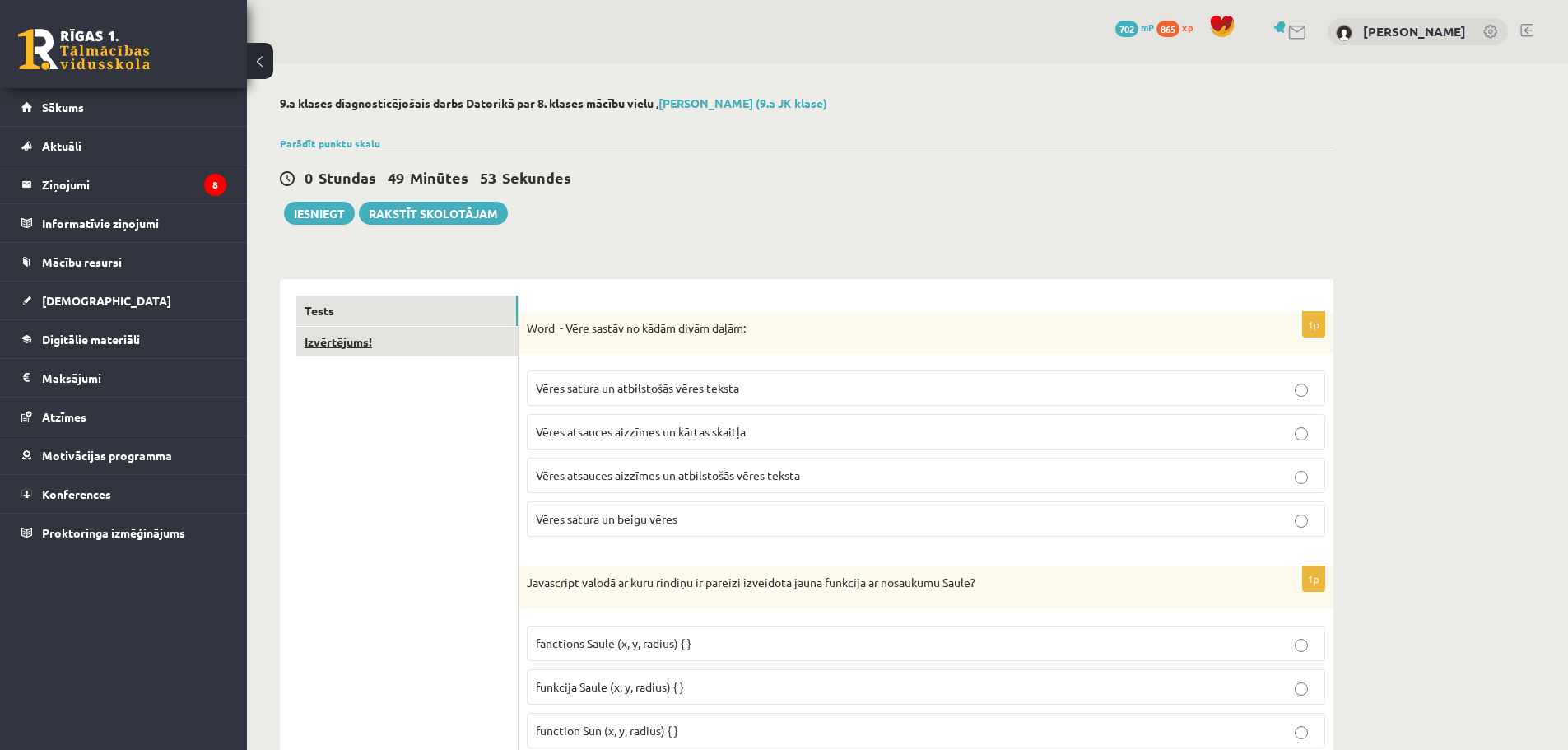
click at [380, 351] on link "Izvērtējums!" at bounding box center [407, 342] width 221 height 31
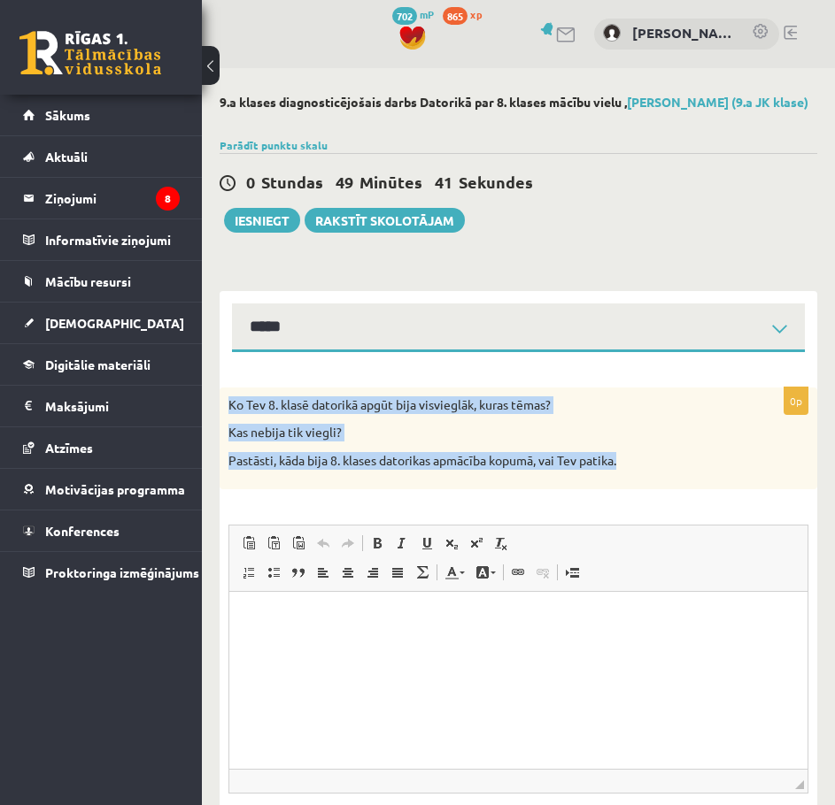
drag, startPoint x: 229, startPoint y: 413, endPoint x: 650, endPoint y: 482, distance: 426.9
click at [675, 481] on div "Ko Tev 8. klasē datorikā apgūt bija visvieglāk, kuras tēmas? Kas nebija tik vie…" at bounding box center [517, 439] width 597 height 102
copy div "Ko Tev 8. klasē datorikā apgūt bija visvieglāk, kuras tēmas? Kas nebija tik vie…"
click at [472, 324] on select "**********" at bounding box center [518, 328] width 573 height 49
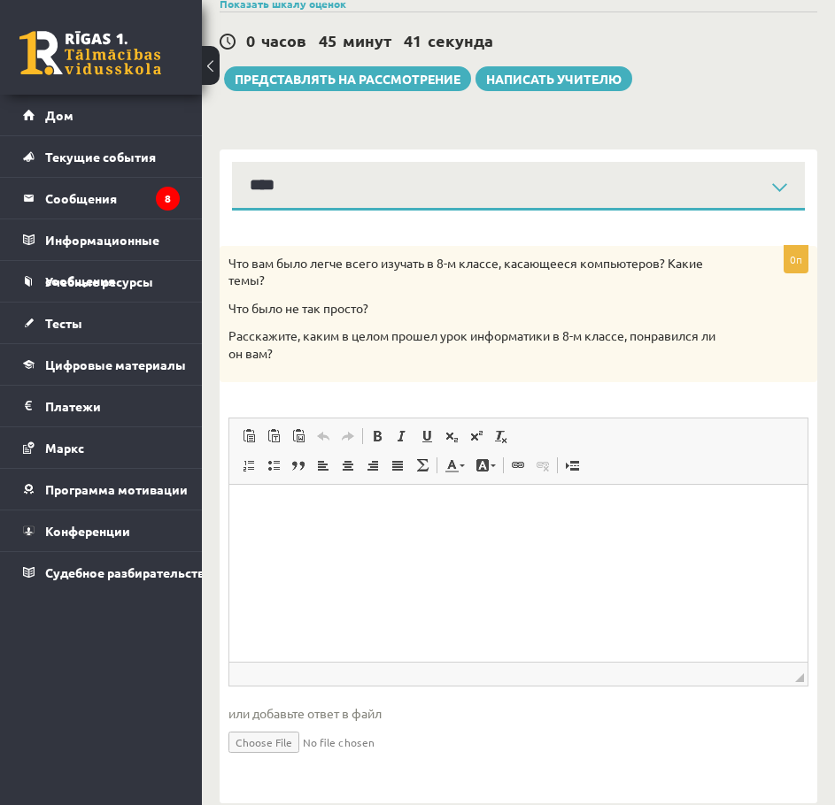
scroll to position [177, 0]
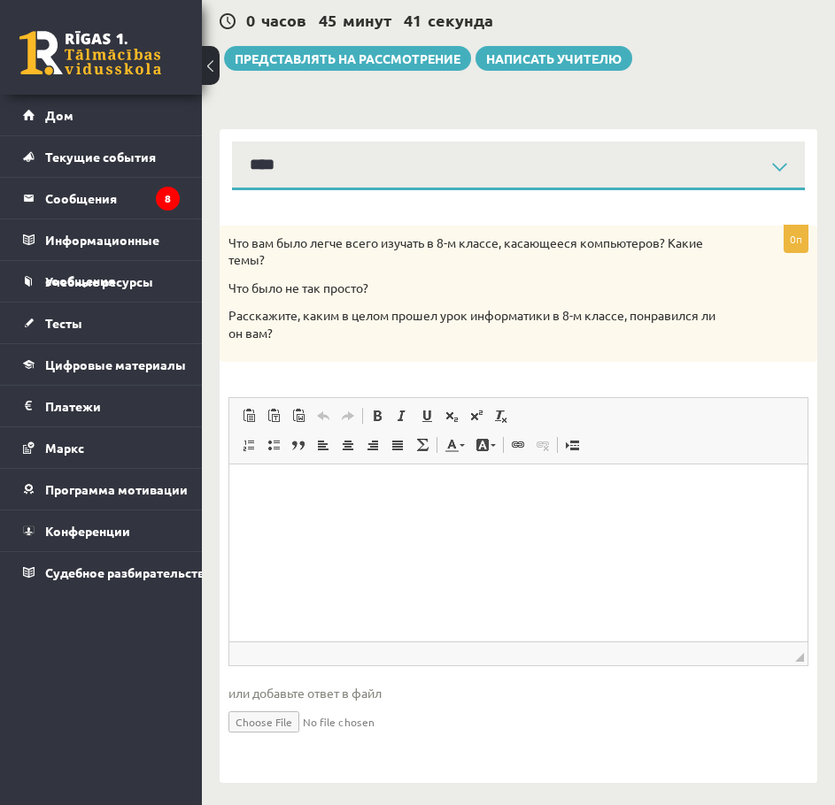
click at [374, 518] on html at bounding box center [518, 491] width 578 height 54
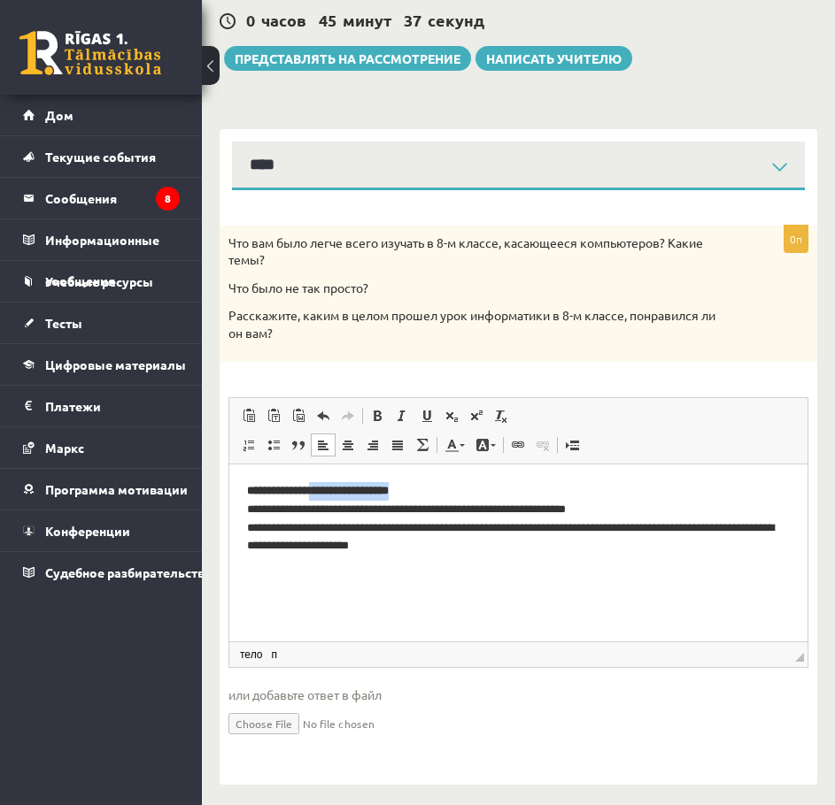
drag, startPoint x: 435, startPoint y: 491, endPoint x: 326, endPoint y: 488, distance: 108.9
click at [326, 488] on p "**********" at bounding box center [518, 517] width 543 height 73
click at [523, 336] on p "Расскажите, каким в целом прошел урок информатики в 8-м классе, понравился ли о…" at bounding box center [473, 324] width 491 height 35
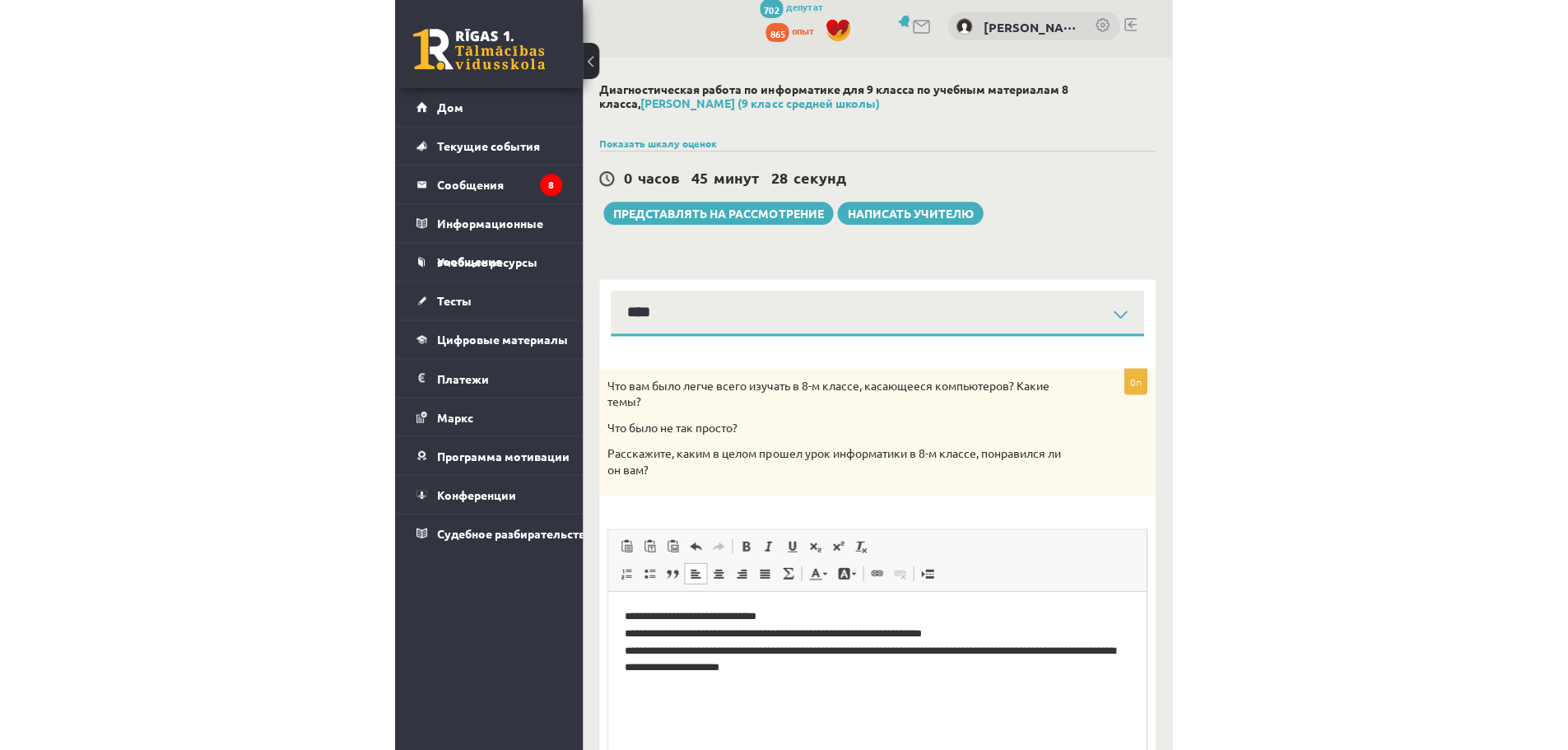
scroll to position [0, 0]
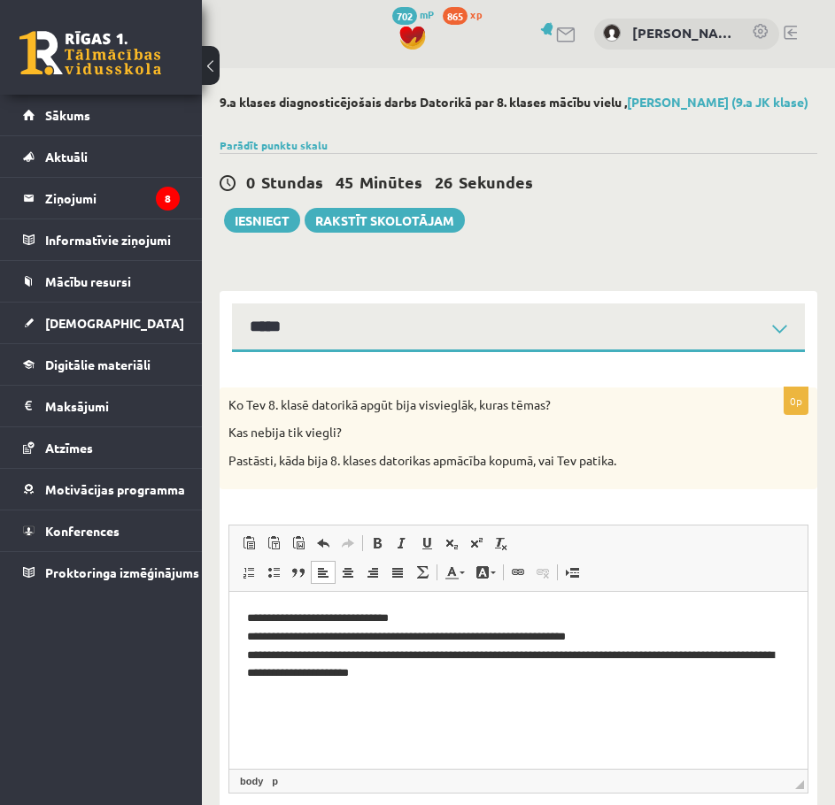
drag, startPoint x: 509, startPoint y: 411, endPoint x: 602, endPoint y: 237, distance: 196.8
click at [510, 411] on div "Ko Tev 8. klasē datorikā apgūt bija visvieglāk, kuras tēmas? Kas nebija tik vie…" at bounding box center [517, 439] width 597 height 102
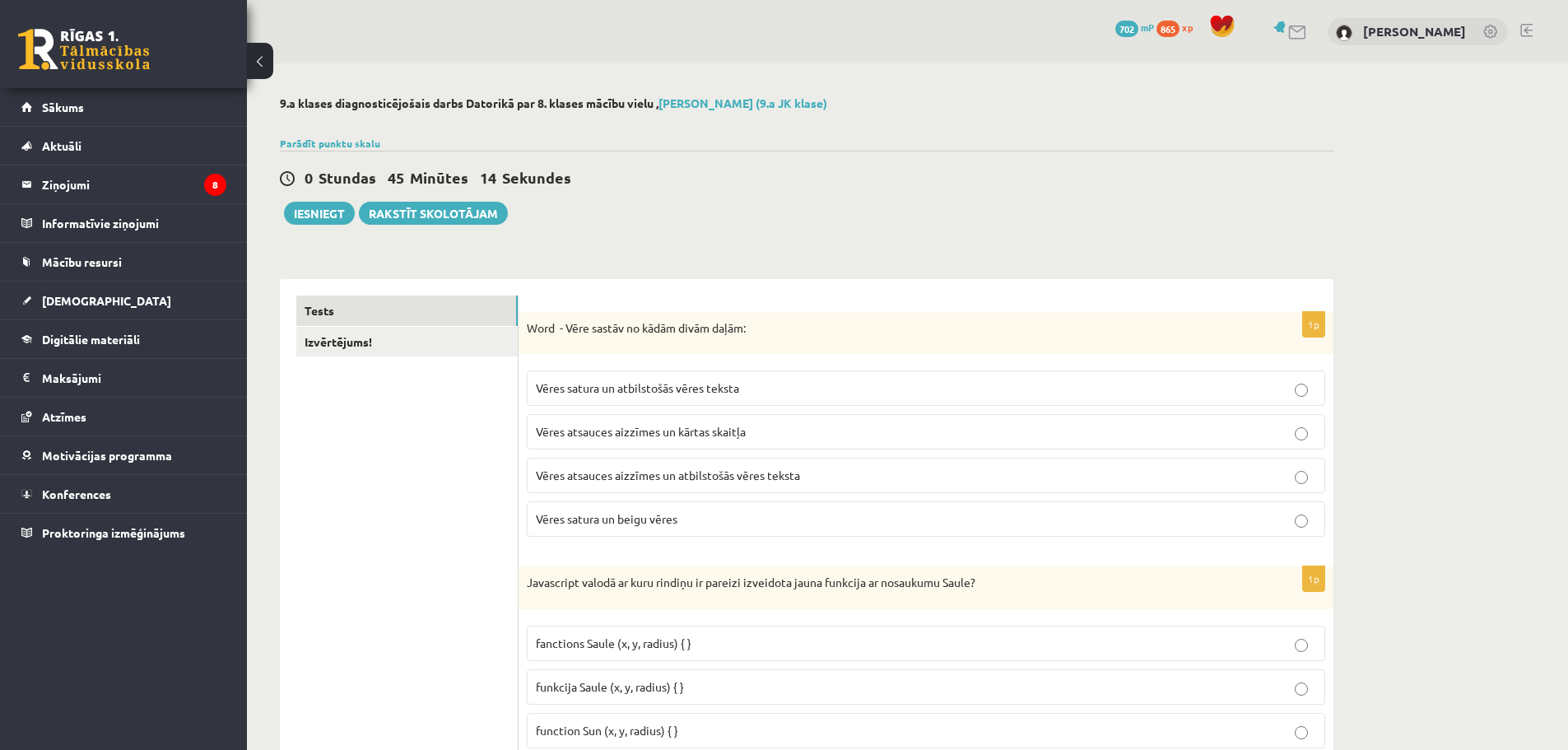
drag, startPoint x: 387, startPoint y: 527, endPoint x: 433, endPoint y: 132, distance: 397.7
click at [411, 347] on link "Izvērtējums!" at bounding box center [407, 342] width 221 height 31
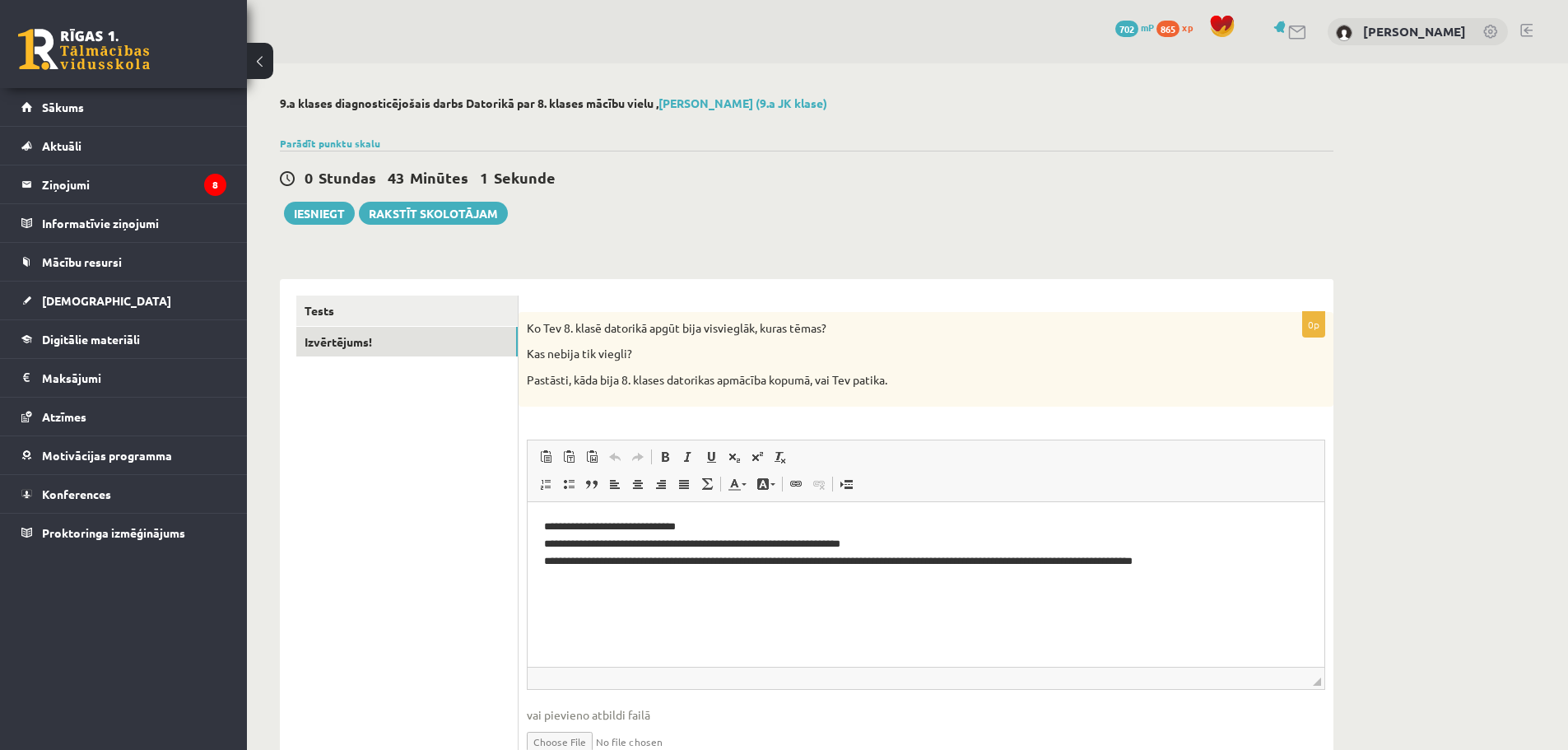
click at [605, 355] on p "Kas nebija tik viegli?" at bounding box center [884, 355] width 716 height 17
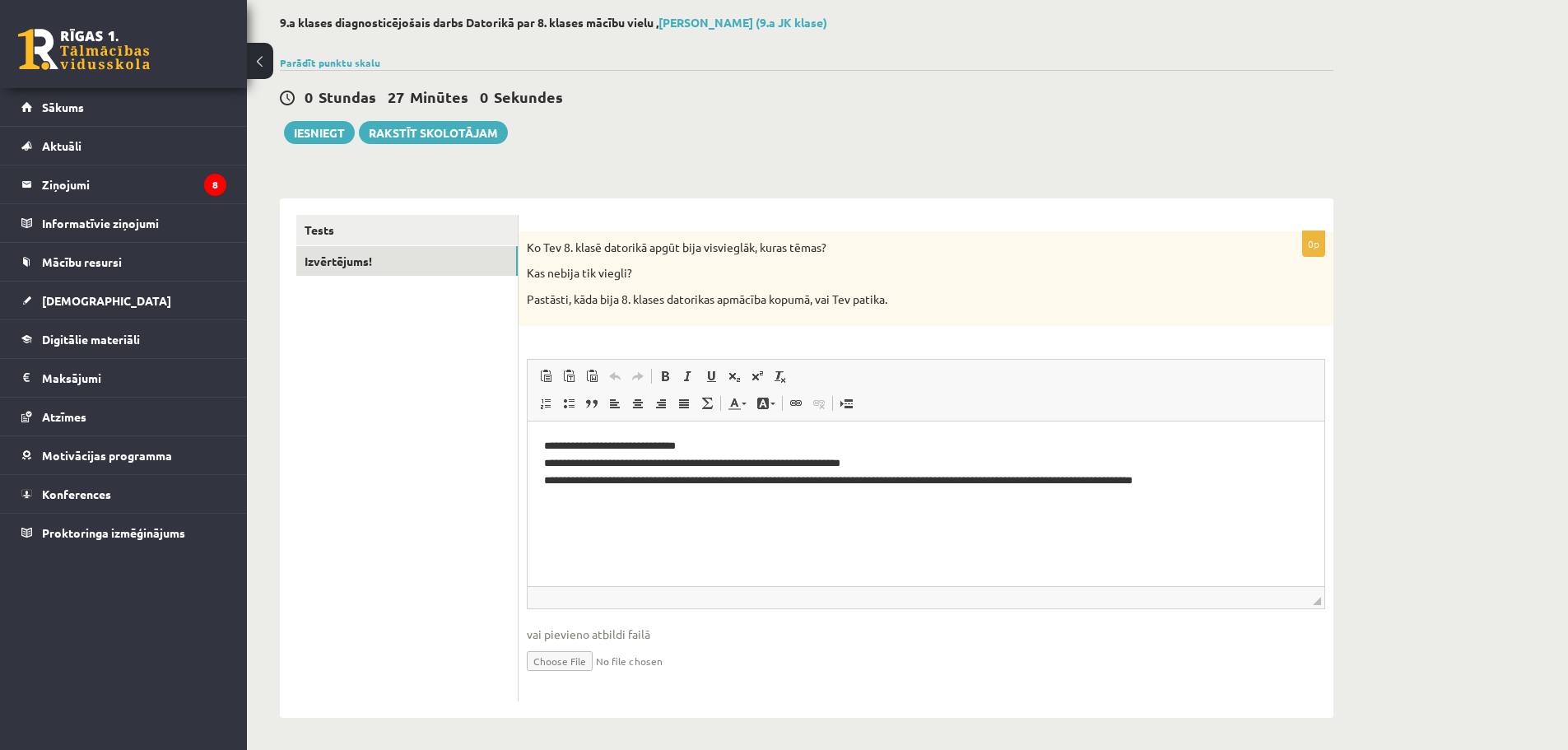
scroll to position [83, 0]
click at [318, 127] on button "Iesniegt" at bounding box center [319, 130] width 71 height 23
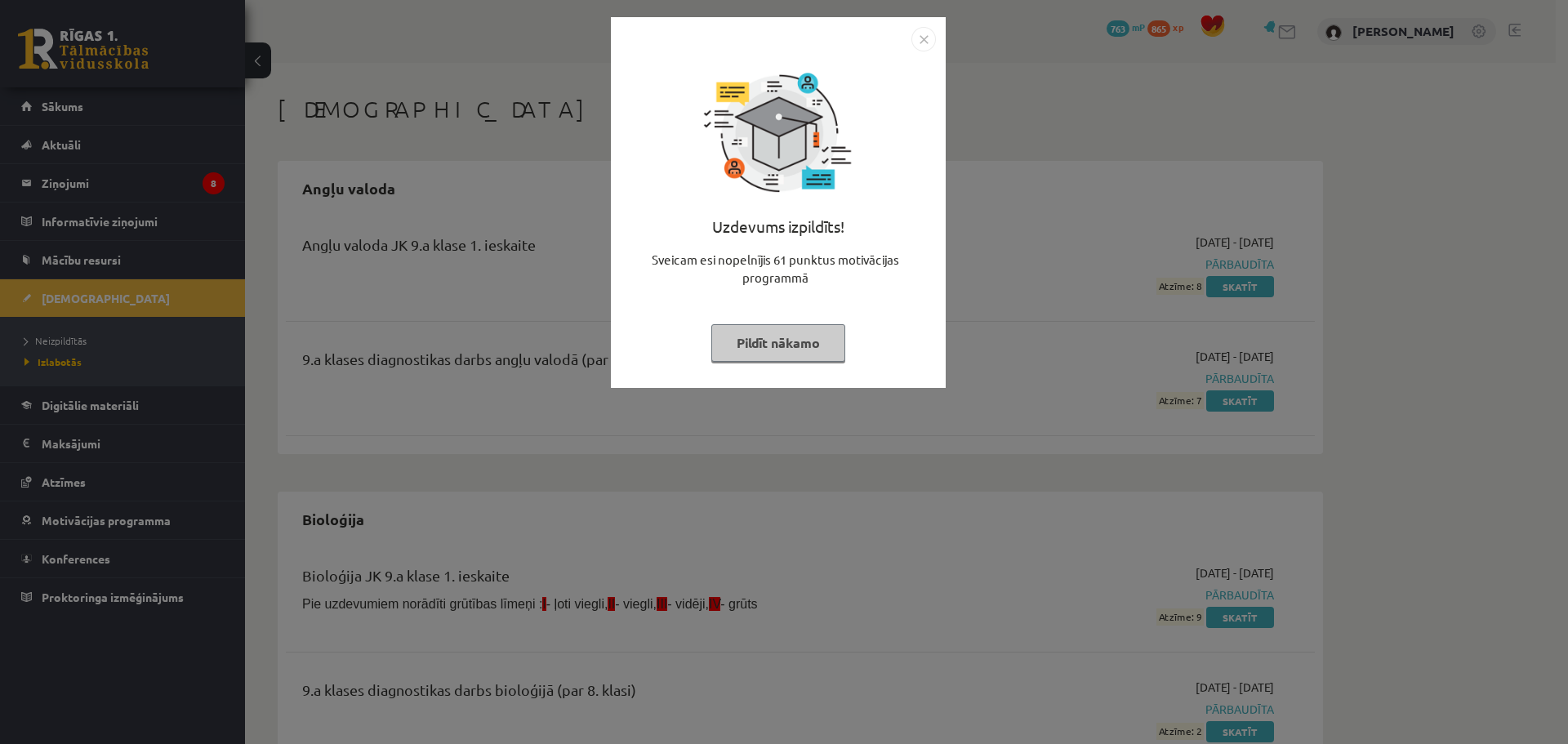
click at [805, 331] on button "Pildīt nākamo" at bounding box center [778, 342] width 134 height 38
